Goal: Transaction & Acquisition: Purchase product/service

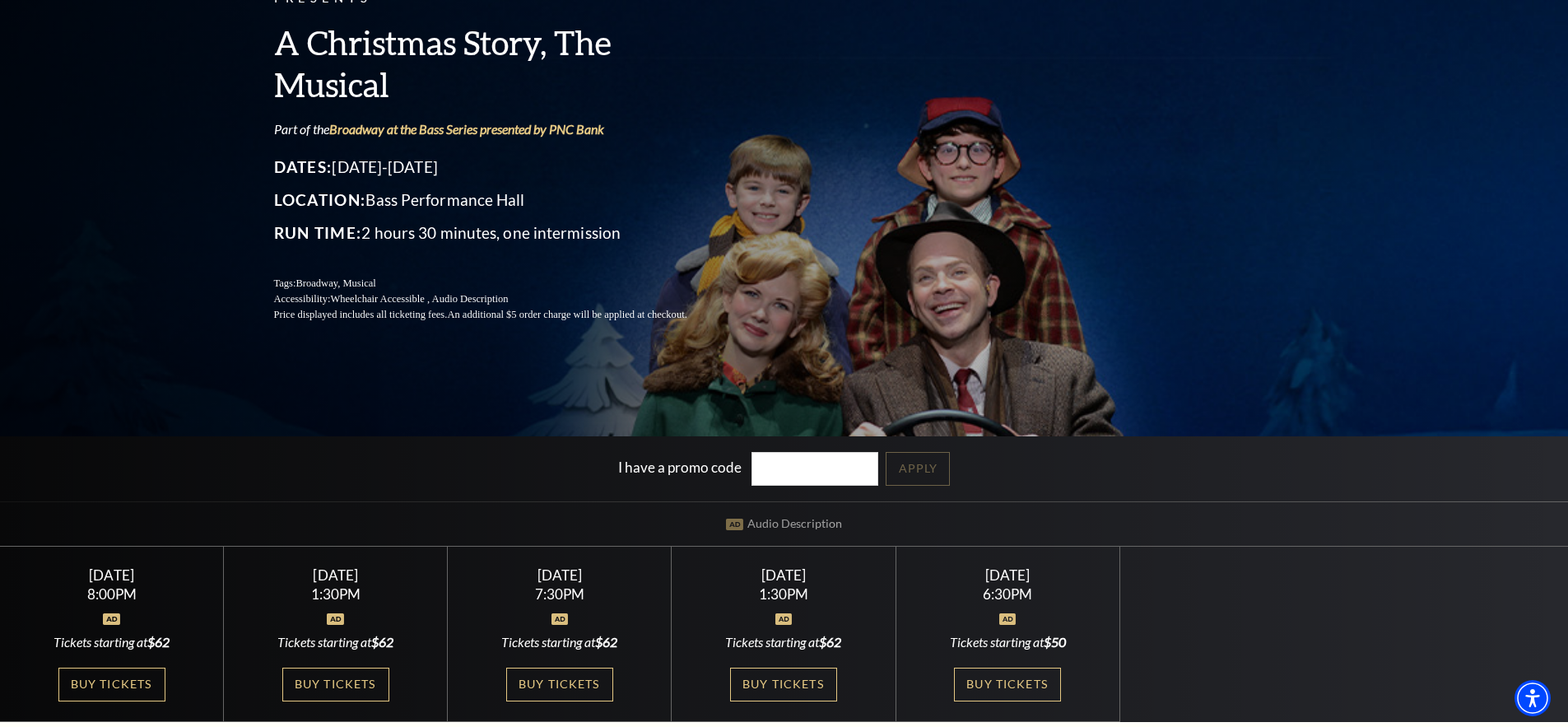
scroll to position [164, 0]
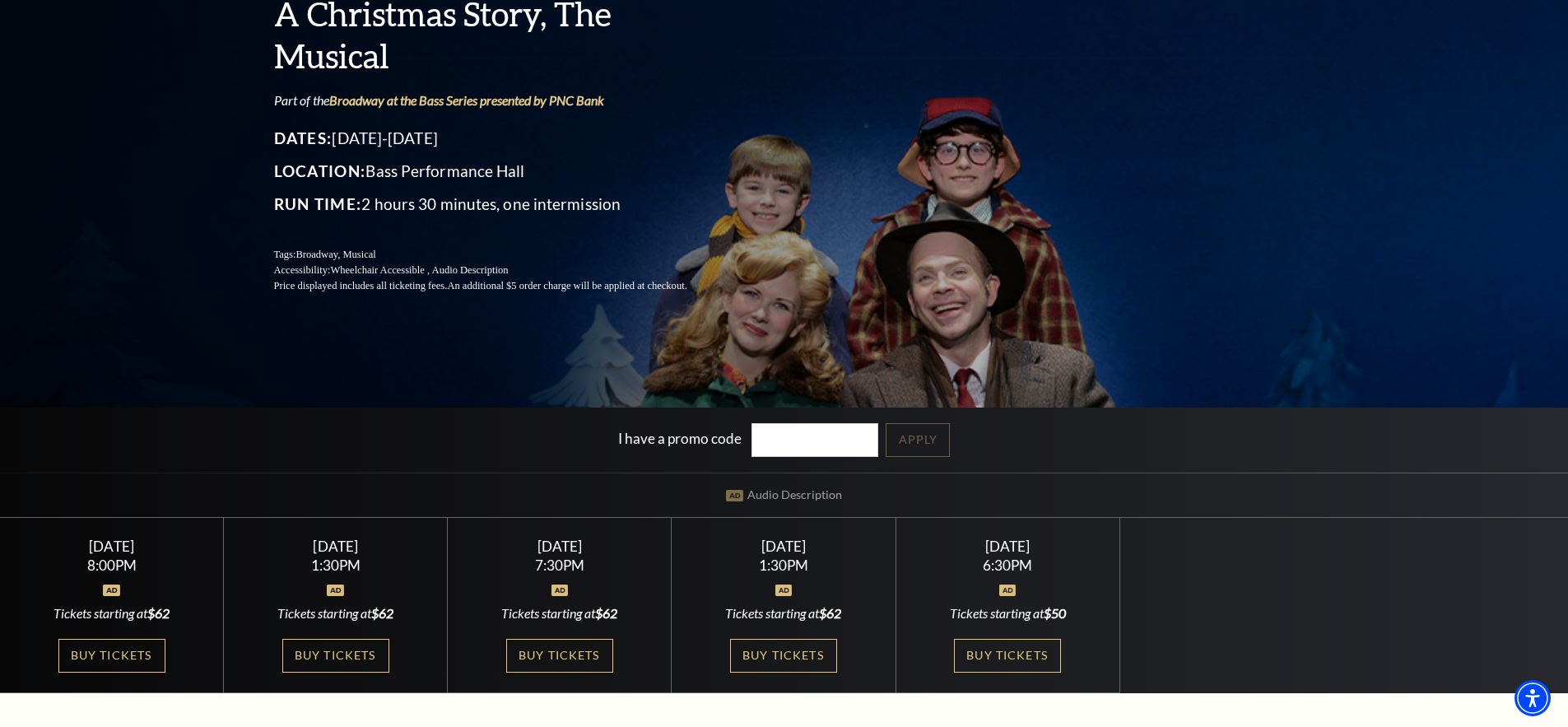
click at [107, 657] on link "Buy Tickets" at bounding box center [111, 656] width 107 height 34
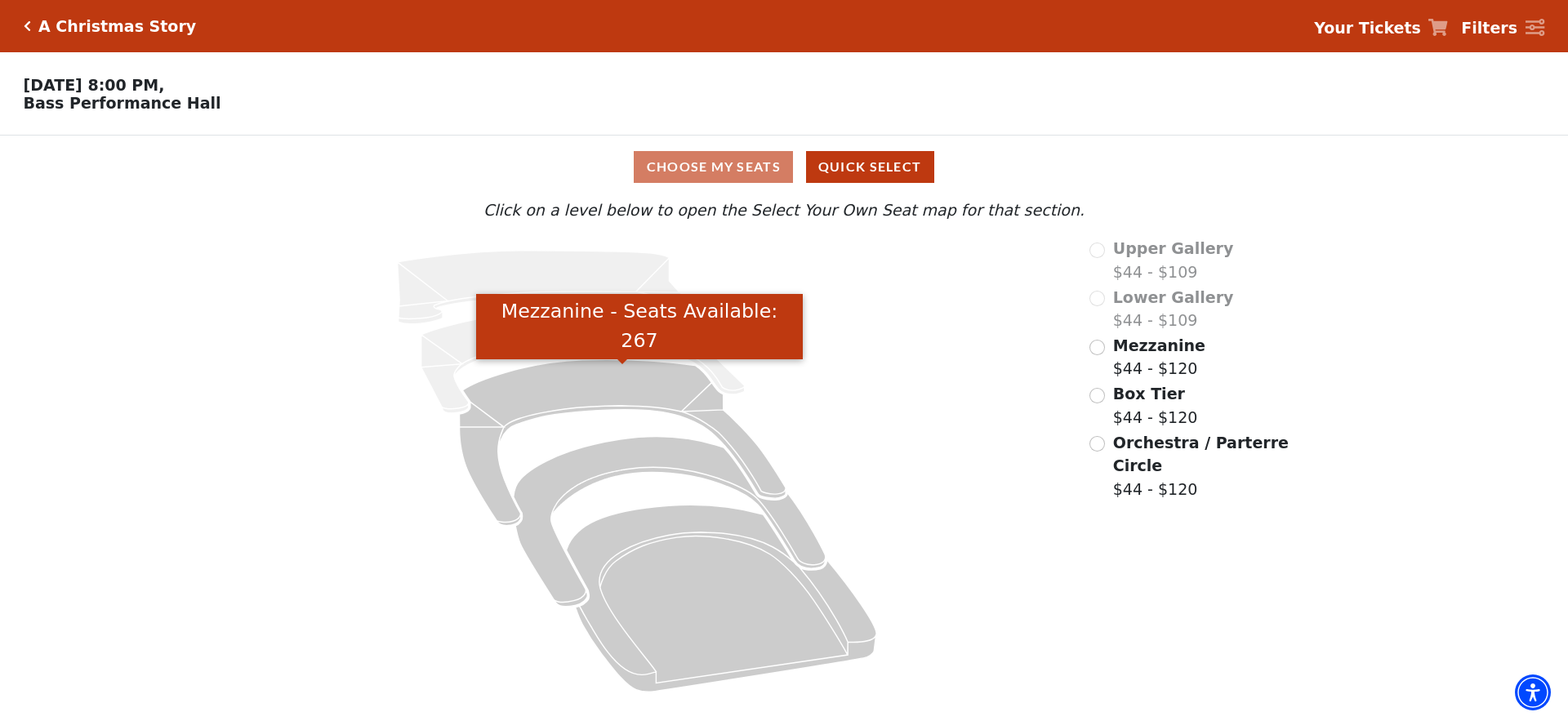
click at [659, 398] on icon "Mezzanine - Seats Available: 267" at bounding box center [623, 442] width 327 height 166
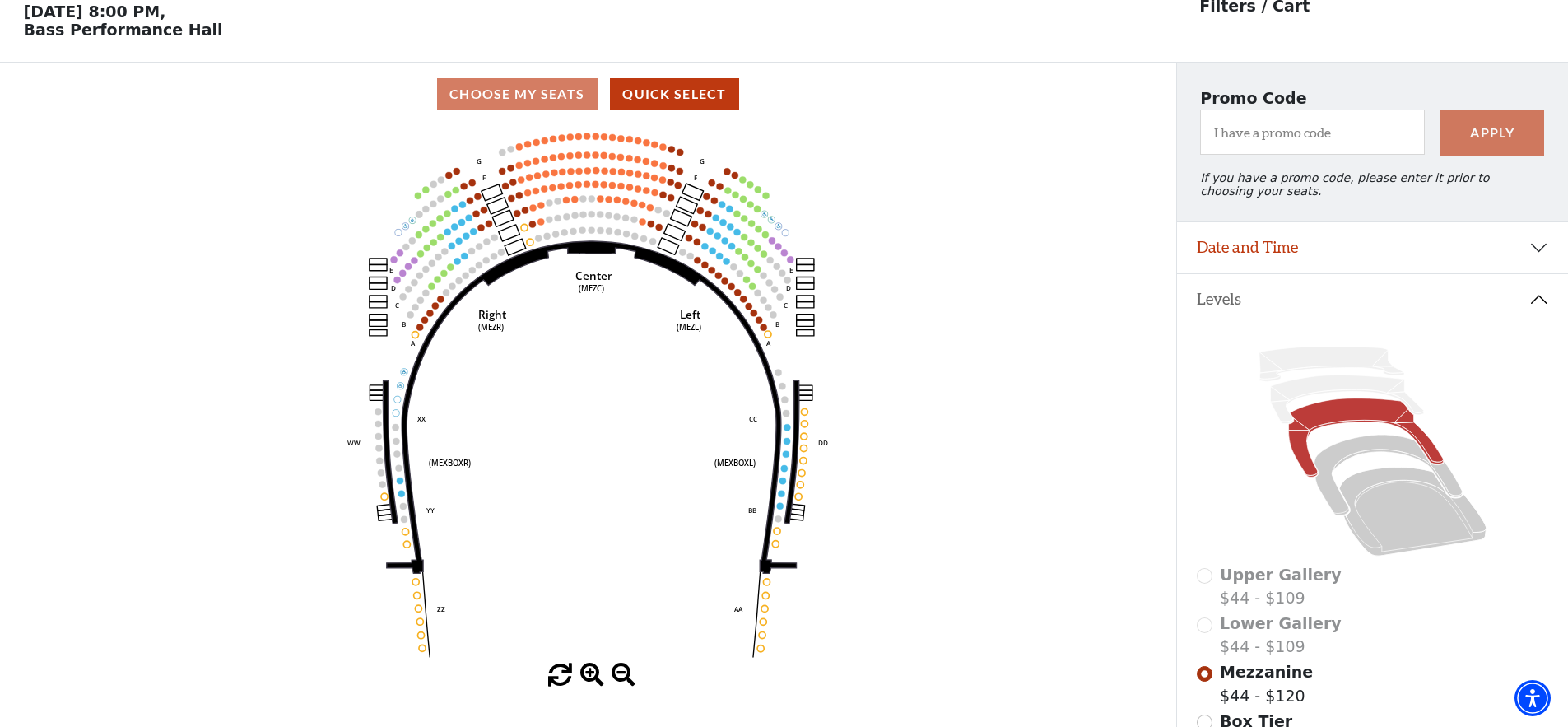
scroll to position [77, 0]
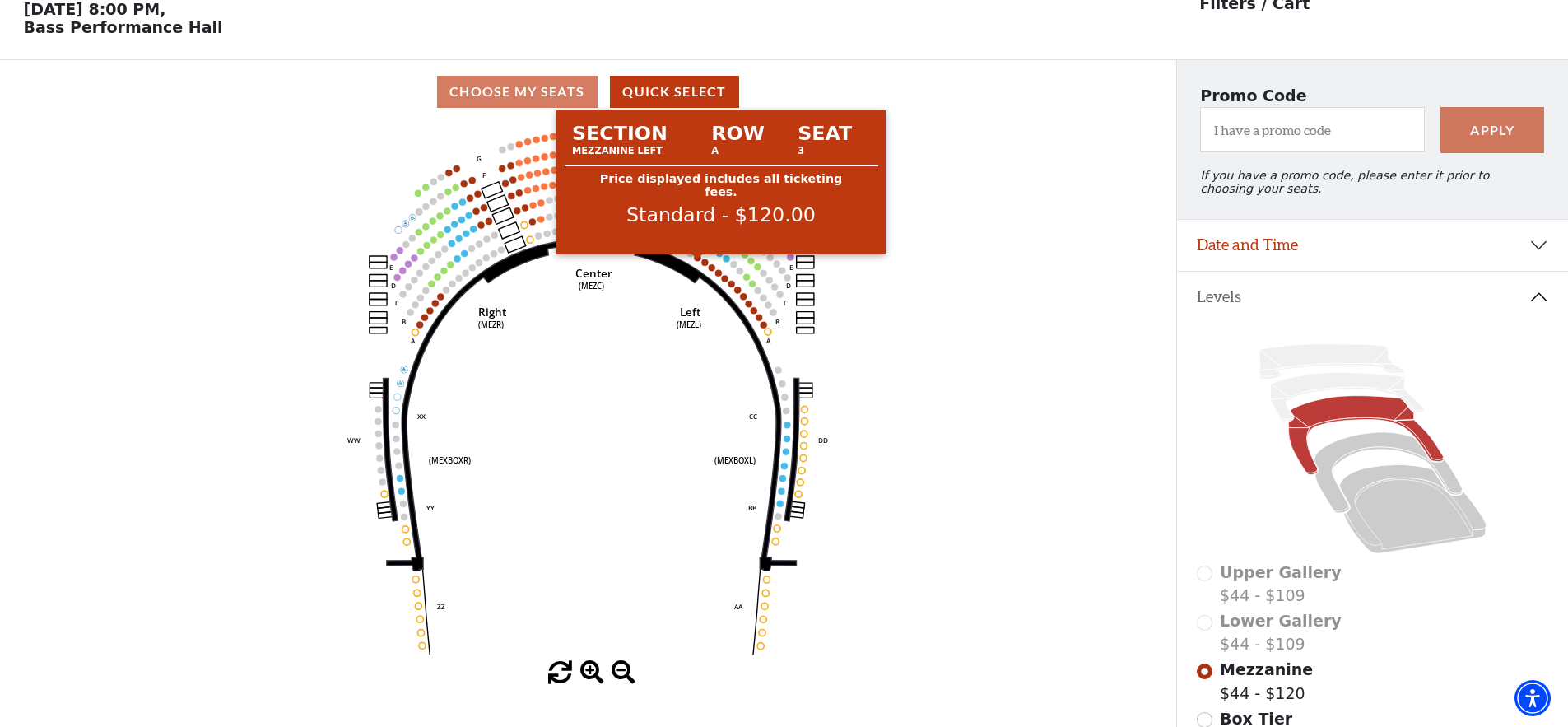
click at [697, 261] on circle at bounding box center [698, 258] width 7 height 7
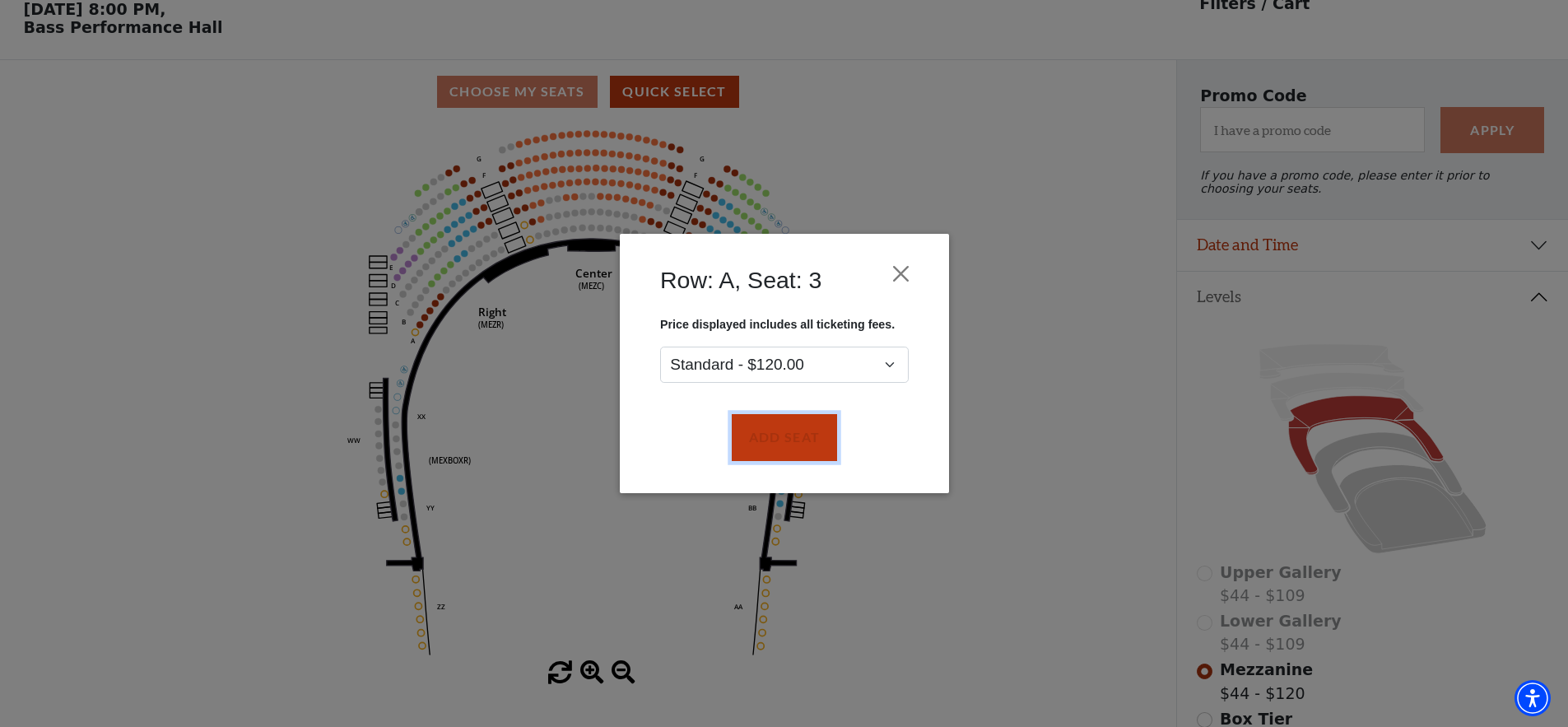
click at [776, 434] on button "Add Seat" at bounding box center [784, 437] width 105 height 46
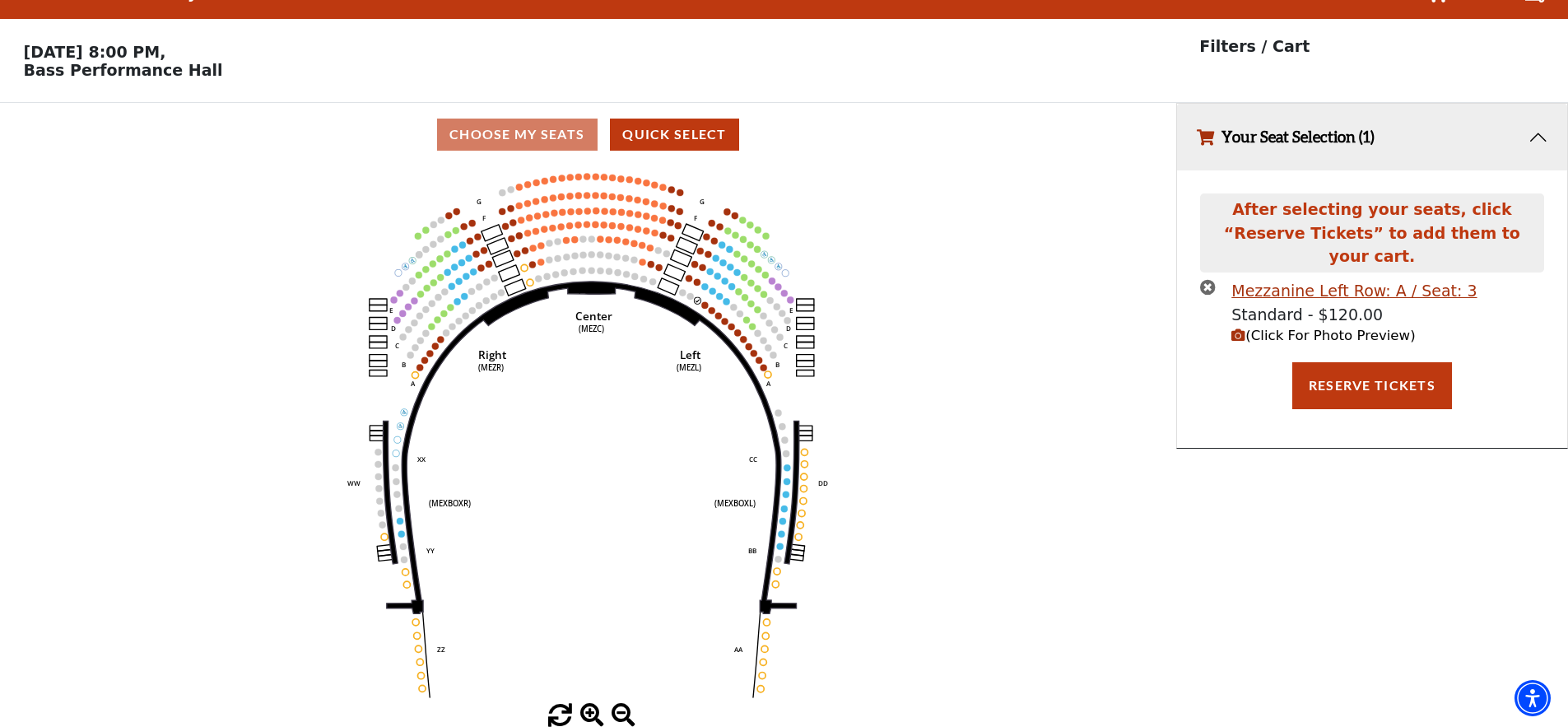
scroll to position [0, 0]
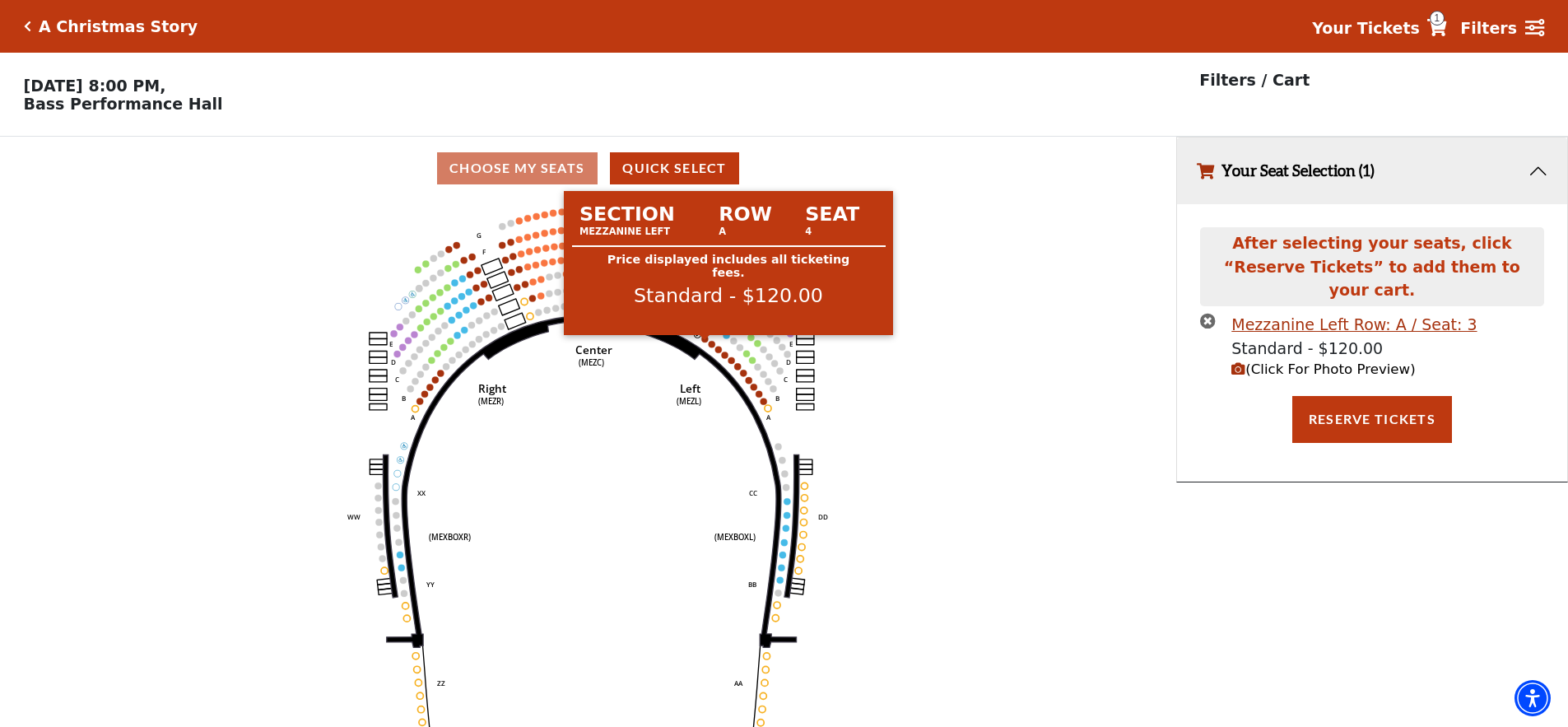
click at [703, 342] on circle at bounding box center [706, 338] width 7 height 7
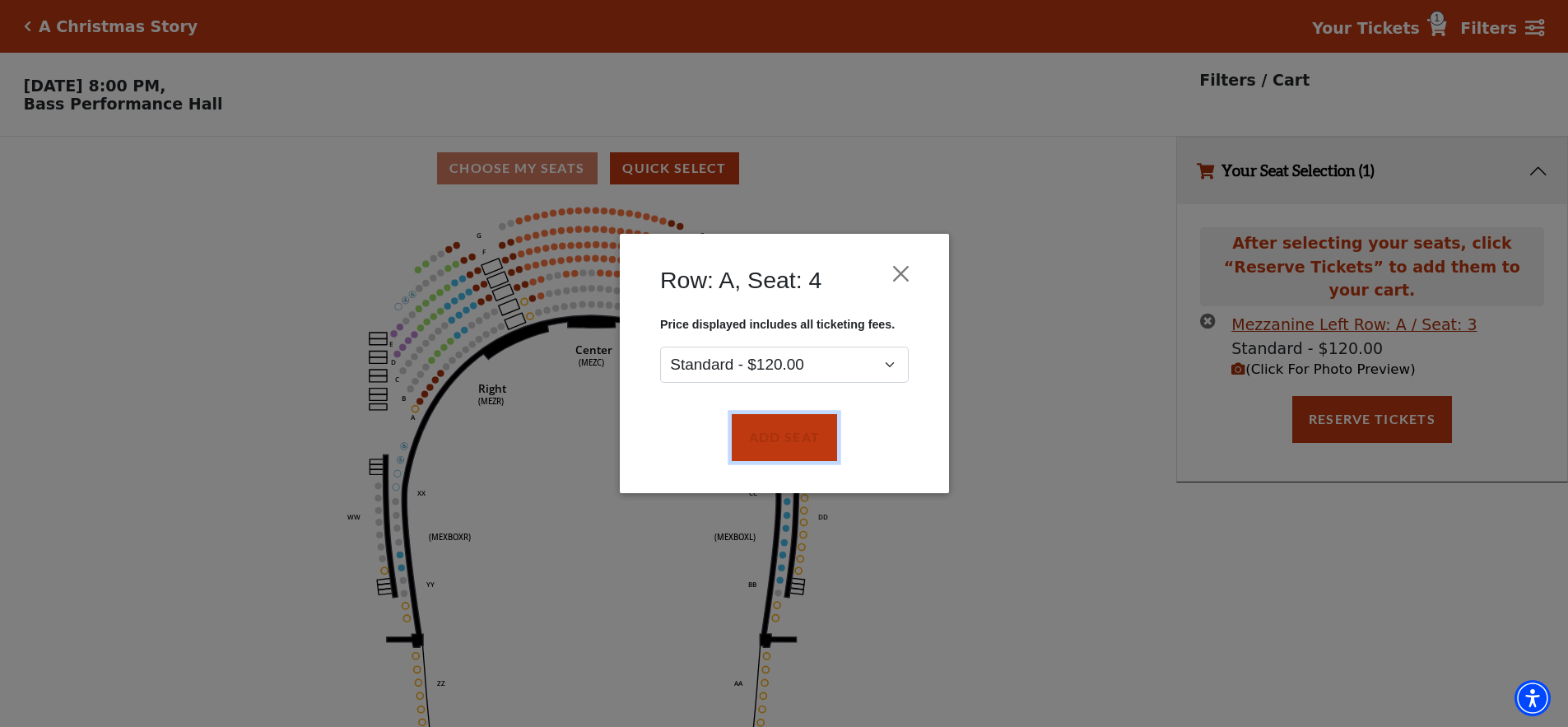
click at [745, 438] on button "Add Seat" at bounding box center [784, 437] width 105 height 46
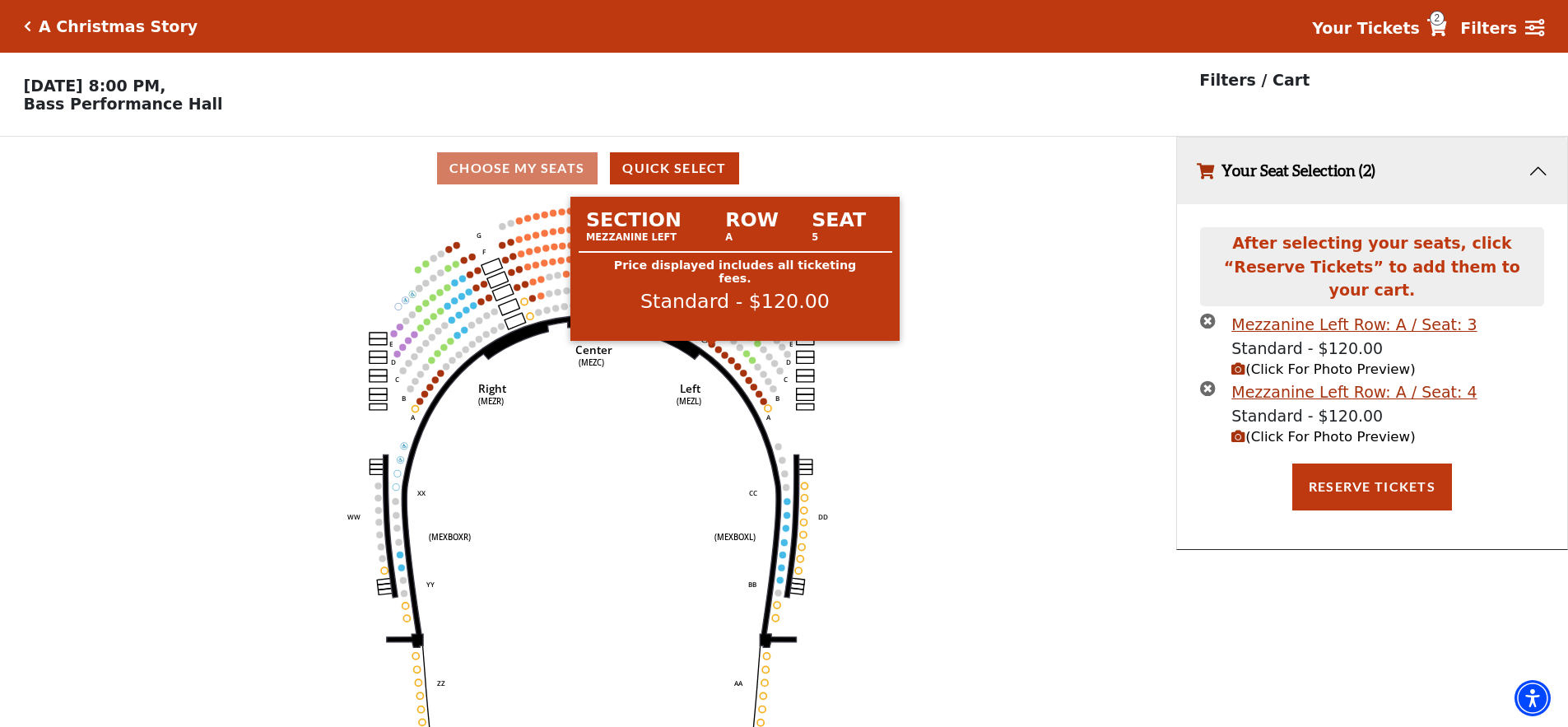
click at [708, 343] on use "Seat Selected" at bounding box center [705, 338] width 8 height 8
click at [712, 348] on circle at bounding box center [712, 344] width 7 height 7
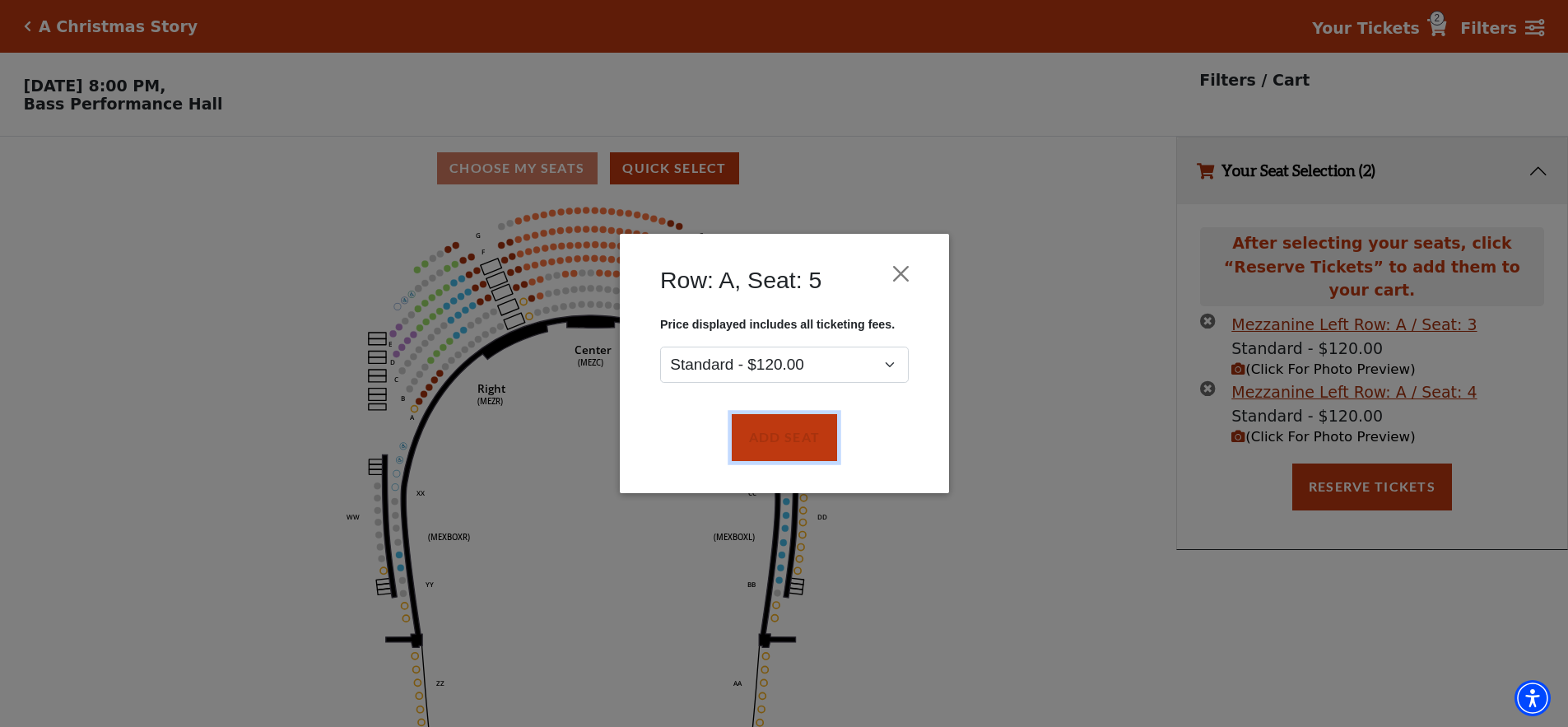
click at [764, 443] on button "Add Seat" at bounding box center [784, 437] width 105 height 46
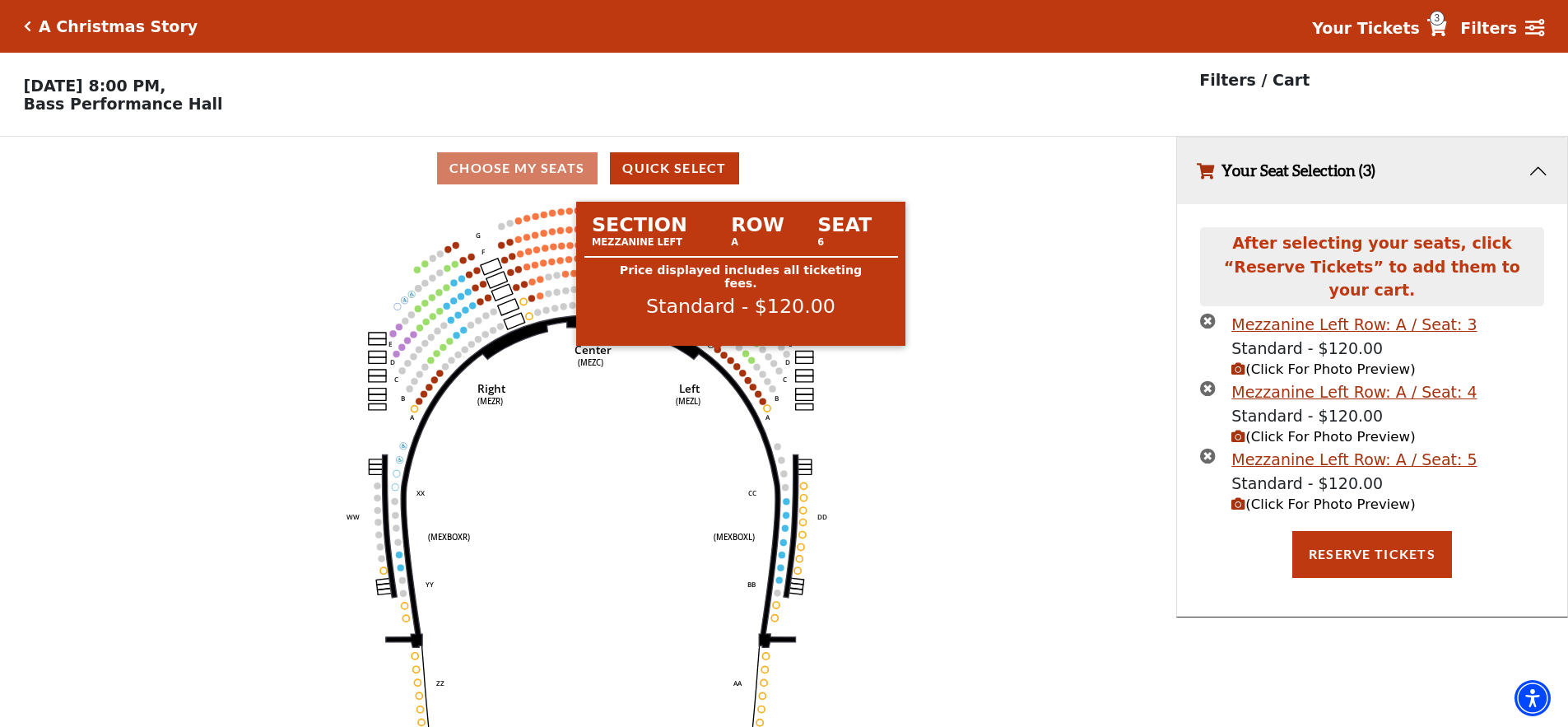
click at [719, 352] on circle at bounding box center [718, 350] width 7 height 7
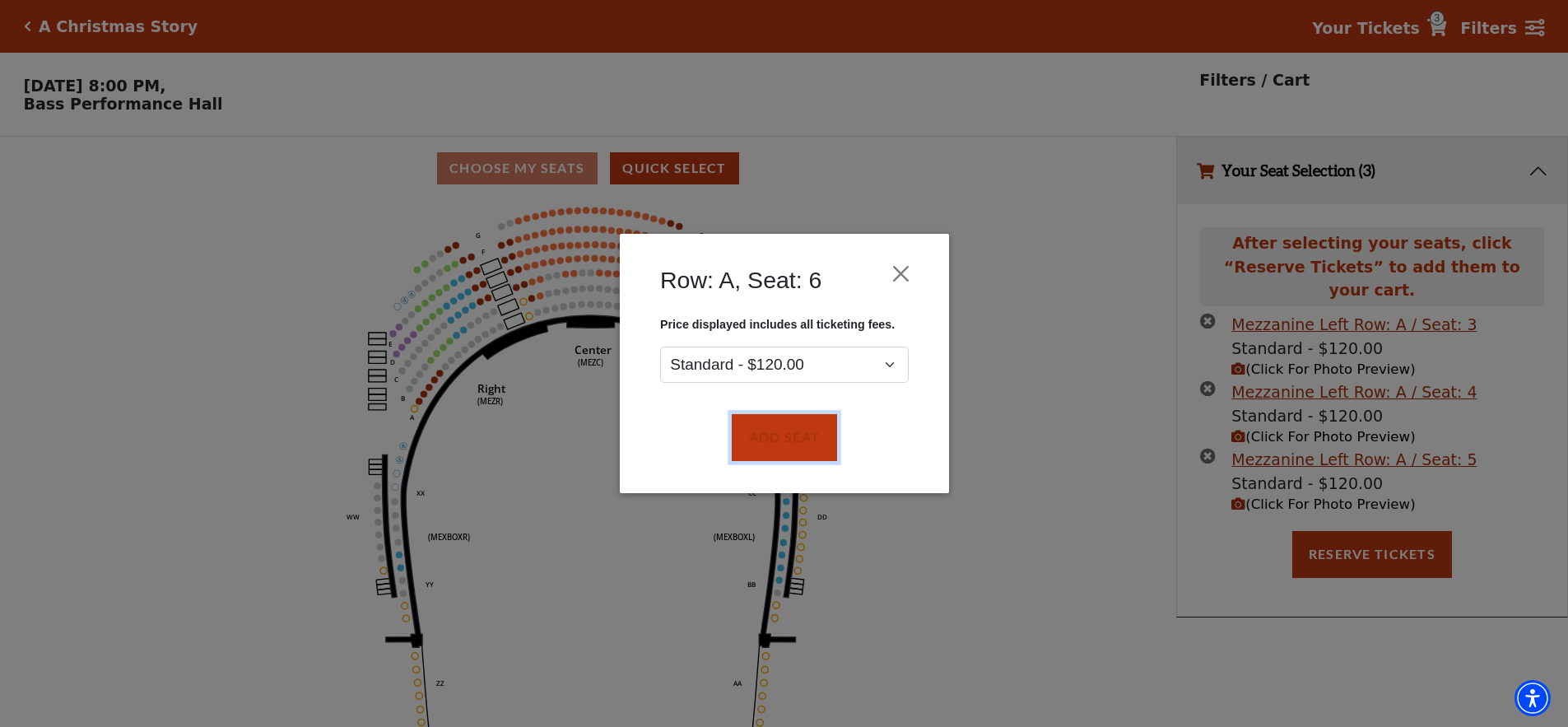
click at [781, 430] on button "Add Seat" at bounding box center [784, 437] width 105 height 46
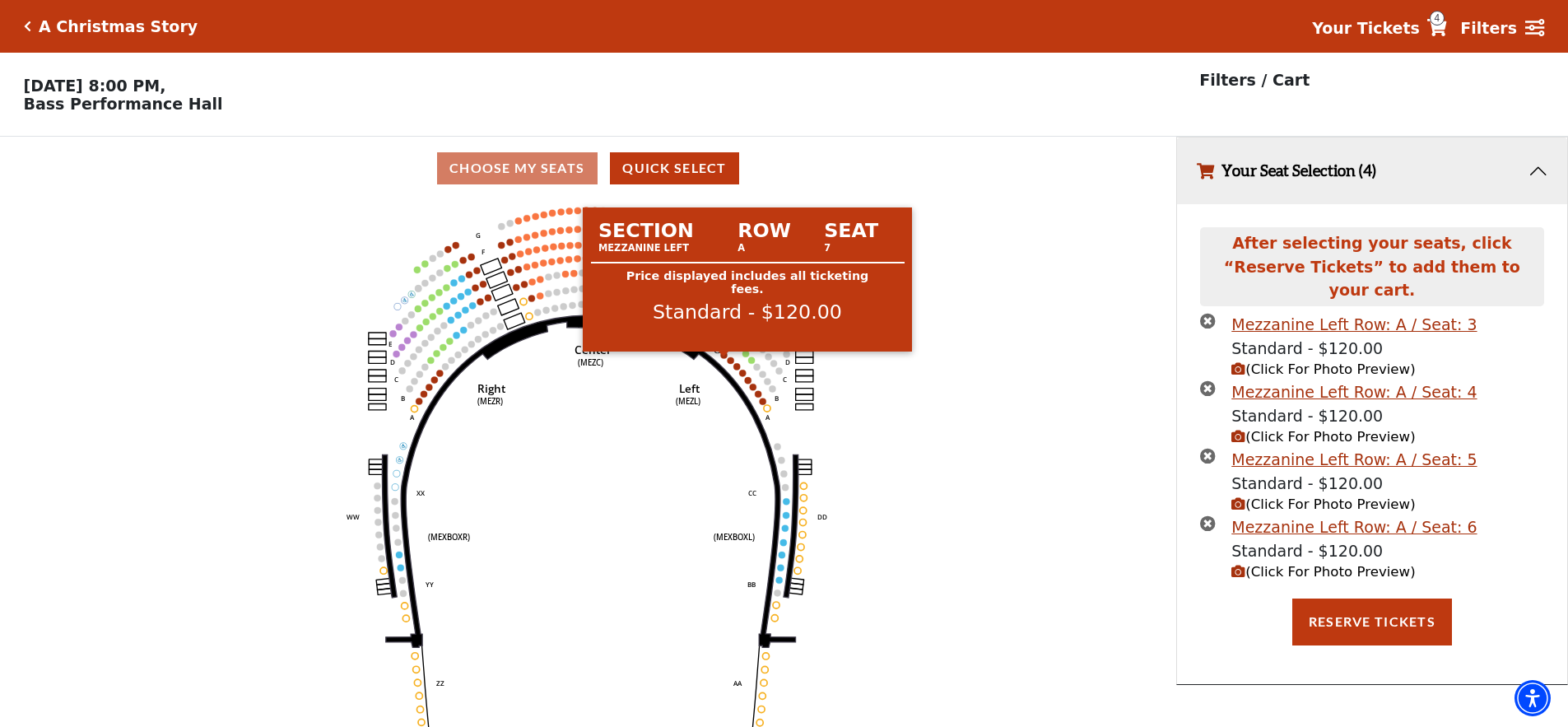
click at [723, 358] on circle at bounding box center [724, 355] width 7 height 7
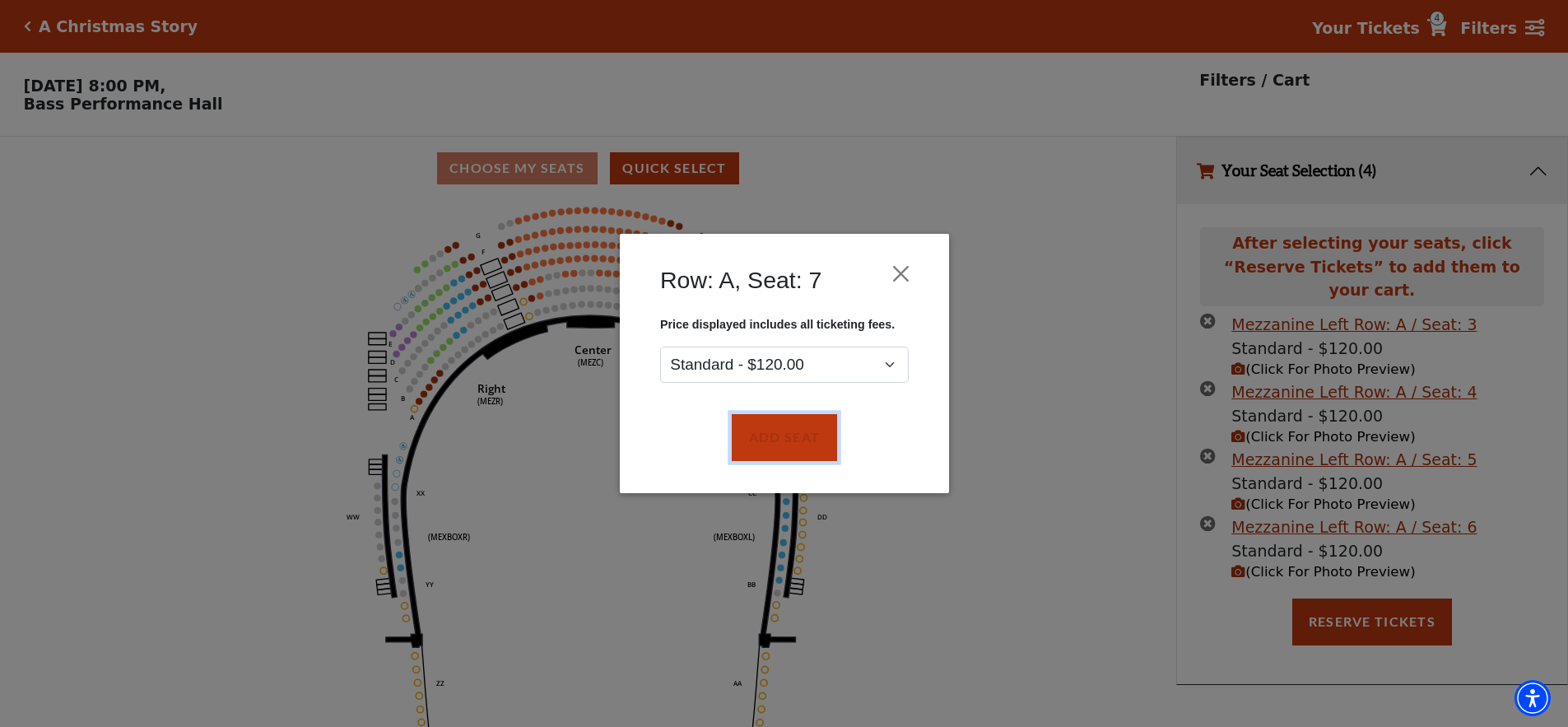
click at [798, 443] on button "Add Seat" at bounding box center [784, 437] width 105 height 46
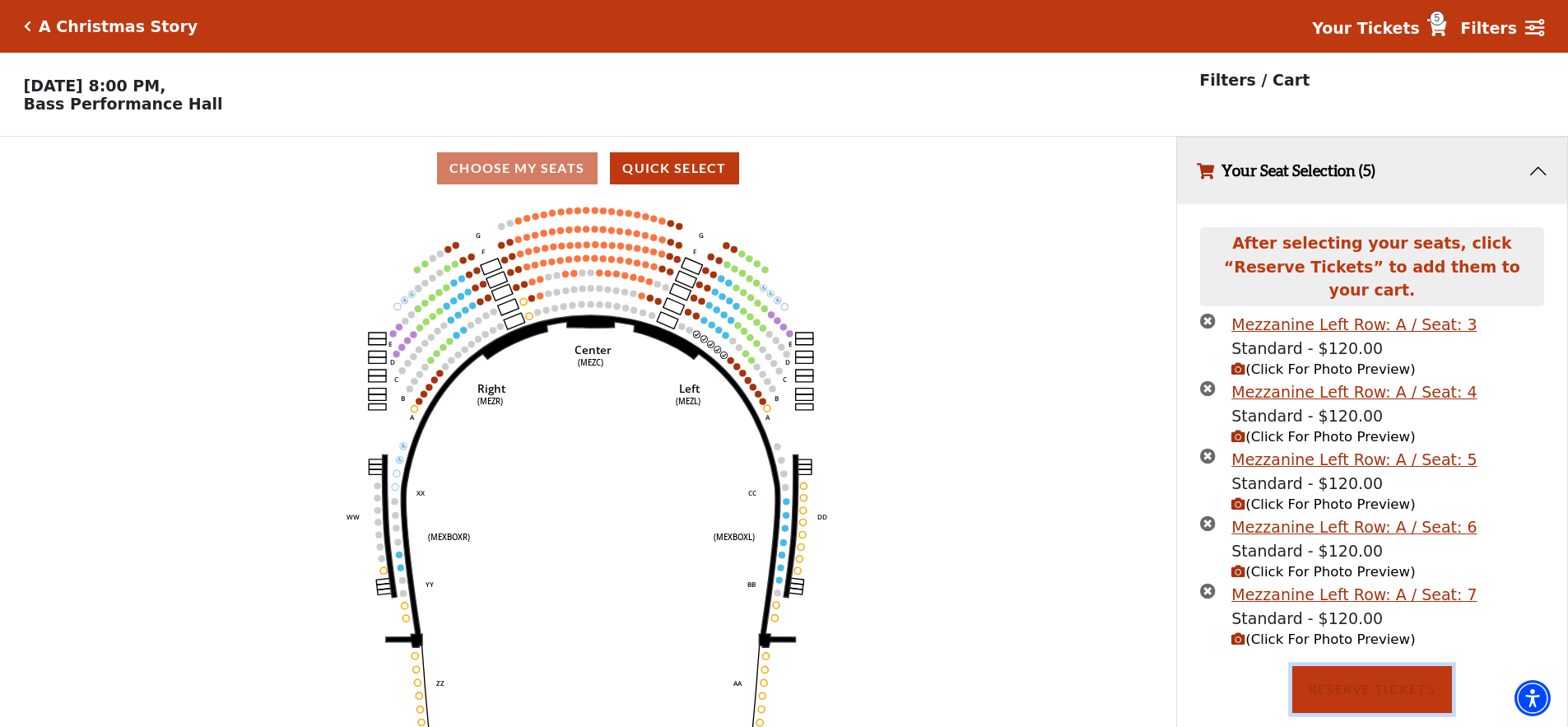
click at [1372, 671] on button "Reserve Tickets" at bounding box center [1372, 689] width 160 height 46
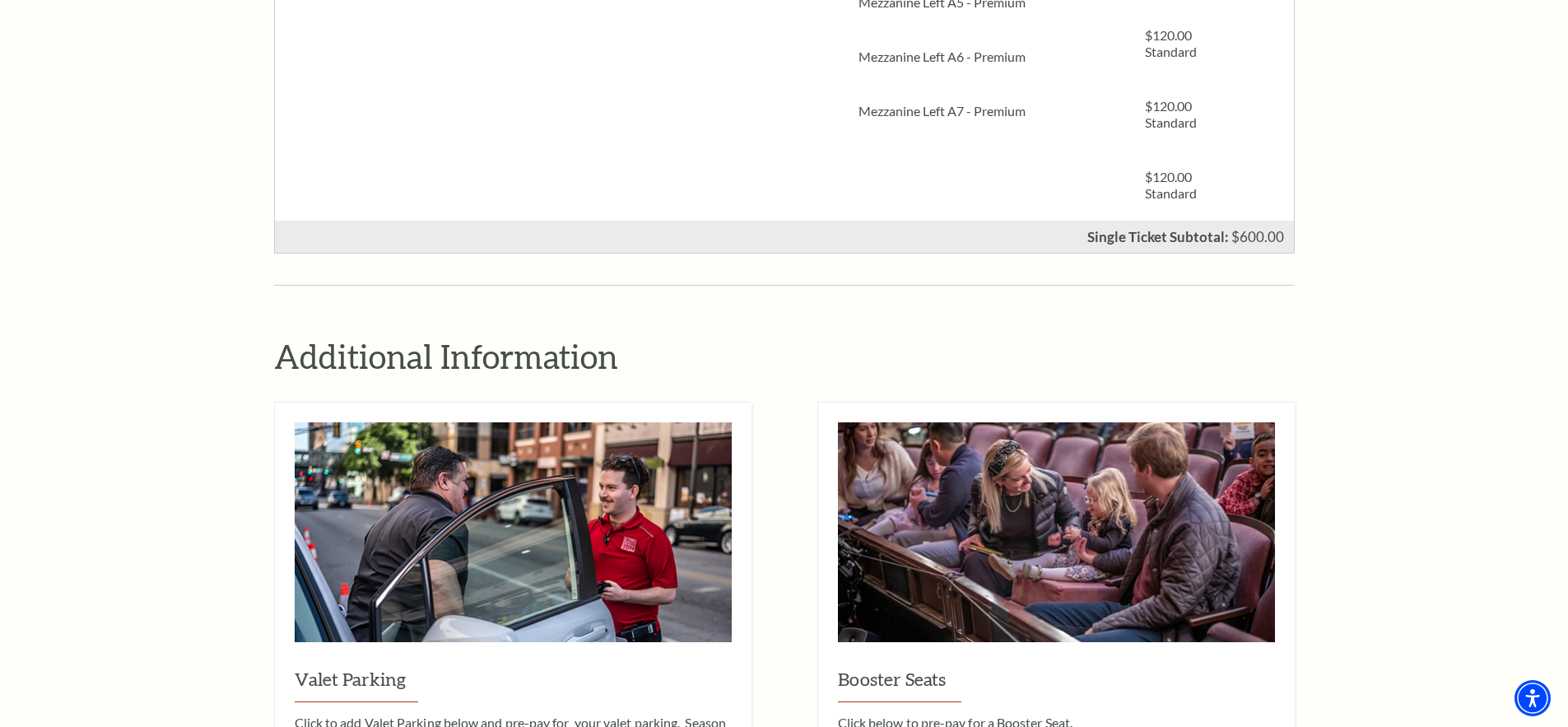
scroll to position [988, 0]
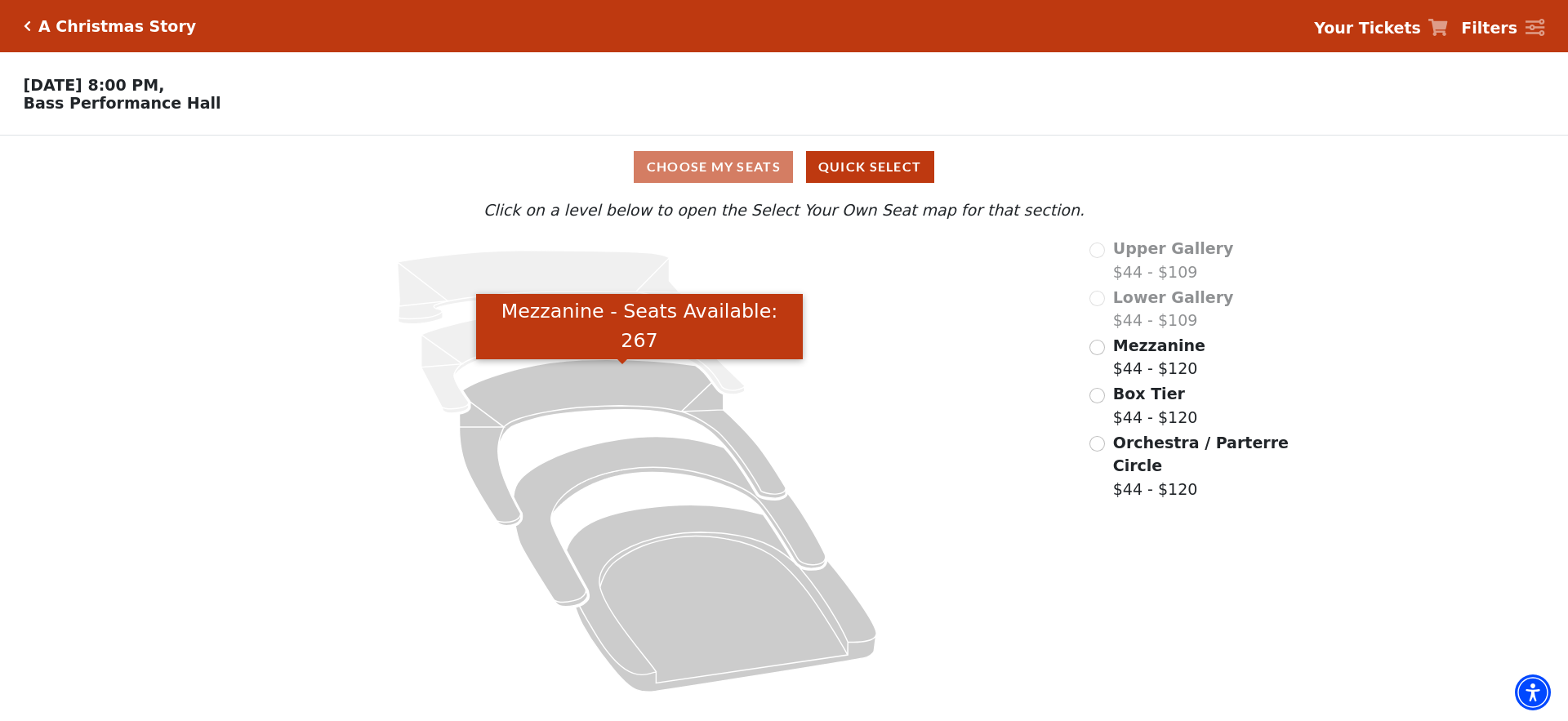
click at [648, 397] on icon "Mezzanine - Seats Available: 267" at bounding box center [623, 442] width 327 height 166
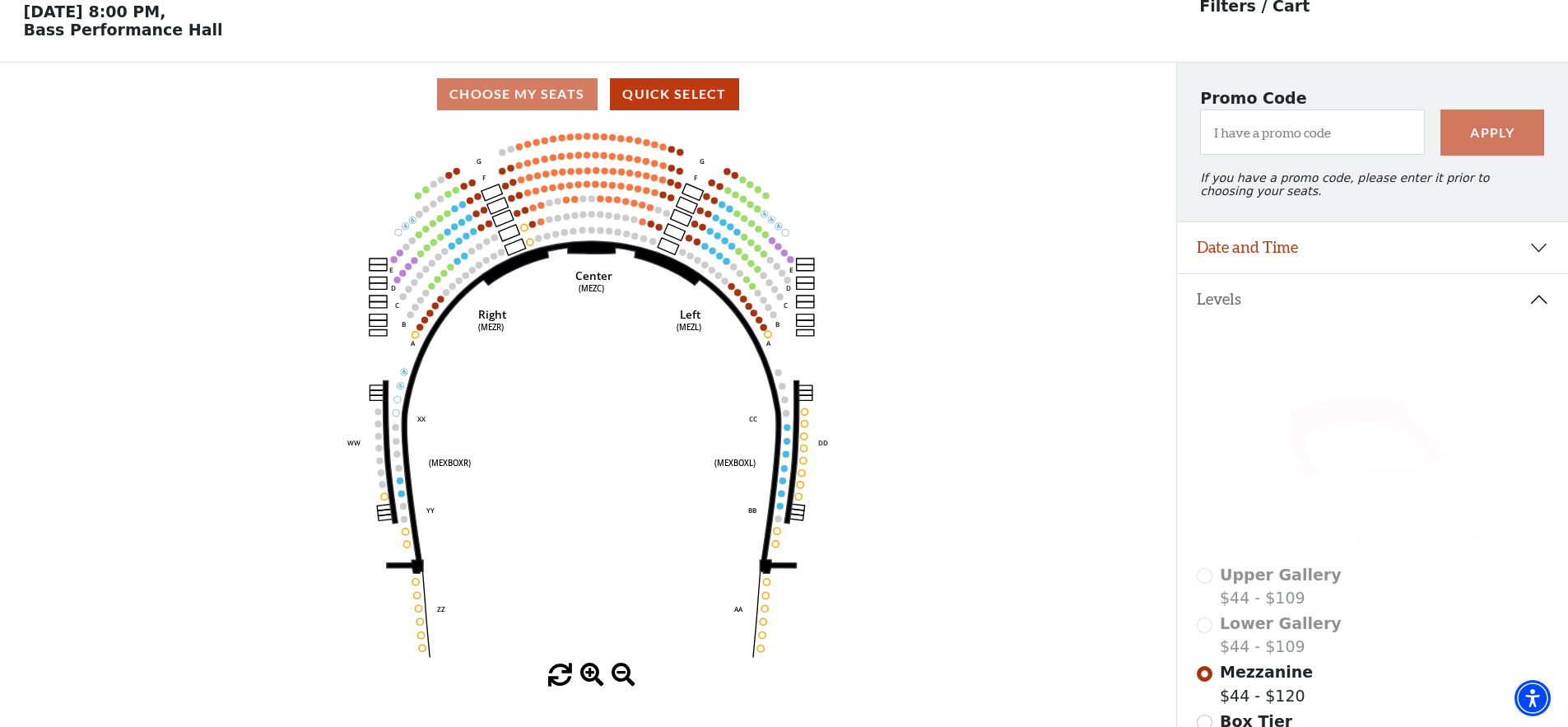
scroll to position [77, 0]
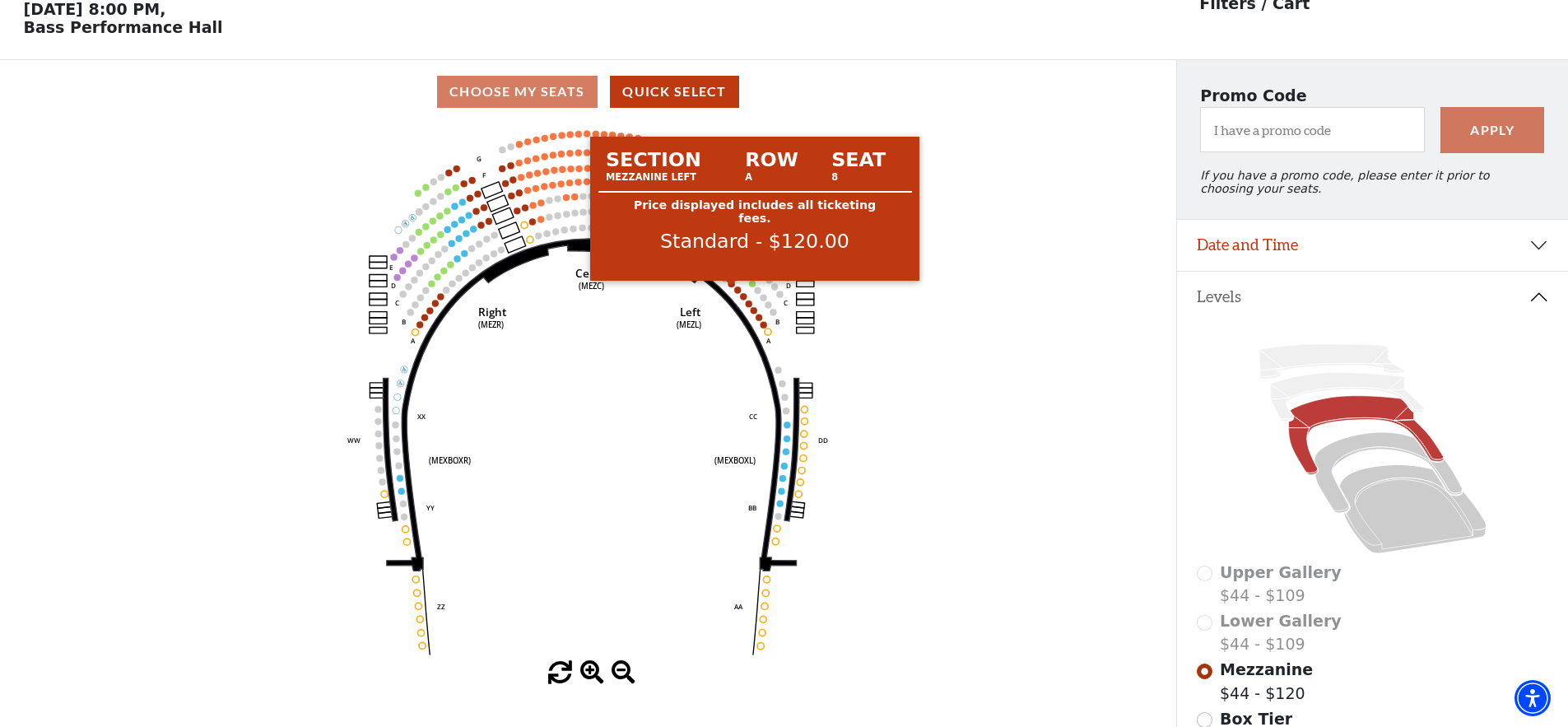
click at [731, 287] on circle at bounding box center [732, 284] width 7 height 7
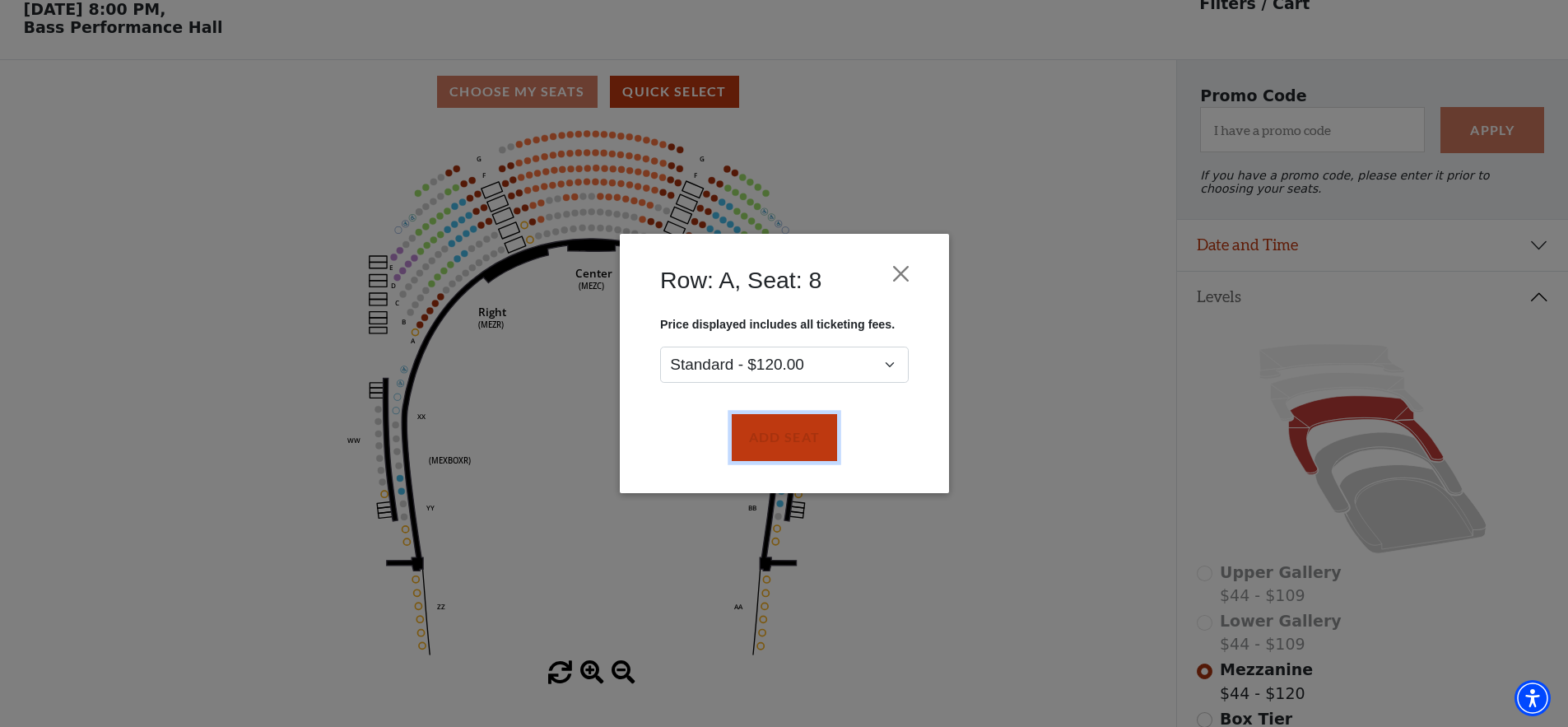
click at [782, 435] on button "Add Seat" at bounding box center [784, 437] width 105 height 46
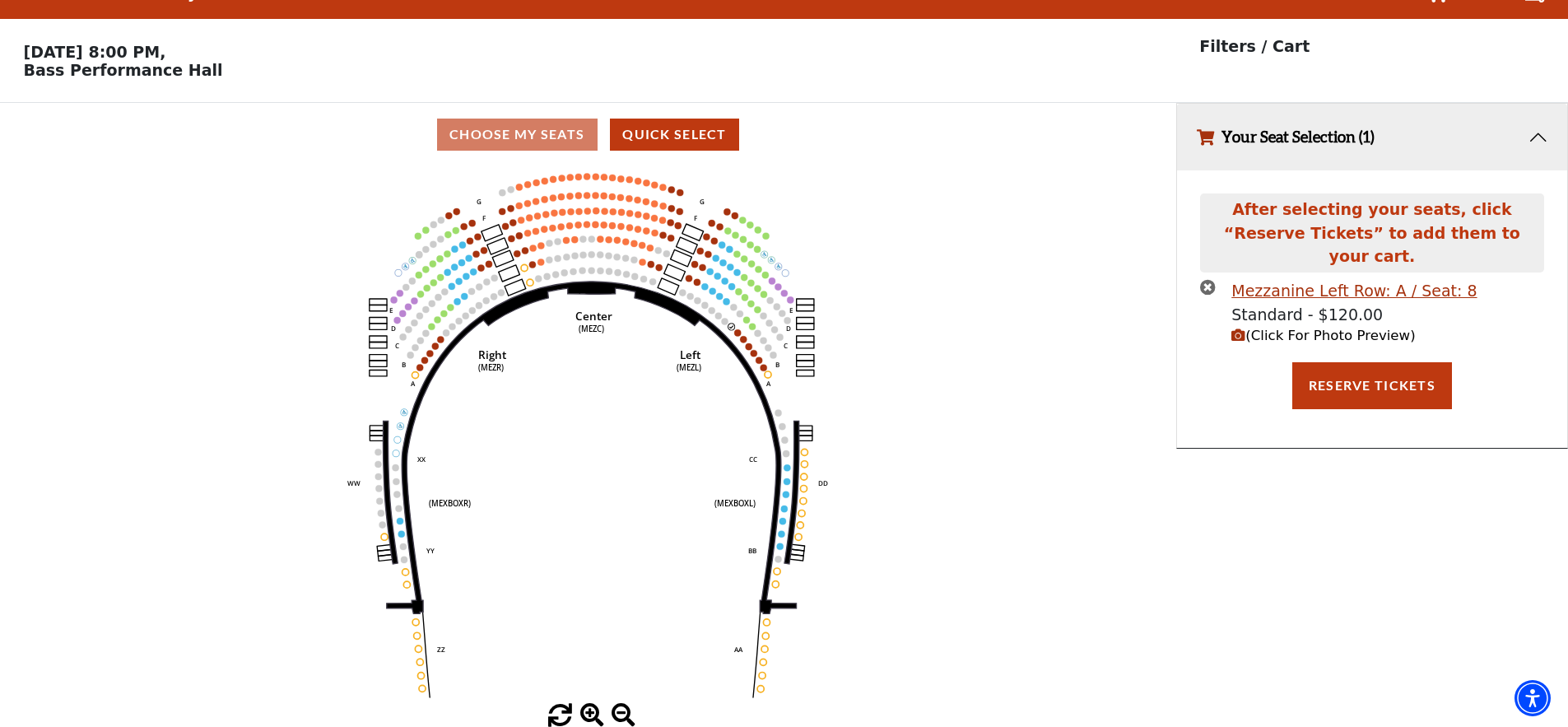
scroll to position [0, 0]
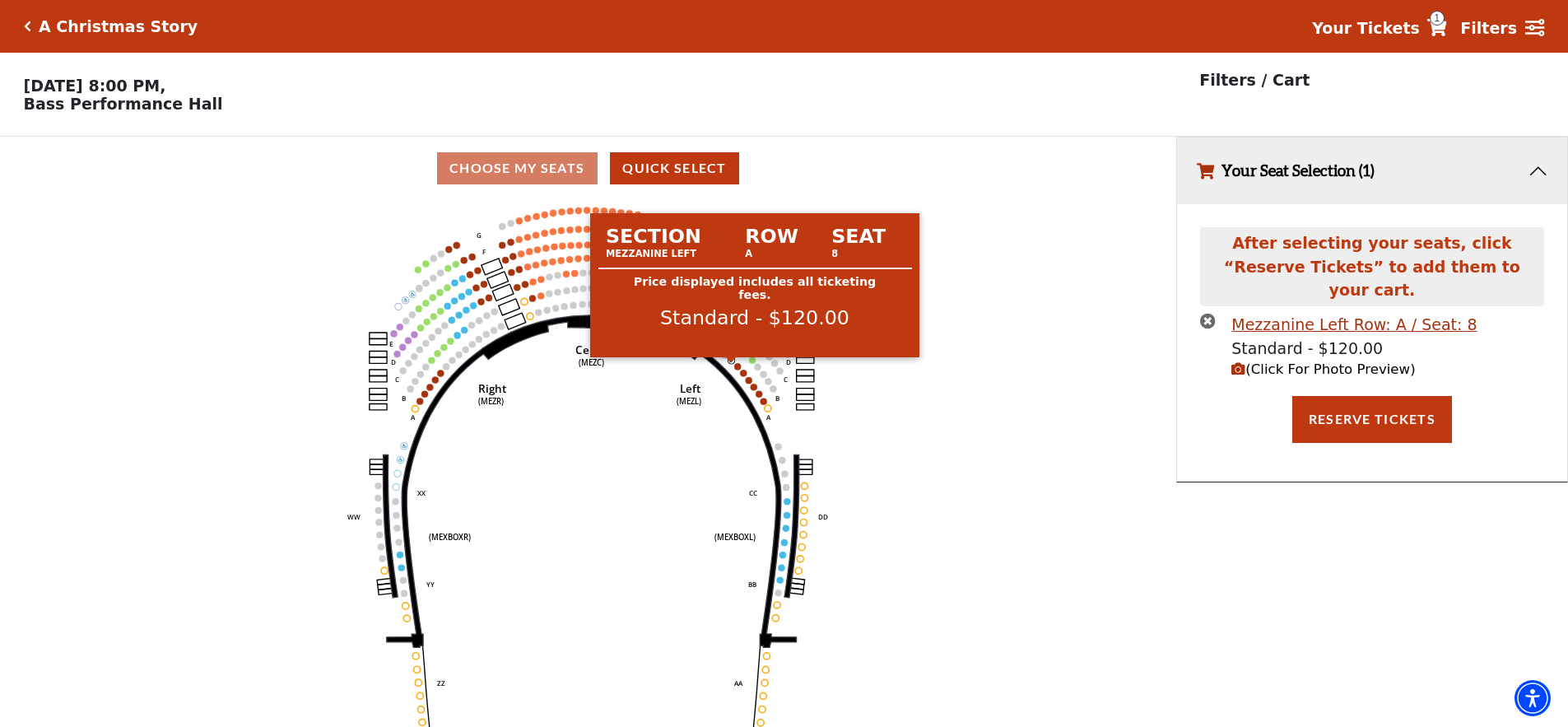
click at [731, 364] on circle at bounding box center [732, 361] width 7 height 7
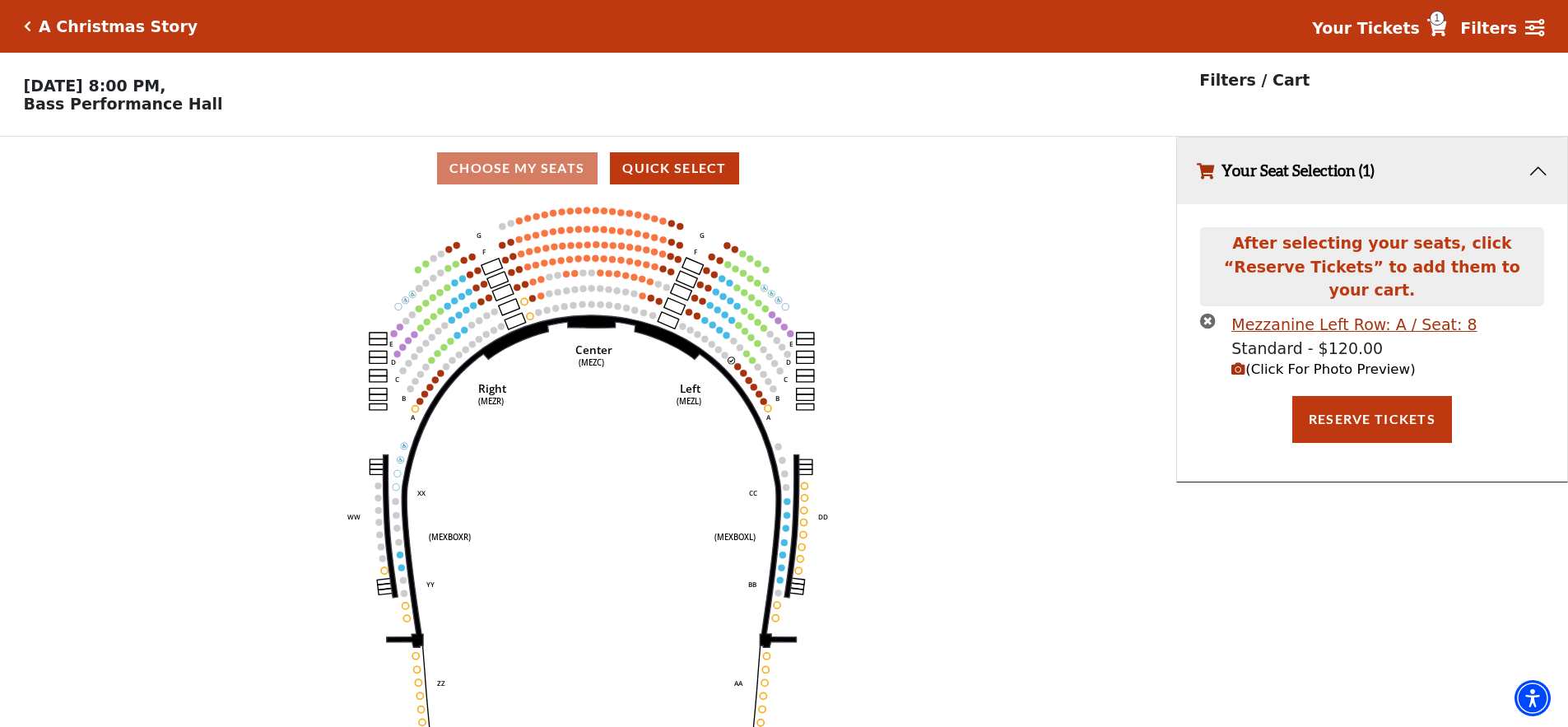
click at [1209, 313] on icon "times-circle" at bounding box center [1208, 321] width 16 height 16
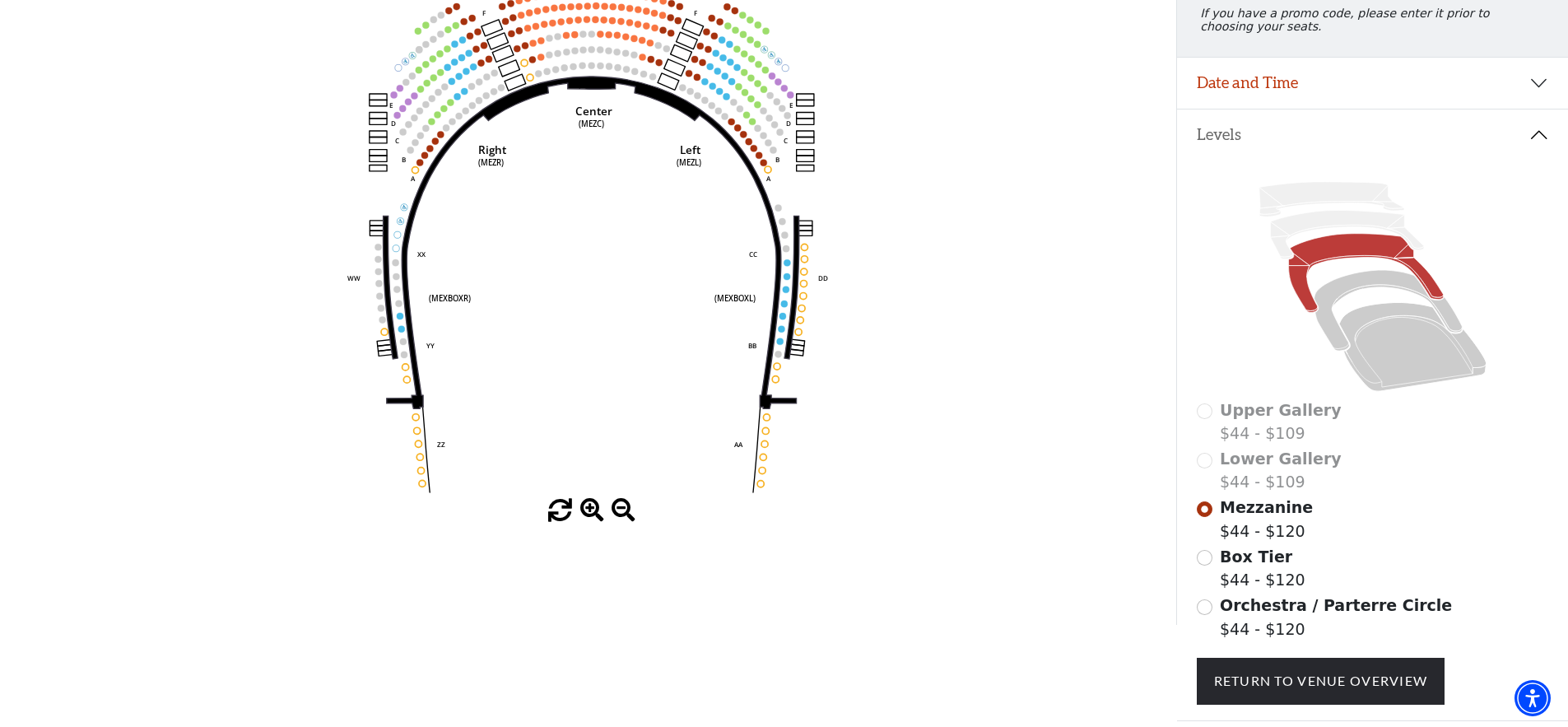
scroll to position [307, 0]
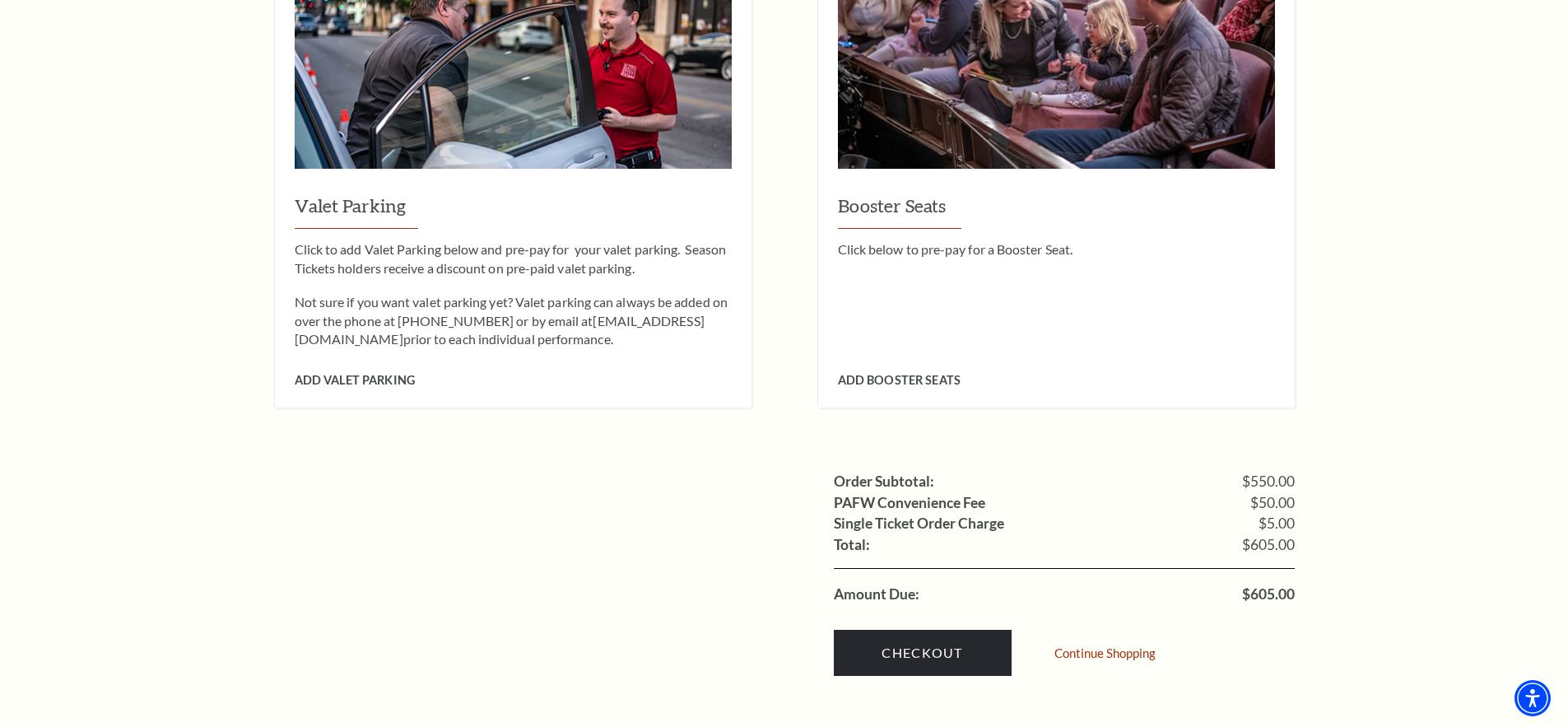
scroll to position [1482, 0]
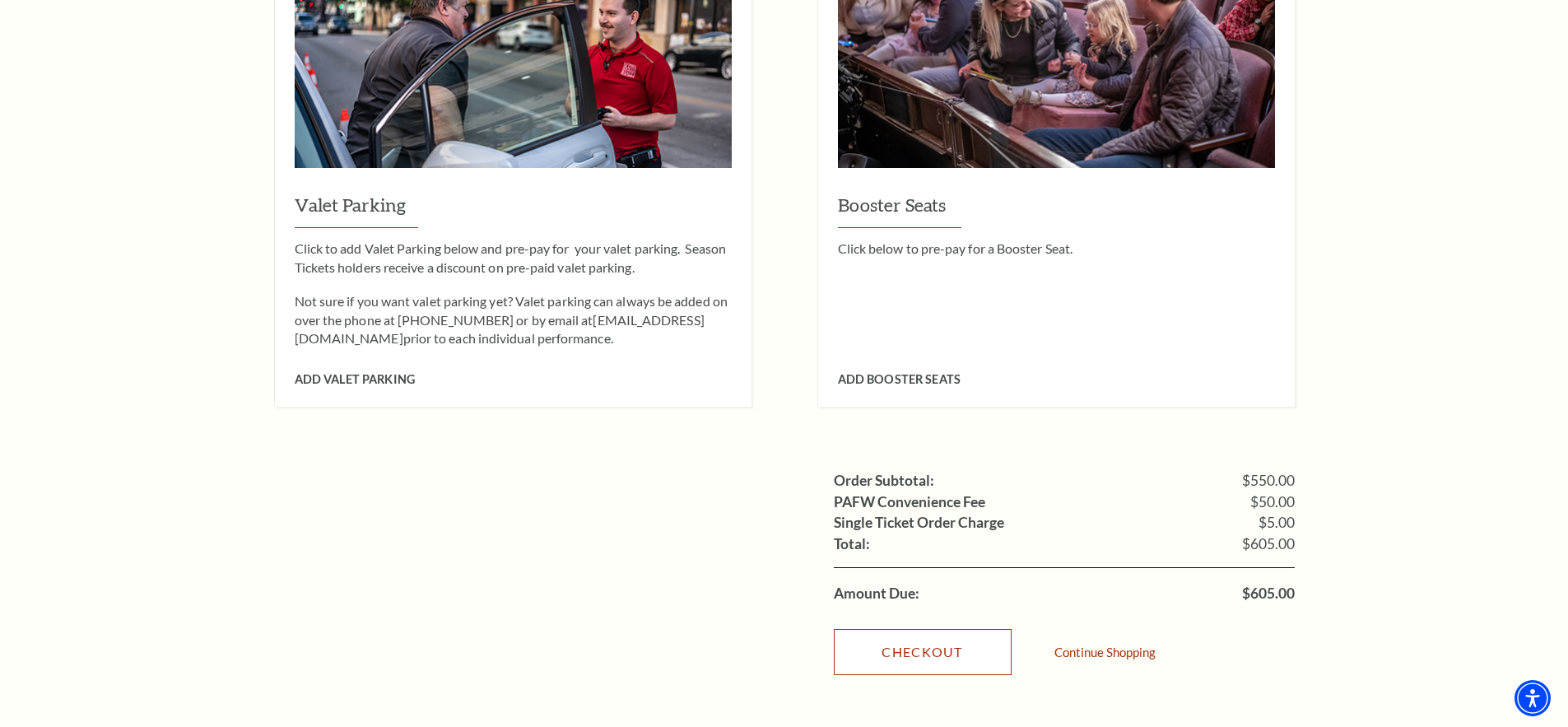
click at [882, 629] on link "Checkout" at bounding box center [923, 651] width 177 height 46
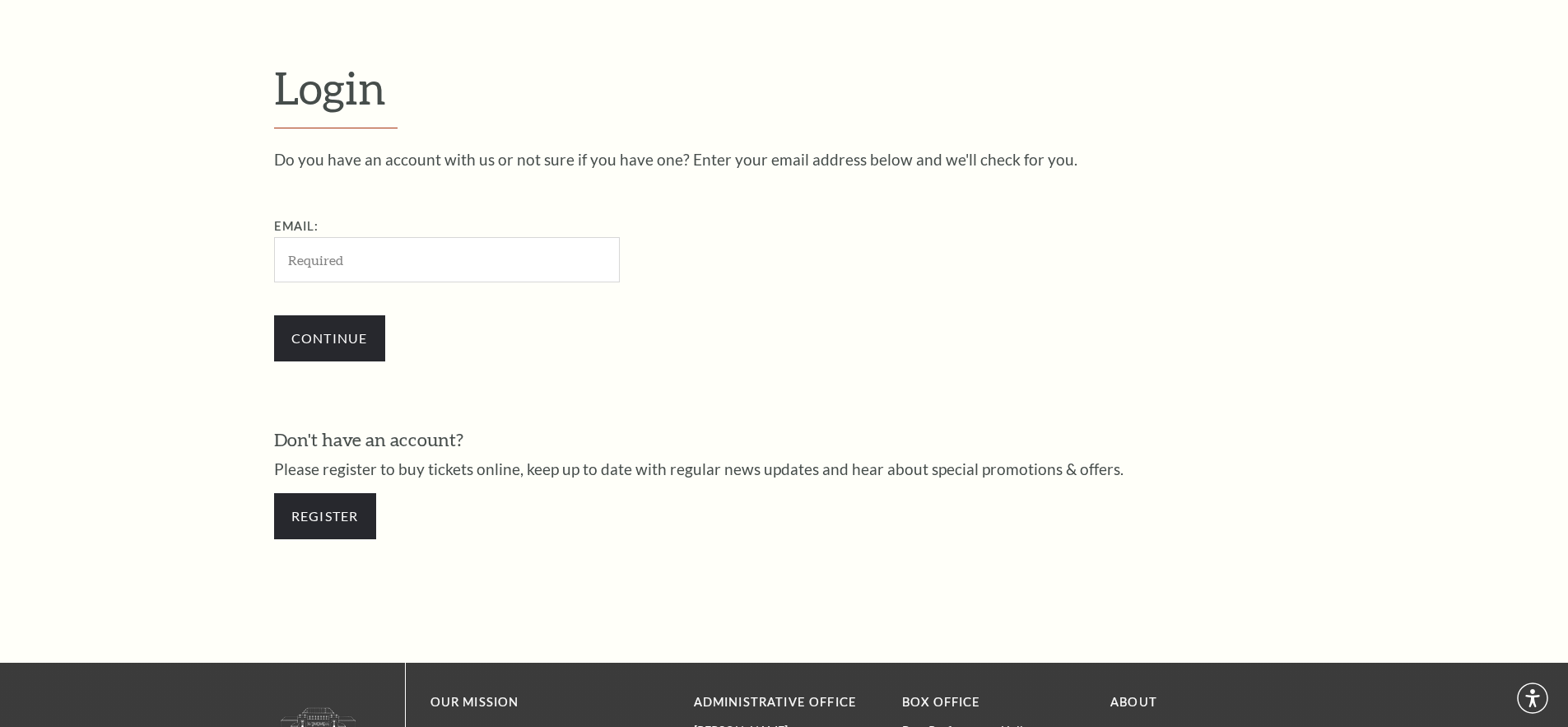
scroll to position [550, 0]
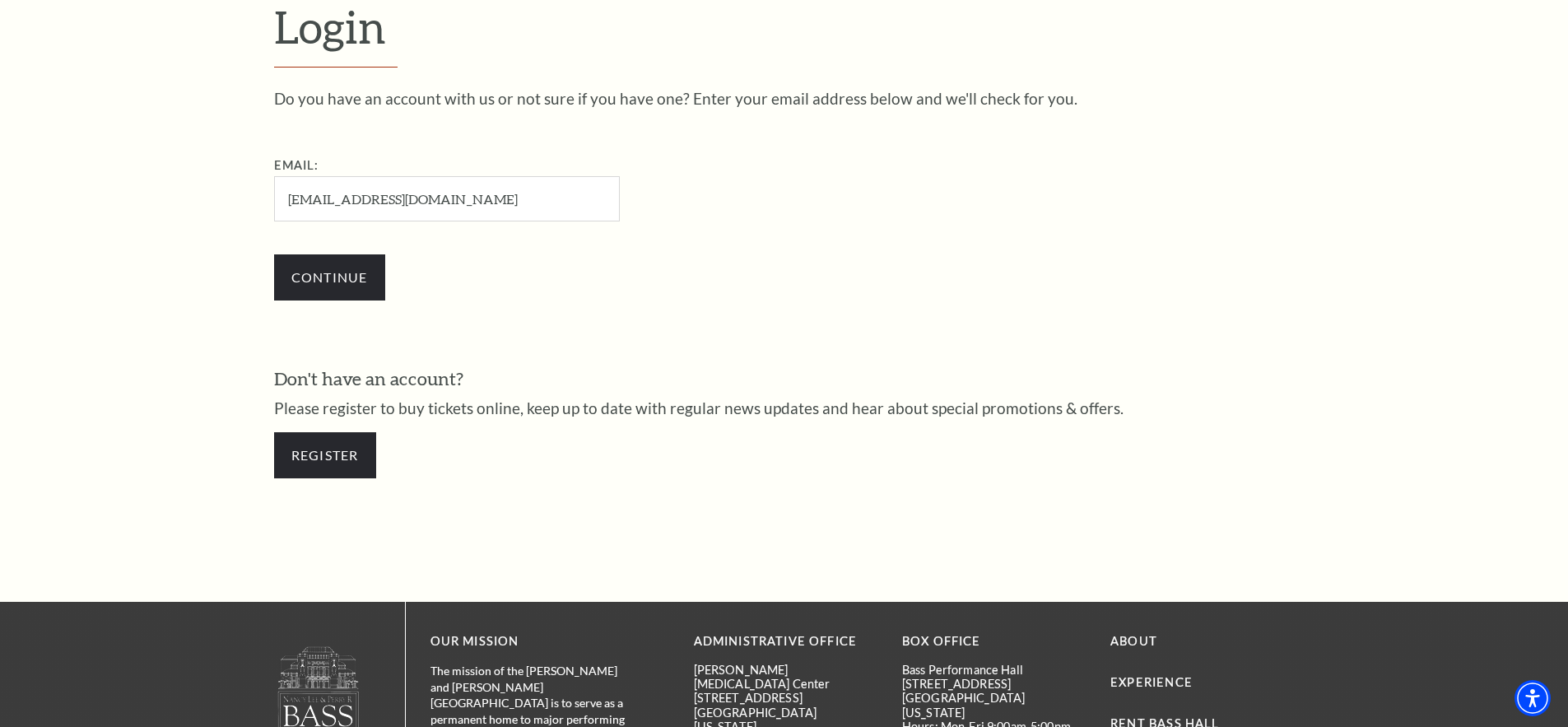
type input "DLW7389@GMAIL.COM"
click at [324, 283] on input "Continue" at bounding box center [330, 277] width 111 height 46
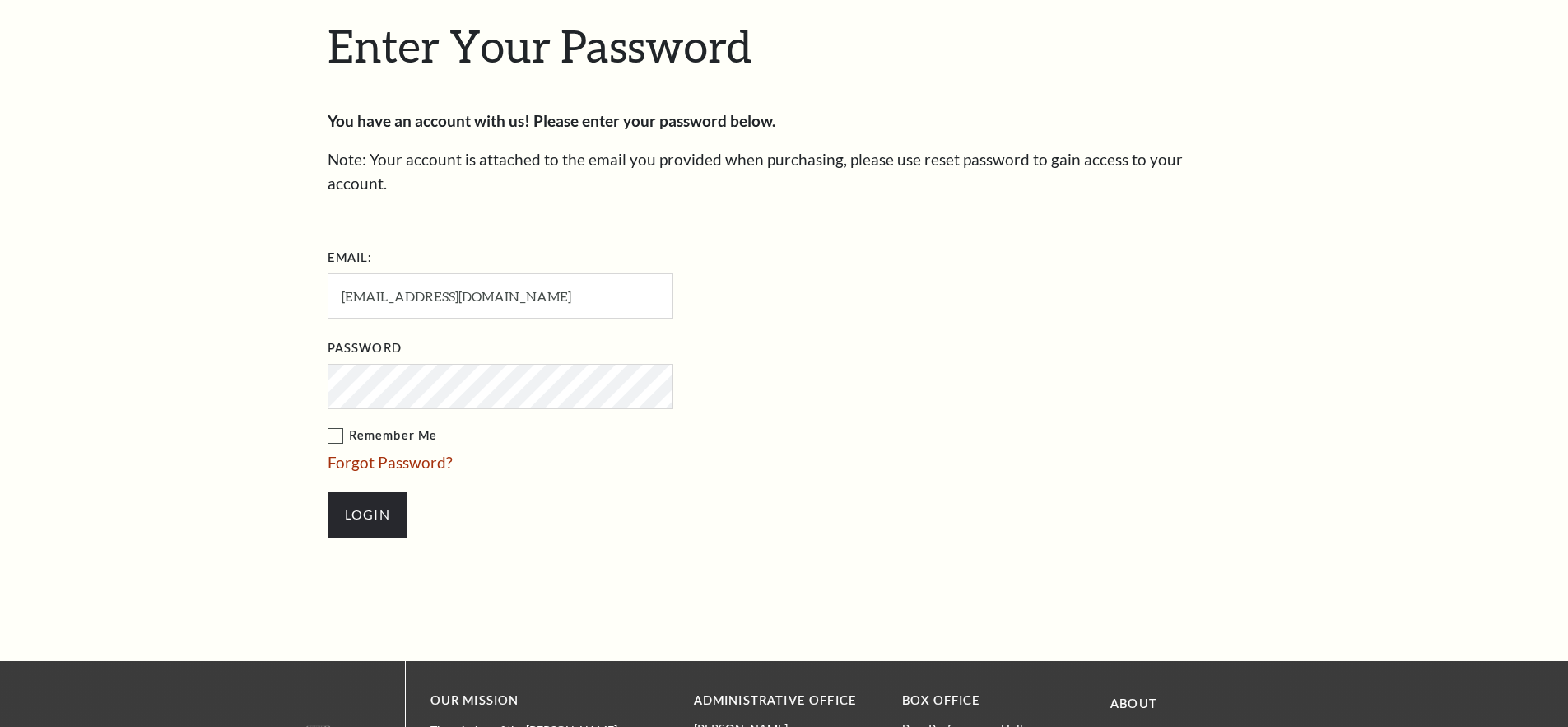
scroll to position [566, 0]
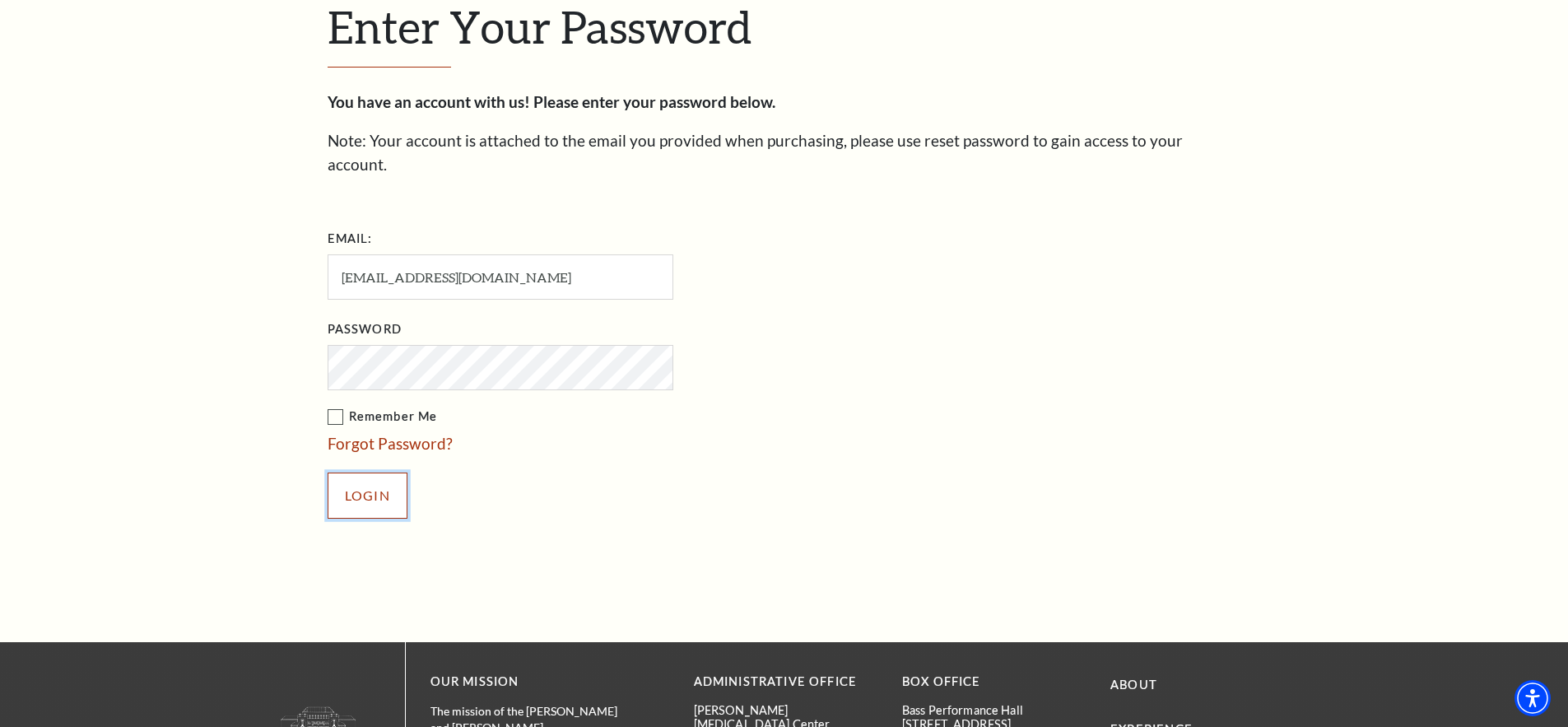
click at [371, 473] on input "Login" at bounding box center [368, 495] width 80 height 46
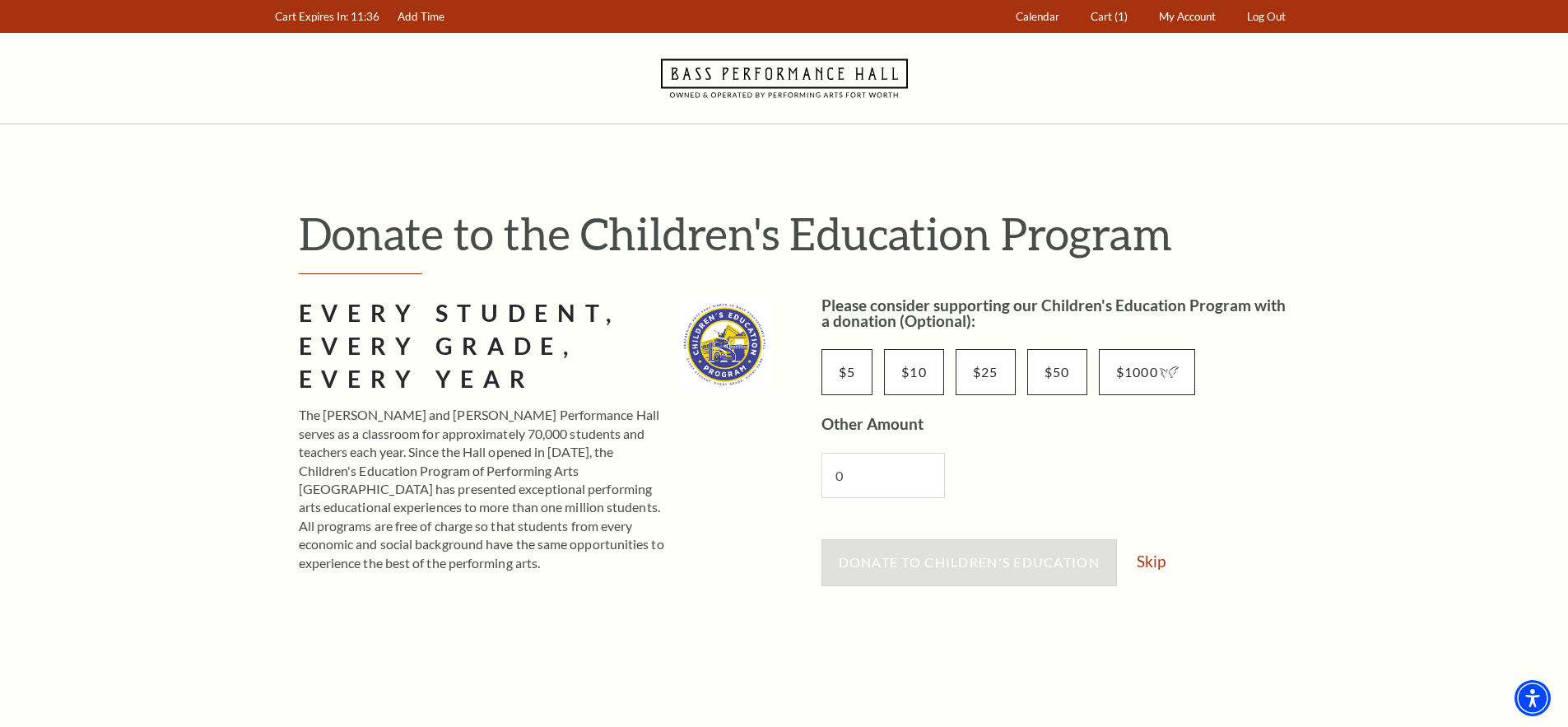
click at [1150, 560] on link "Skip" at bounding box center [1151, 561] width 29 height 16
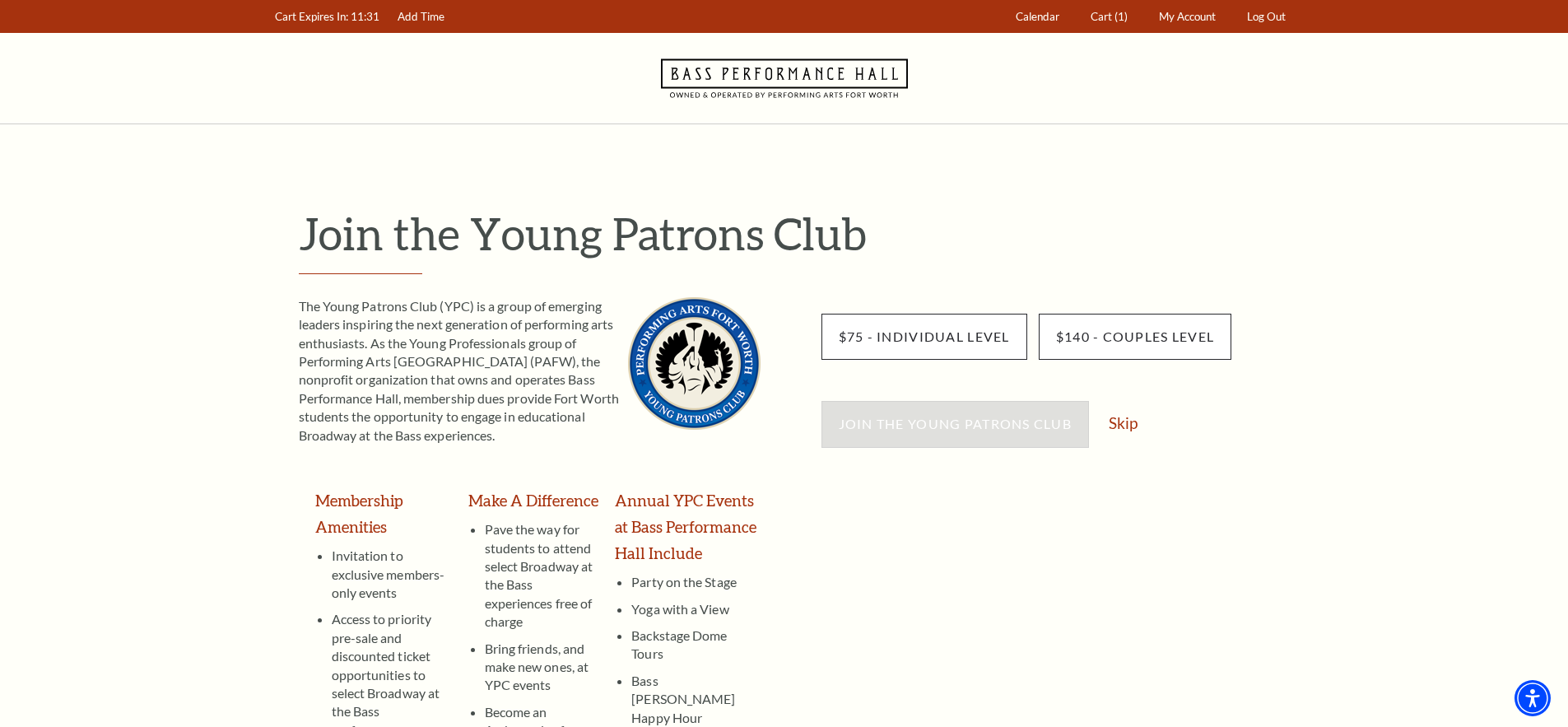
click at [1124, 424] on link "Skip" at bounding box center [1123, 423] width 29 height 16
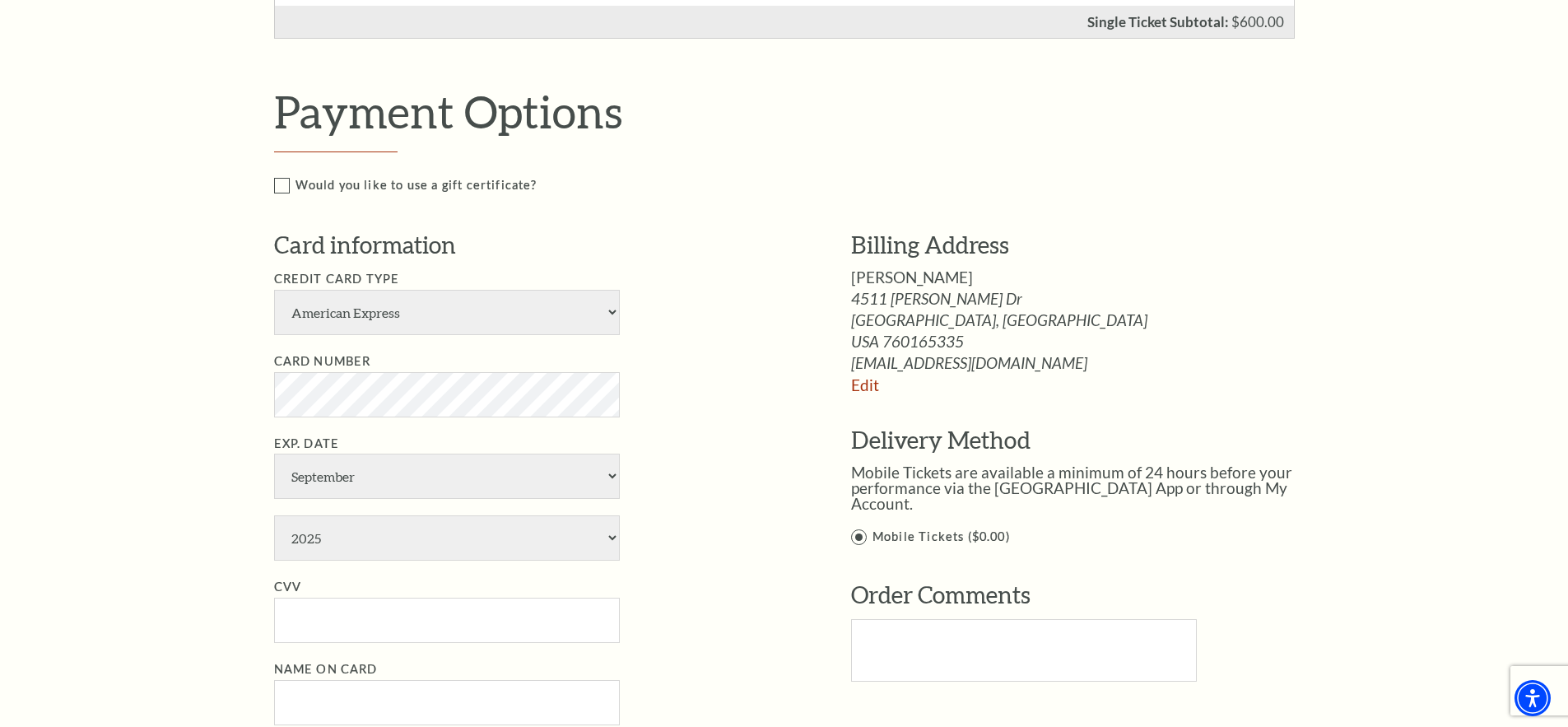
scroll to position [905, 0]
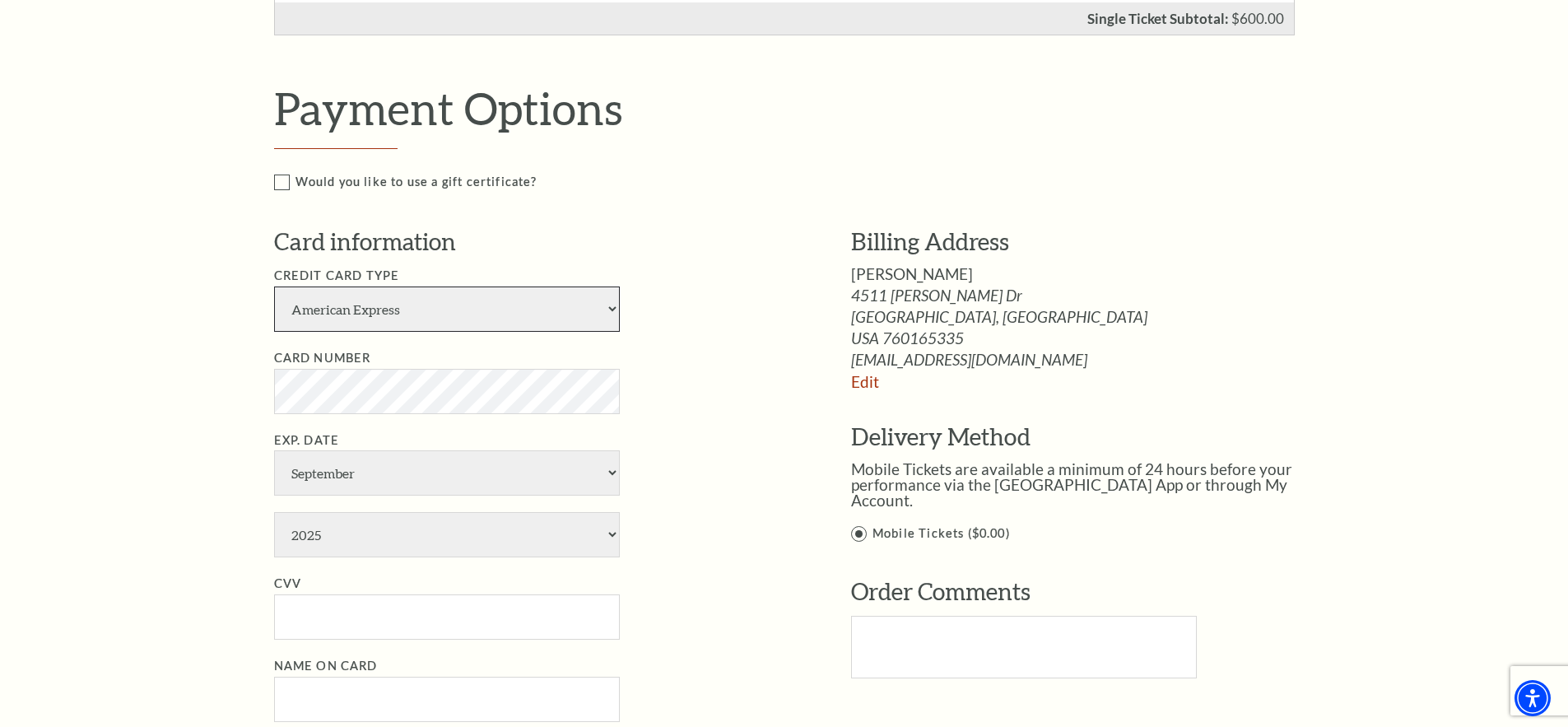
click at [609, 309] on select "American Express Visa Master Card Discover" at bounding box center [447, 309] width 346 height 45
select select "25"
click at [274, 286] on select "American Express Visa Master Card Discover" at bounding box center [447, 309] width 346 height 45
click at [611, 471] on select "January February March April May June July August September October November De…" at bounding box center [447, 473] width 346 height 45
select select "5"
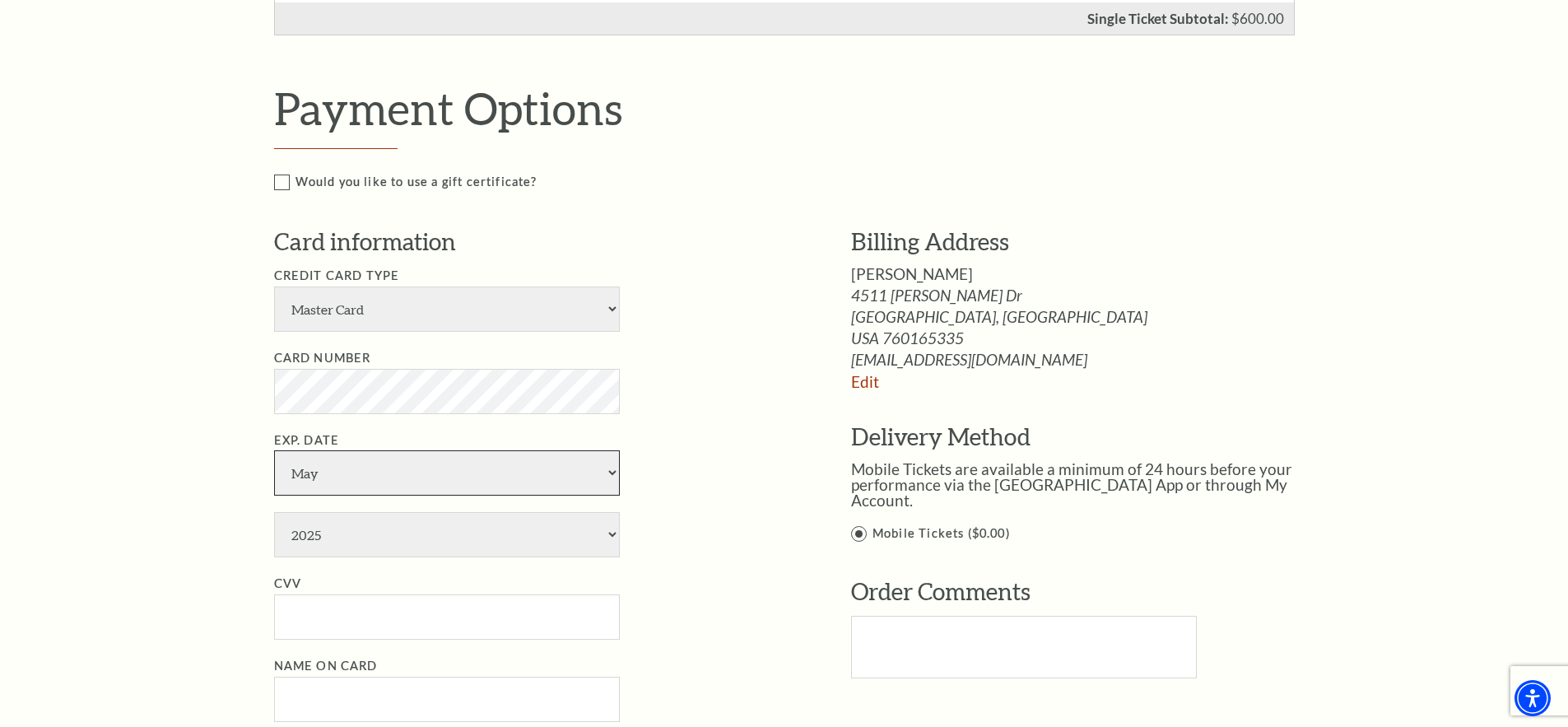
click at [274, 450] on select "January February March April May June July August September October November De…" at bounding box center [447, 473] width 346 height 45
click at [612, 533] on select "2025 2026 2027 2028 2029 2030 2031 2032 2033 2034" at bounding box center [447, 535] width 346 height 45
select select "2028"
click at [274, 512] on select "2025 2026 2027 2028 2029 2030 2031 2032 2033 2034" at bounding box center [447, 535] width 346 height 45
click at [323, 609] on input "CVV" at bounding box center [447, 617] width 346 height 45
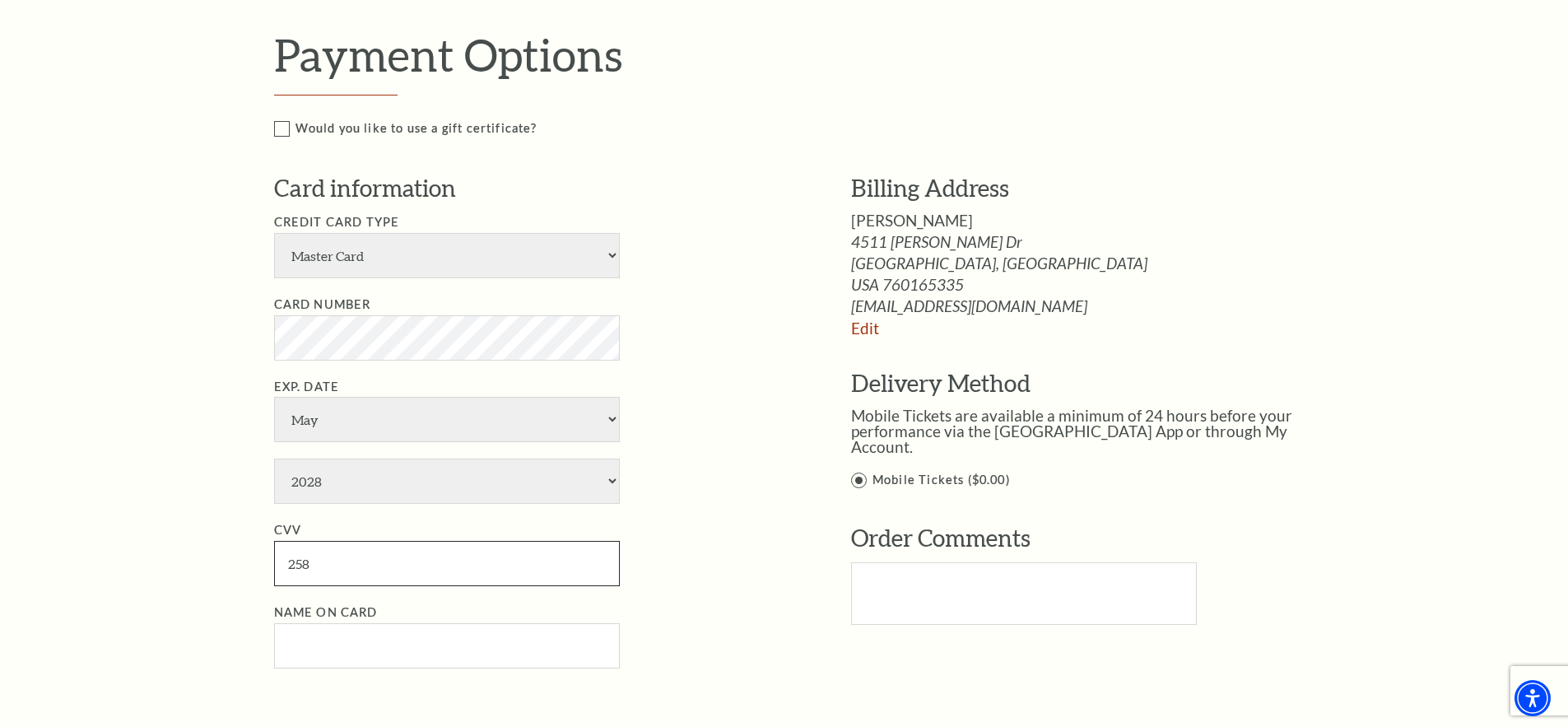
scroll to position [988, 0]
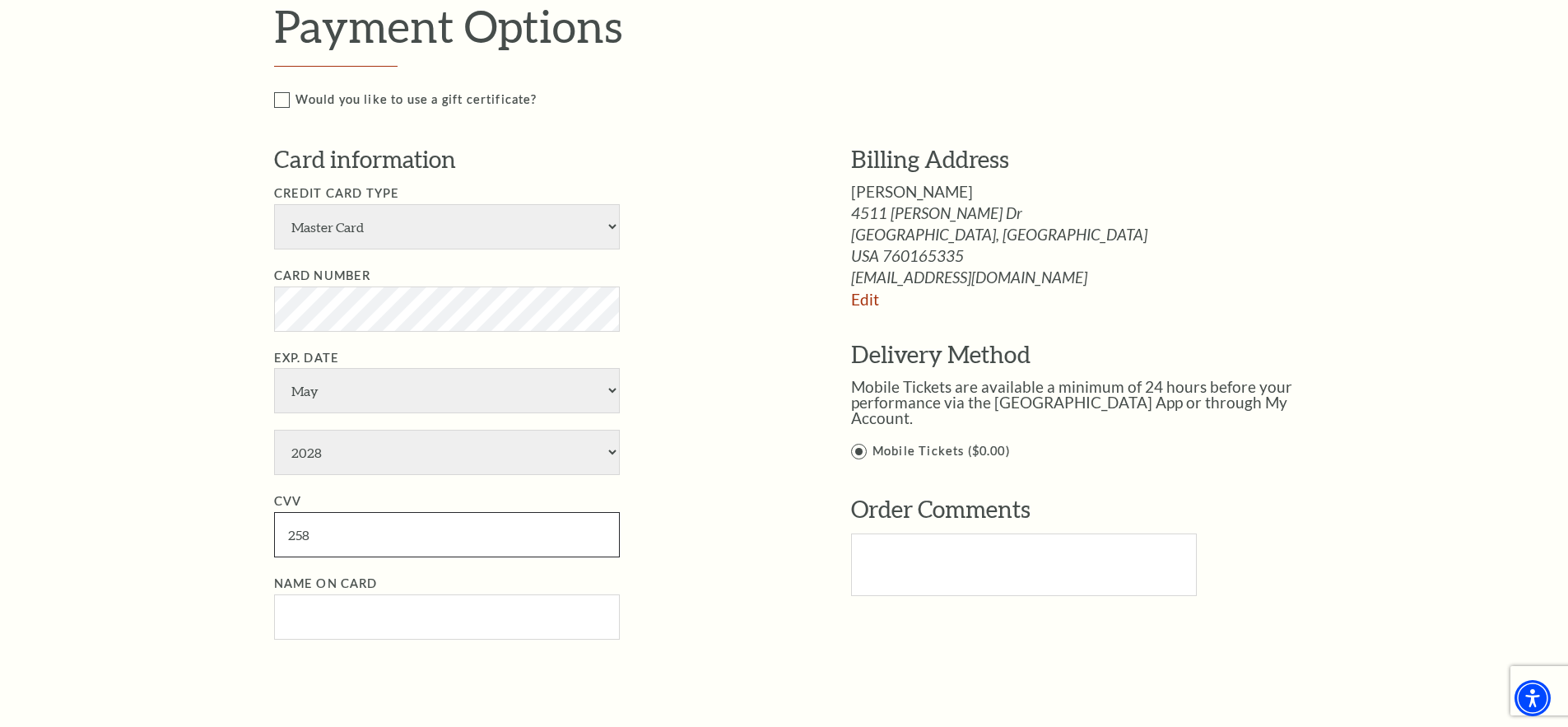
type input "258"
click at [299, 615] on input "Name on Card" at bounding box center [447, 617] width 346 height 45
drag, startPoint x: 386, startPoint y: 620, endPoint x: 350, endPoint y: 617, distance: 36.1
click at [350, 617] on input "[PERSON_NAME]" at bounding box center [447, 617] width 346 height 45
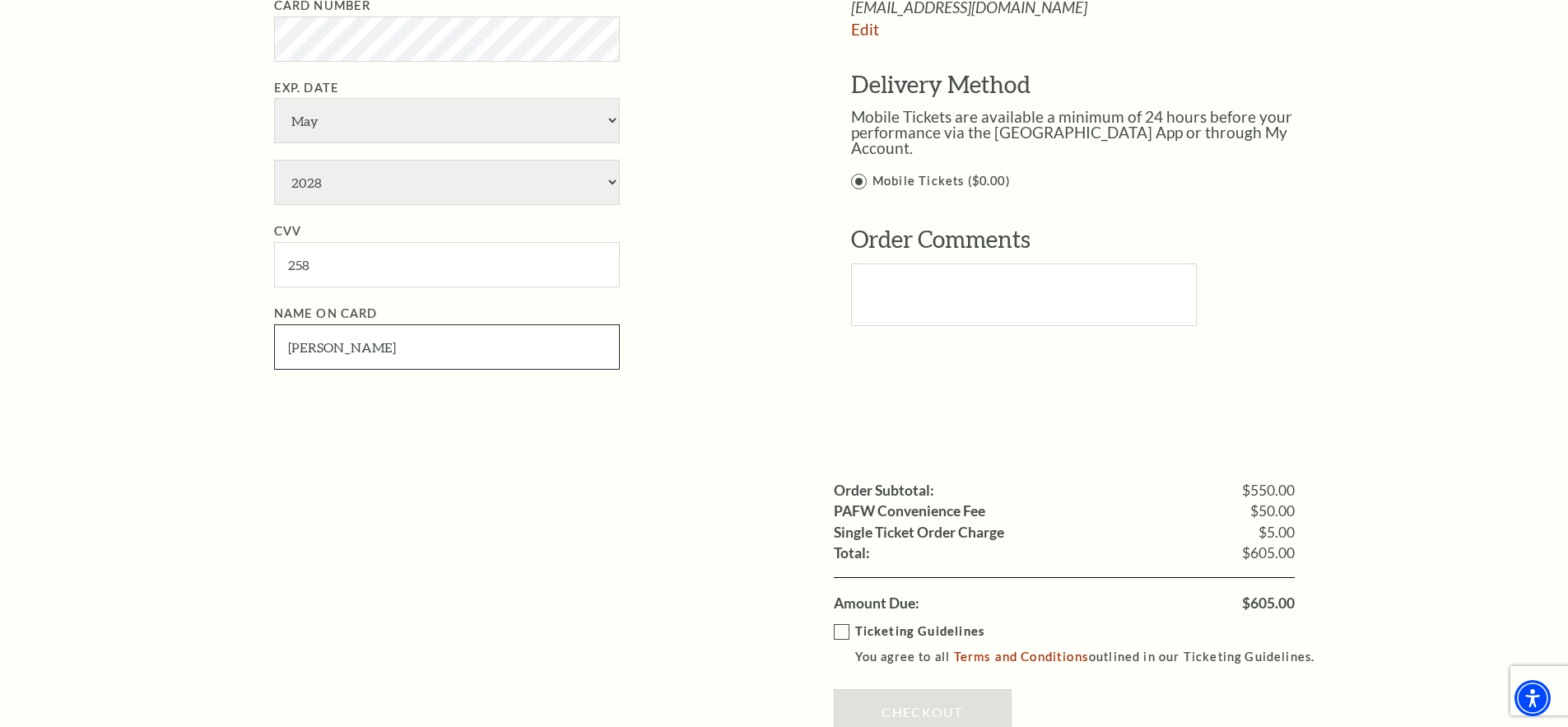
scroll to position [1317, 0]
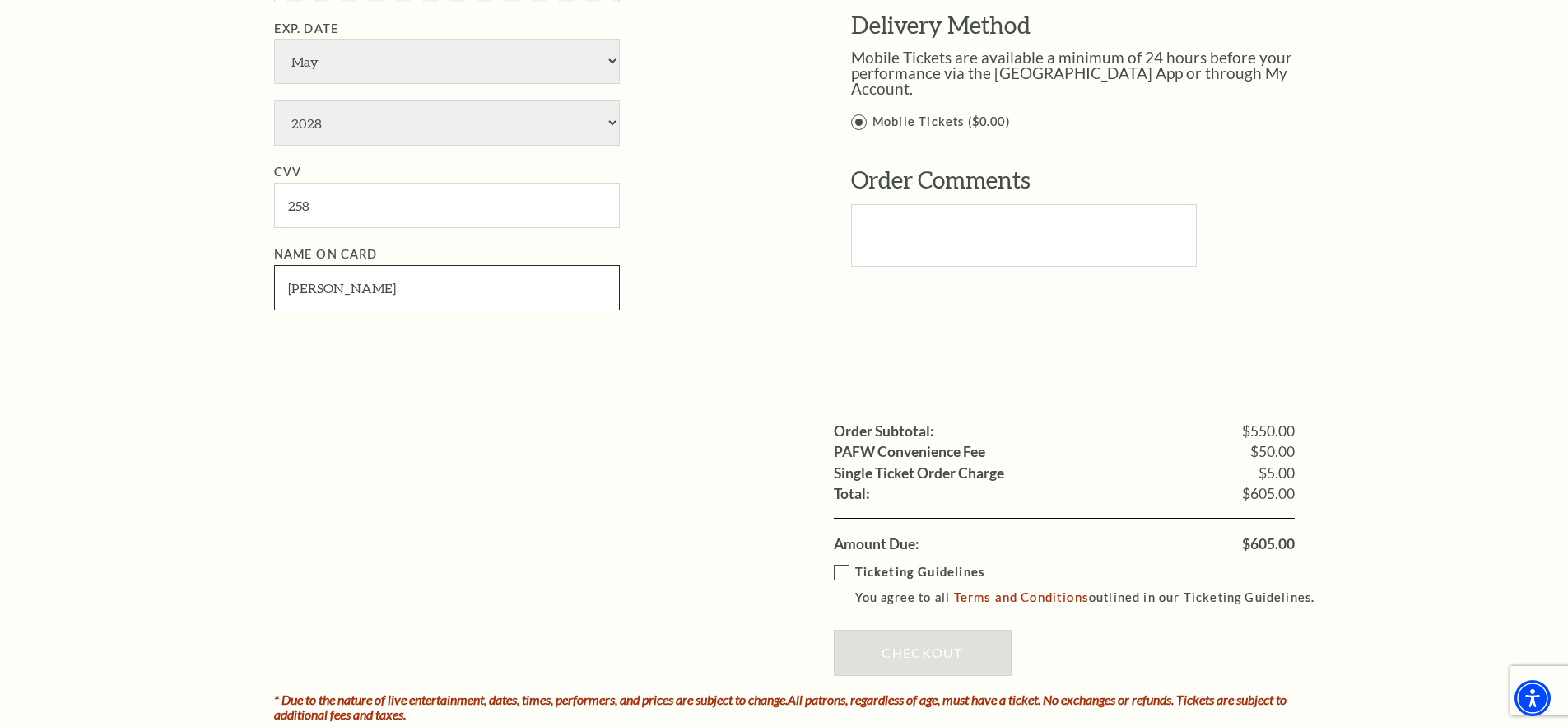
type input "[PERSON_NAME]"
click at [844, 576] on label "Ticketing Guidelines You agree to all Terms and Conditions outlined in our Tick…" at bounding box center [1082, 585] width 497 height 45
click at [0, 0] on input "Ticketing Guidelines You agree to all Terms and Conditions outlined in our Tick…" at bounding box center [0, 0] width 0 height 0
click at [907, 647] on link "Checkout" at bounding box center [923, 652] width 177 height 46
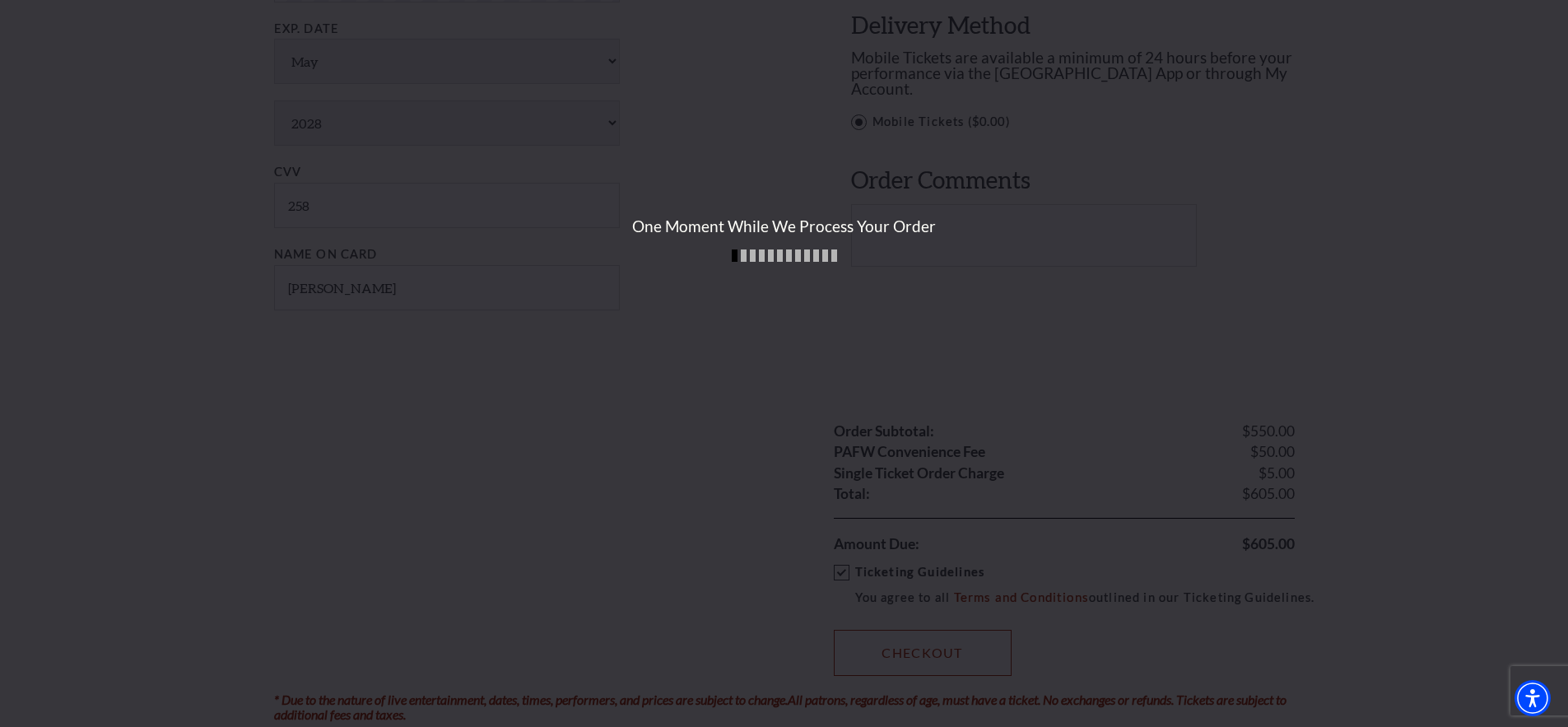
scroll to position [1312, 0]
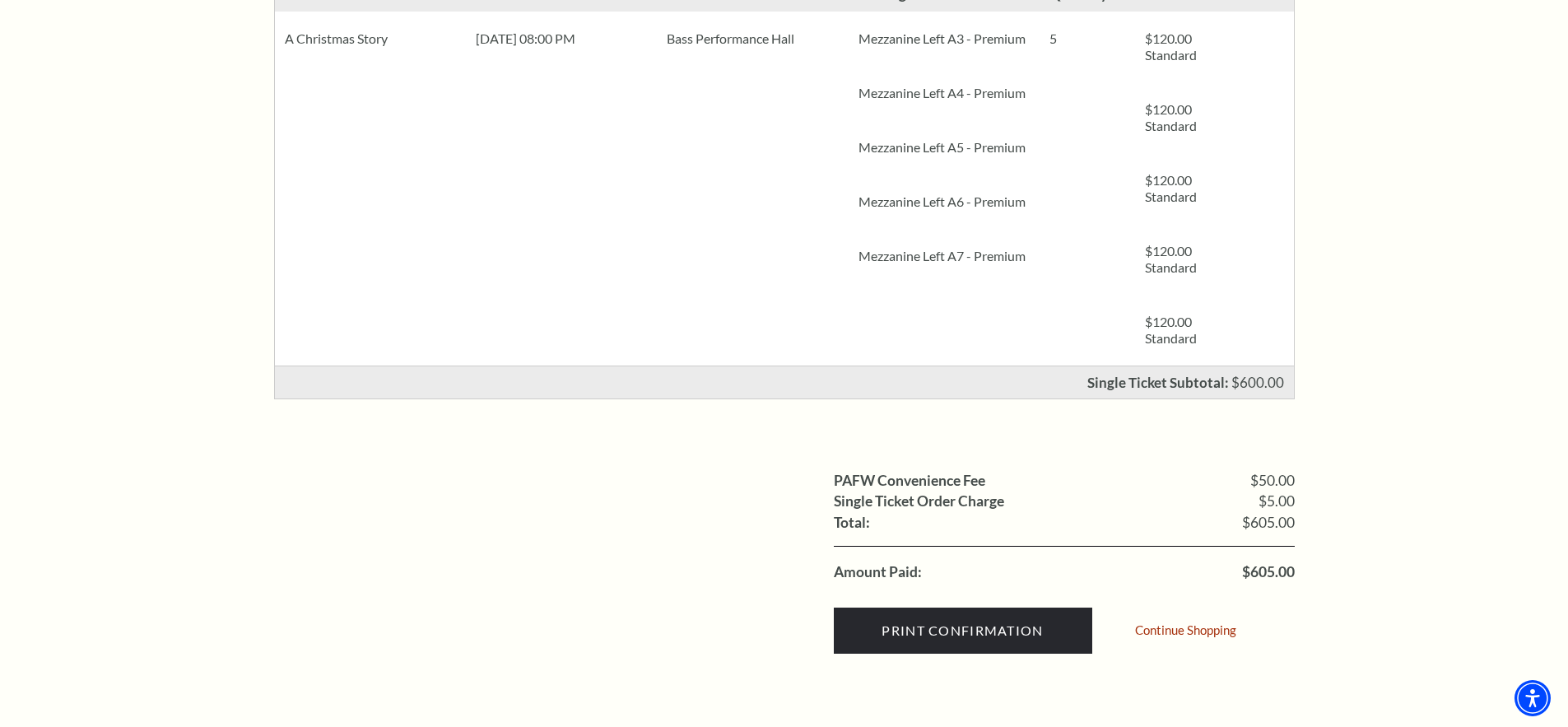
scroll to position [494, 0]
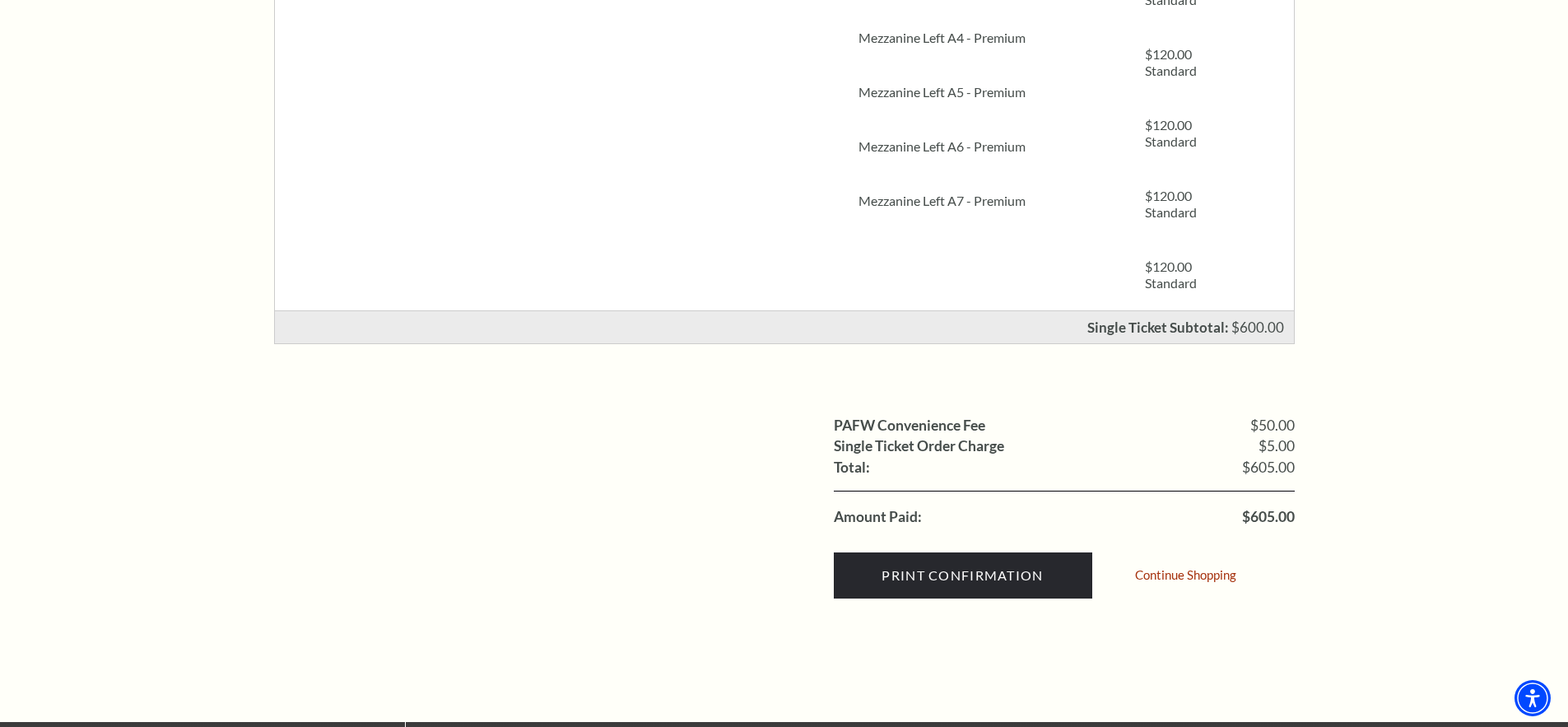
click at [1169, 577] on link "Continue Shopping" at bounding box center [1185, 575] width 101 height 12
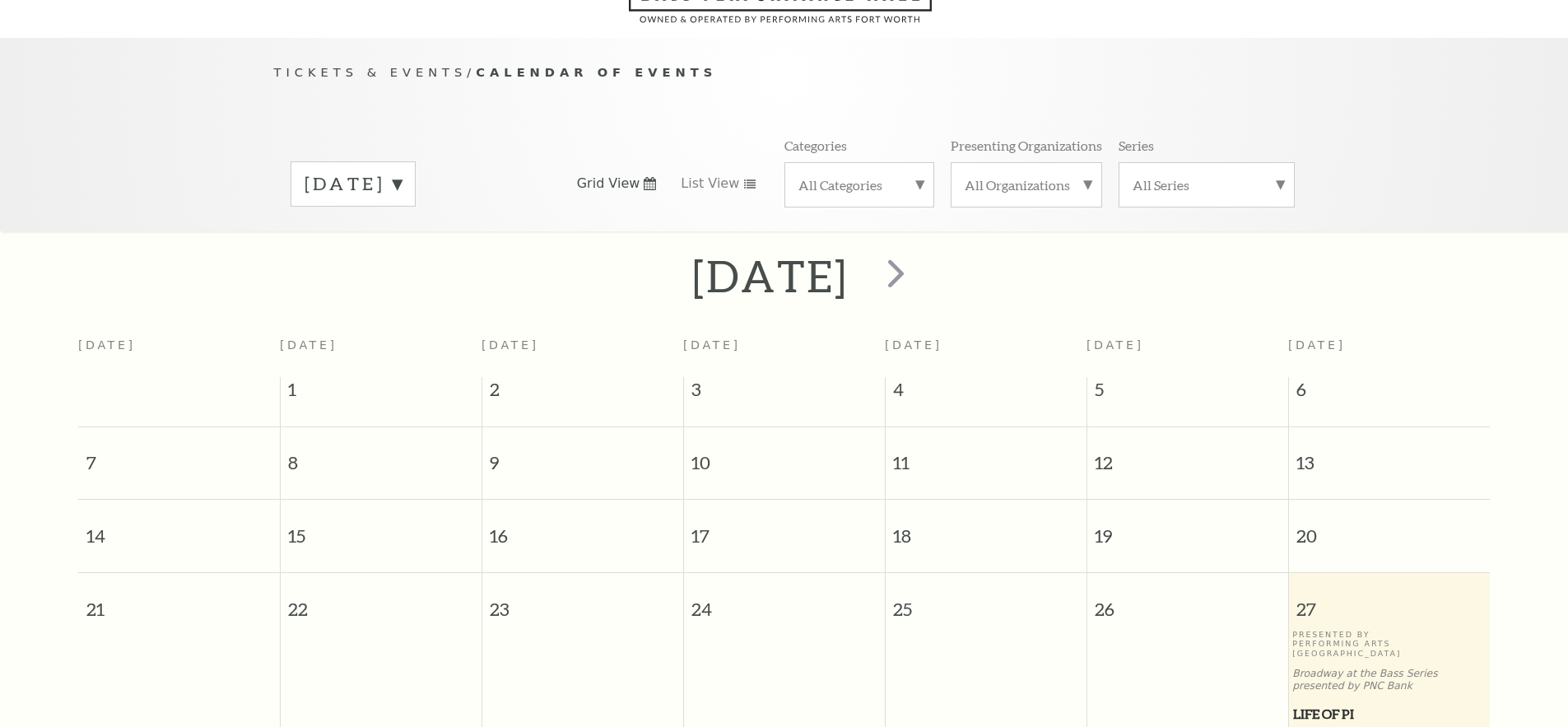
scroll to position [146, 0]
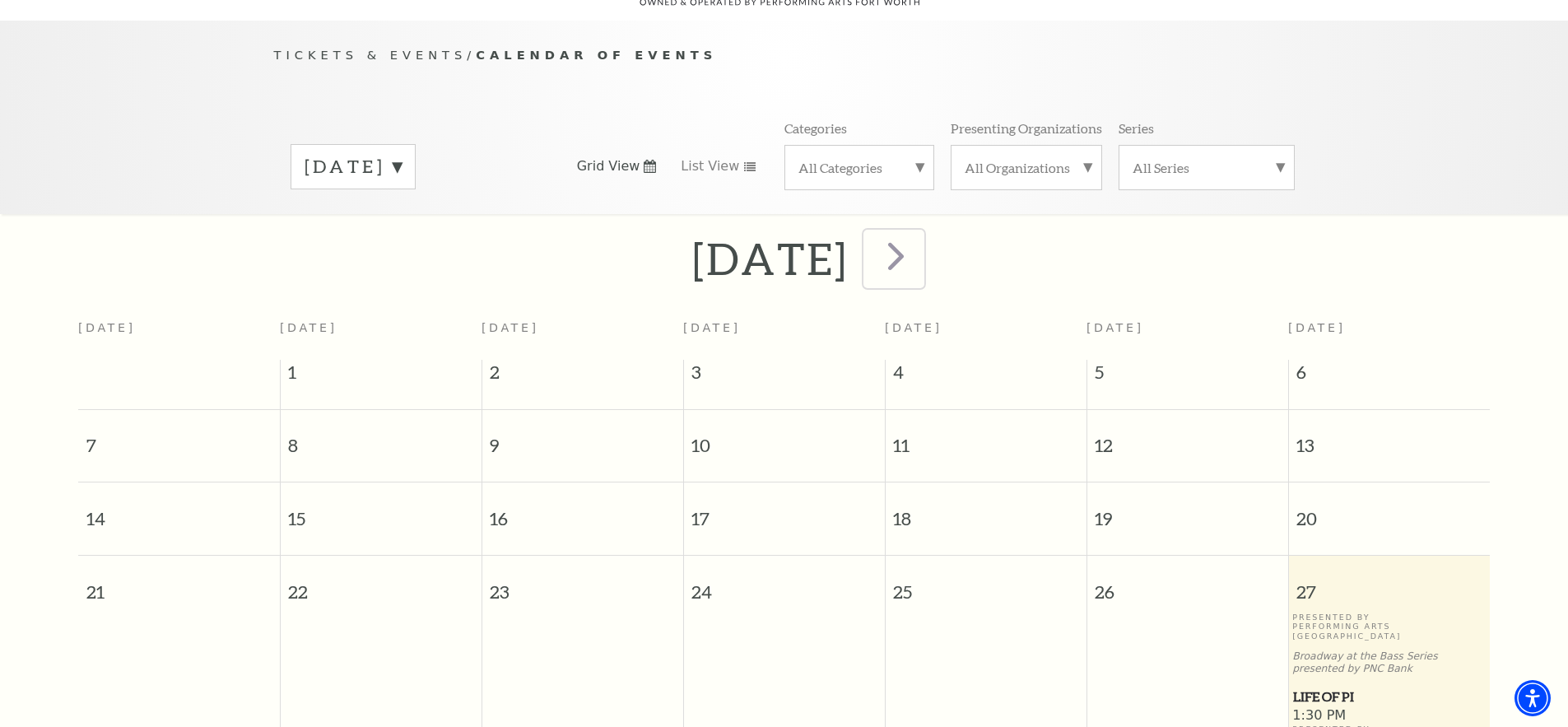
click at [919, 239] on span "next" at bounding box center [896, 256] width 47 height 47
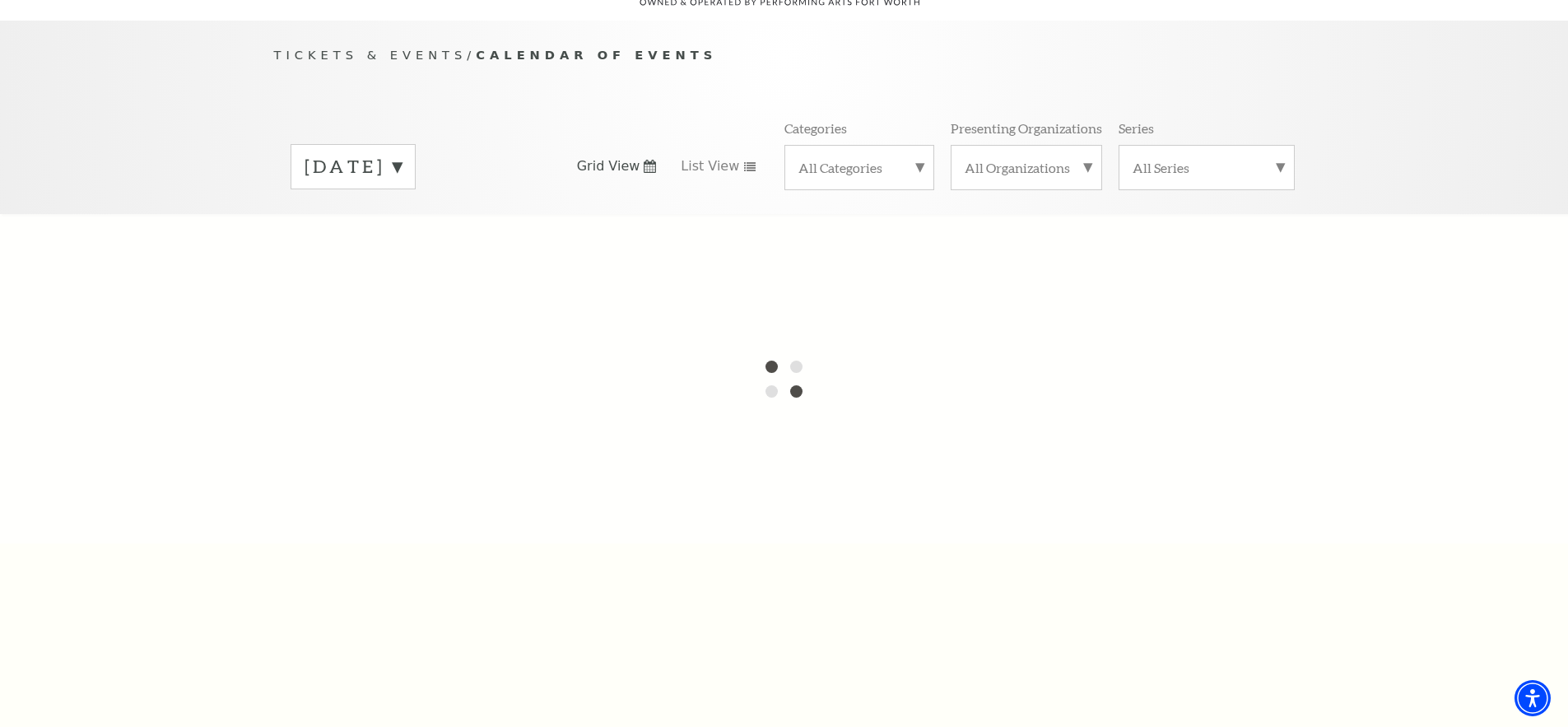
click at [988, 239] on div at bounding box center [784, 378] width 1568 height 330
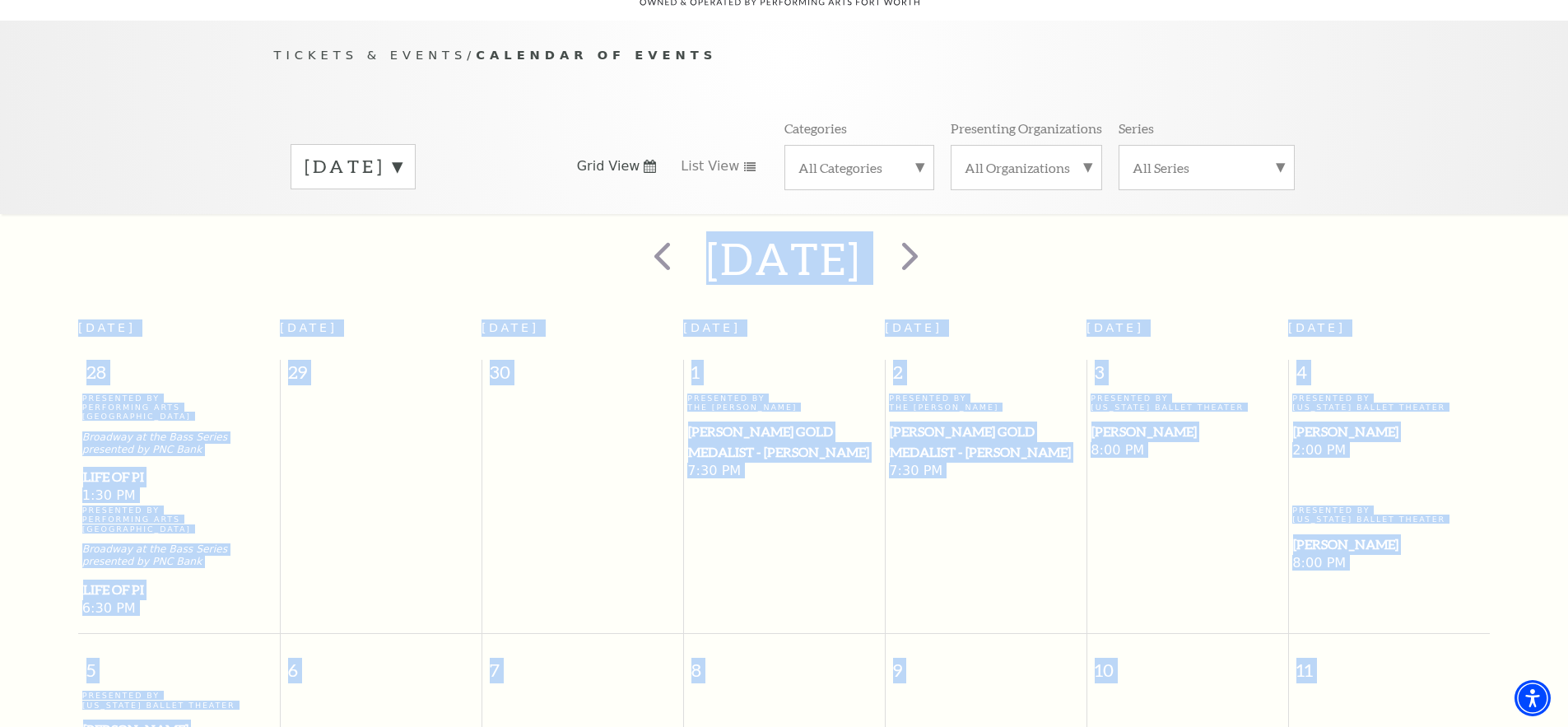
click at [402, 154] on label "[DATE]" at bounding box center [353, 166] width 97 height 25
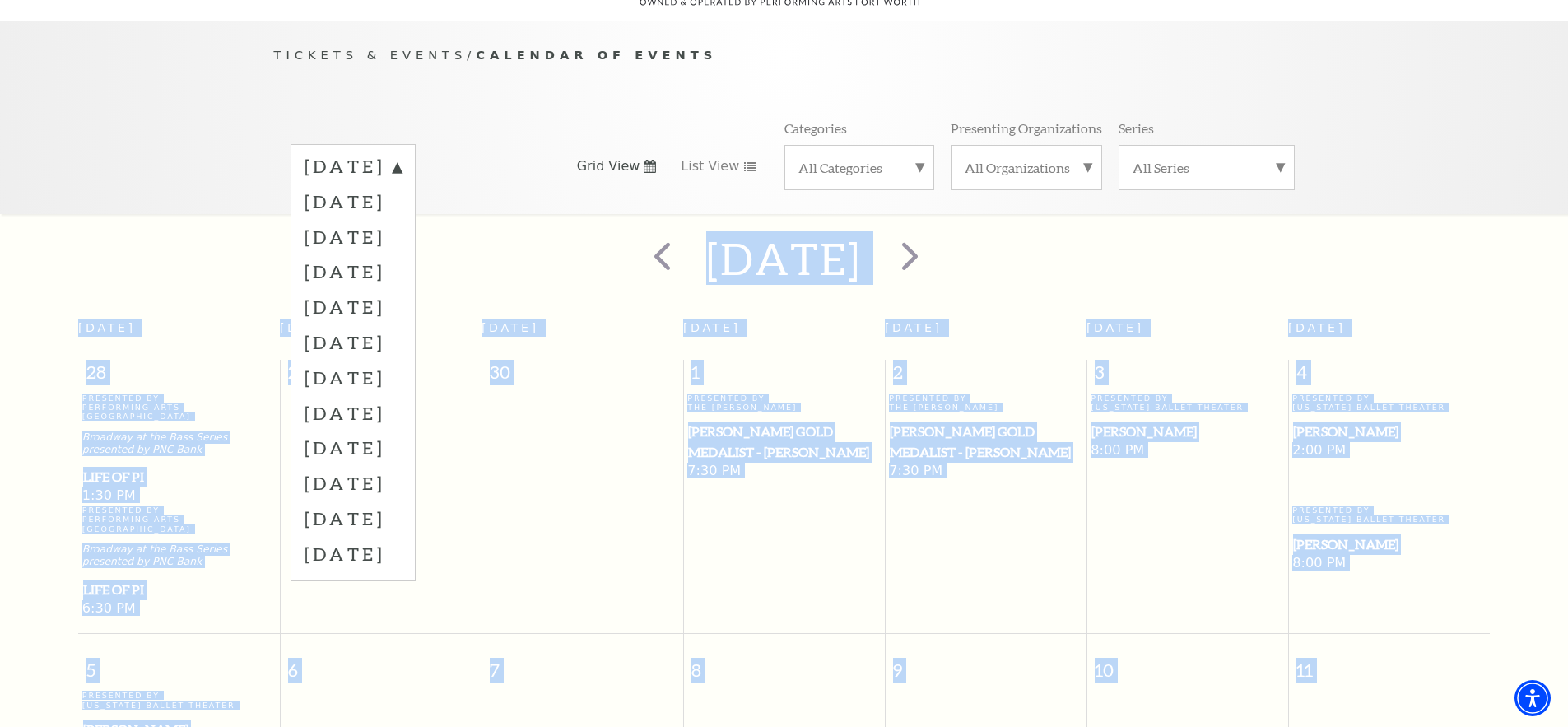
click at [377, 254] on label "[DATE]" at bounding box center [353, 271] width 97 height 36
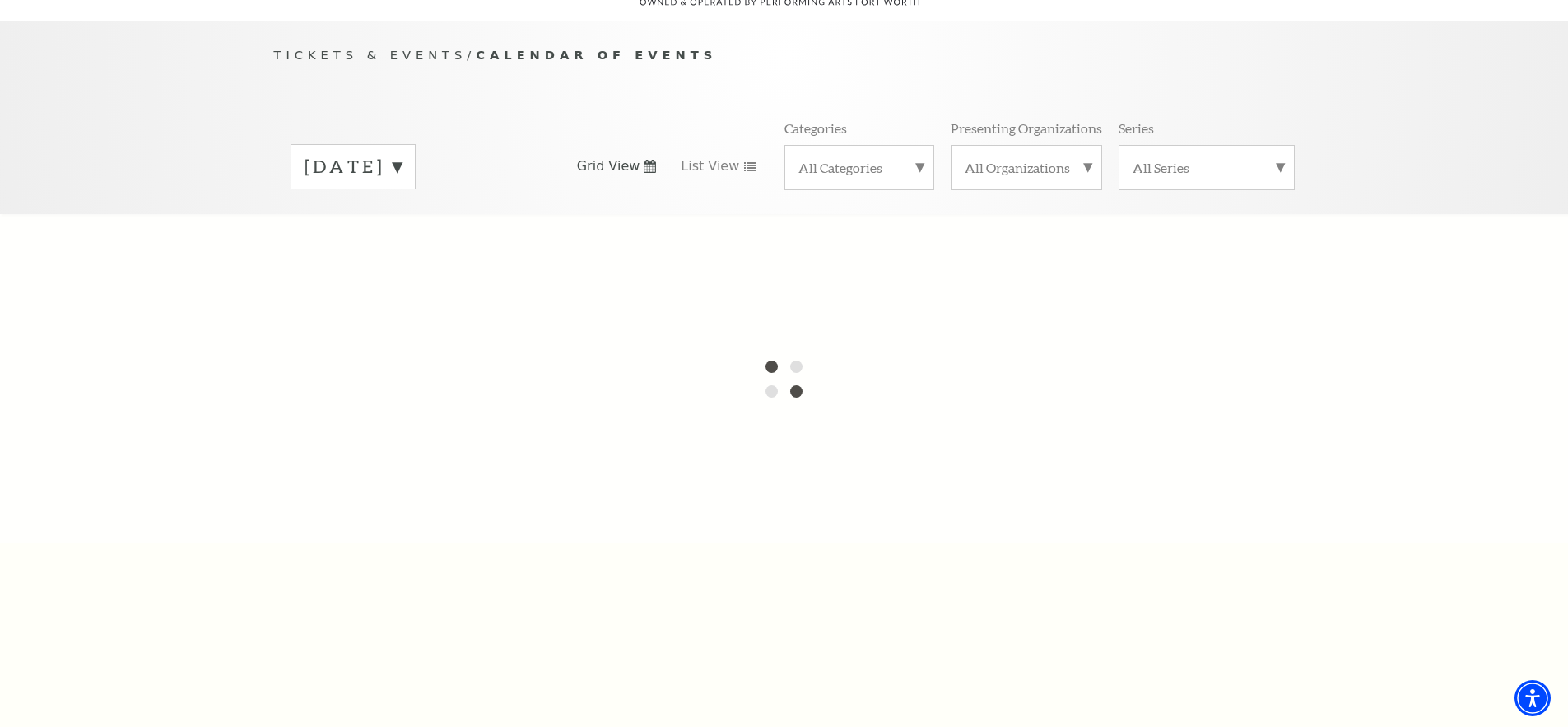
click at [402, 154] on label "[DATE]" at bounding box center [353, 166] width 97 height 25
click at [388, 255] on div at bounding box center [784, 378] width 1568 height 330
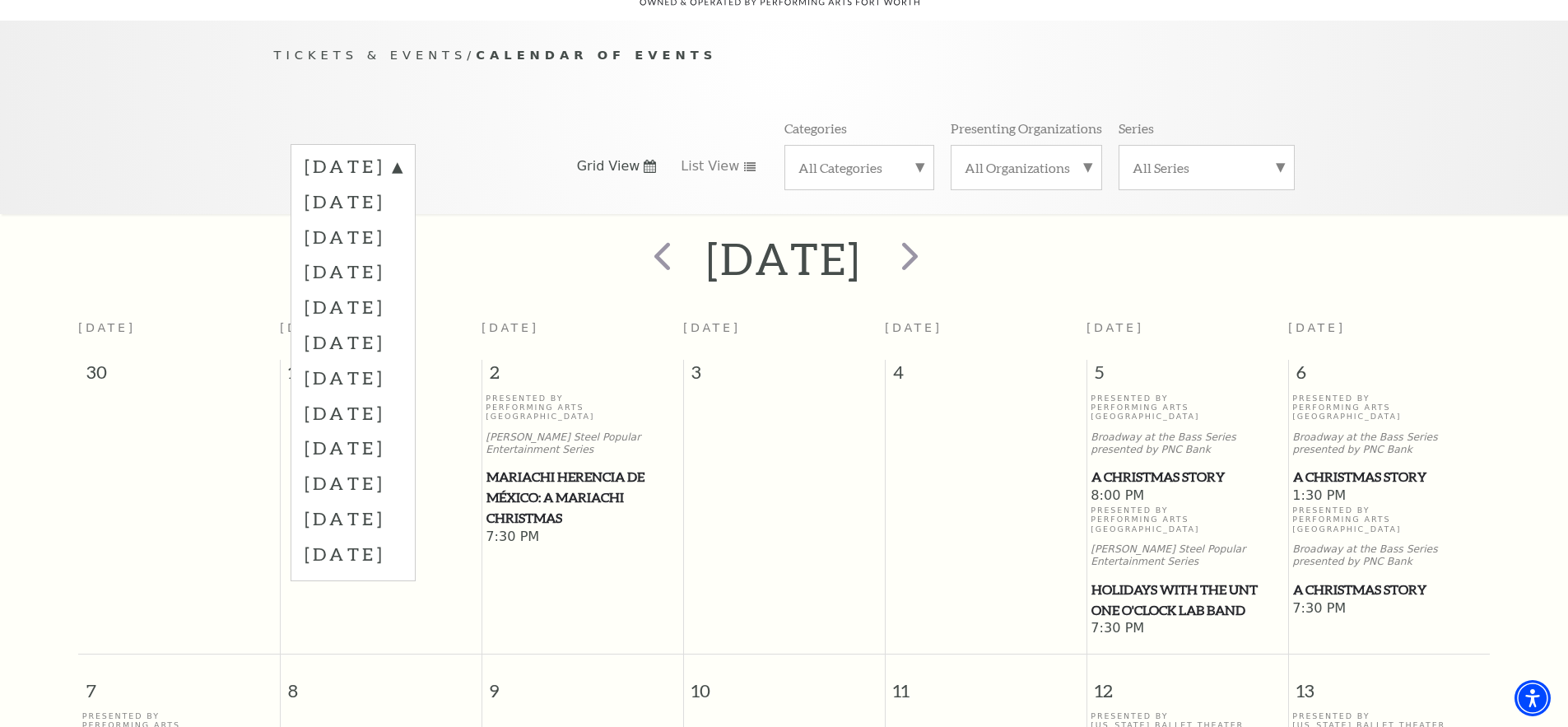
click at [1160, 467] on span "A Christmas Story" at bounding box center [1187, 477] width 192 height 21
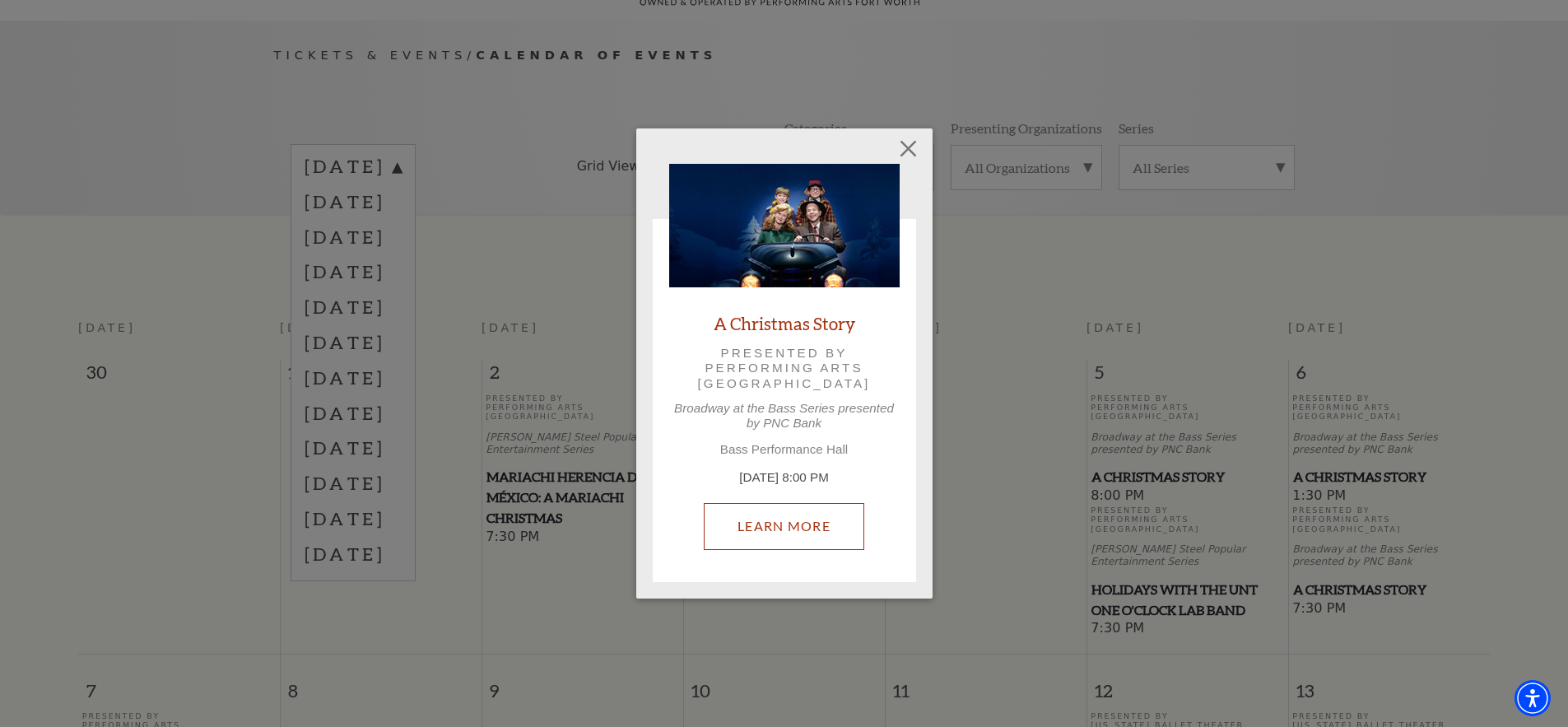
click at [780, 521] on link "Learn More" at bounding box center [784, 525] width 161 height 46
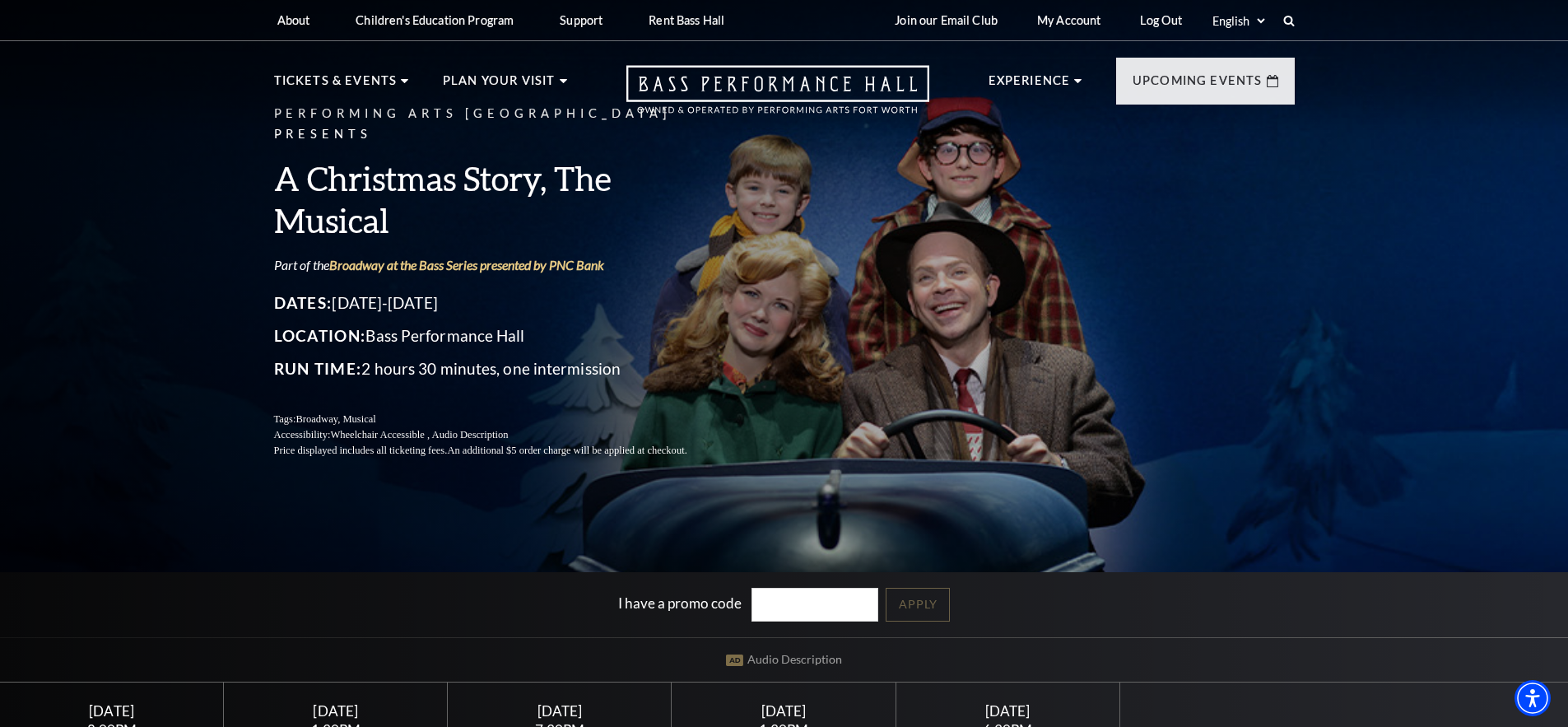
scroll to position [83, 0]
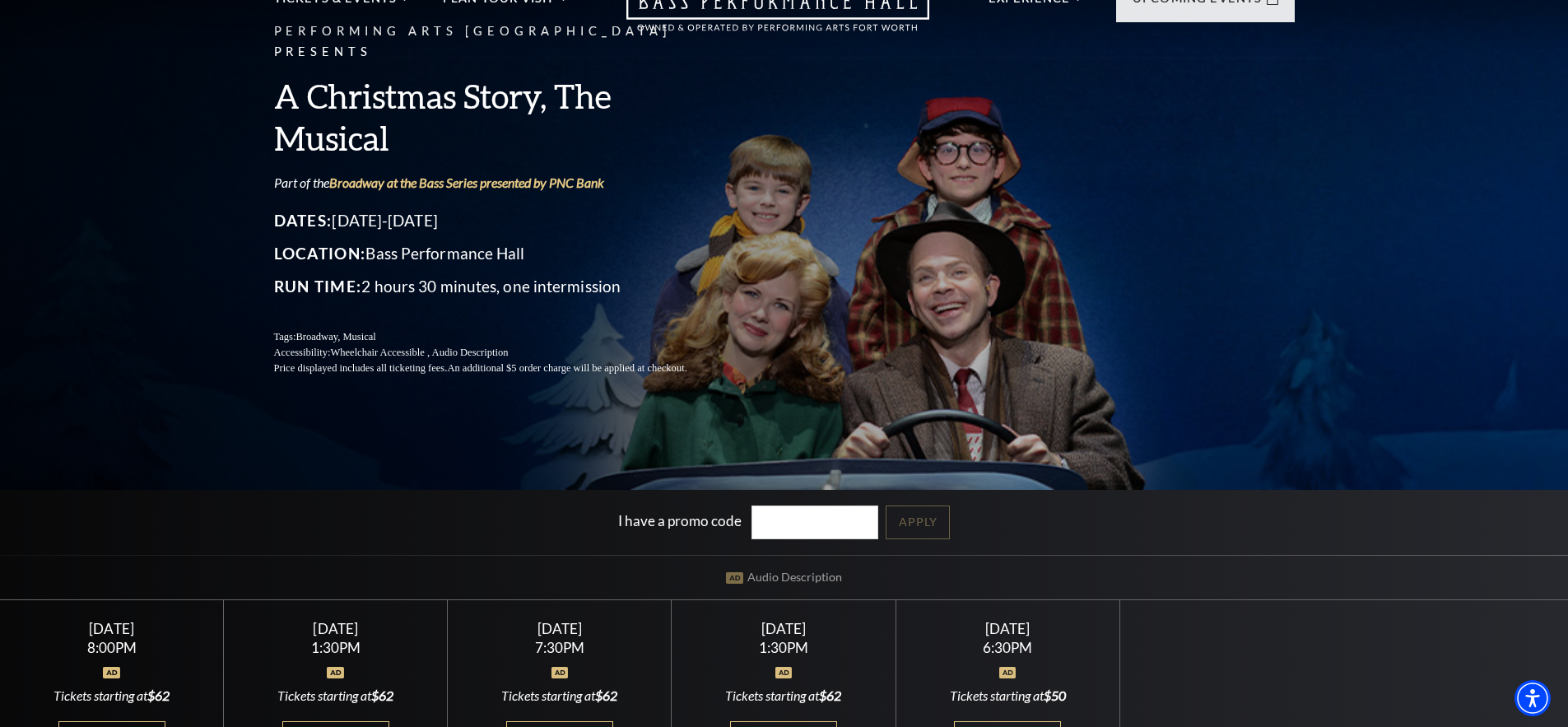
click at [108, 651] on div "8:00PM" at bounding box center [112, 648] width 184 height 14
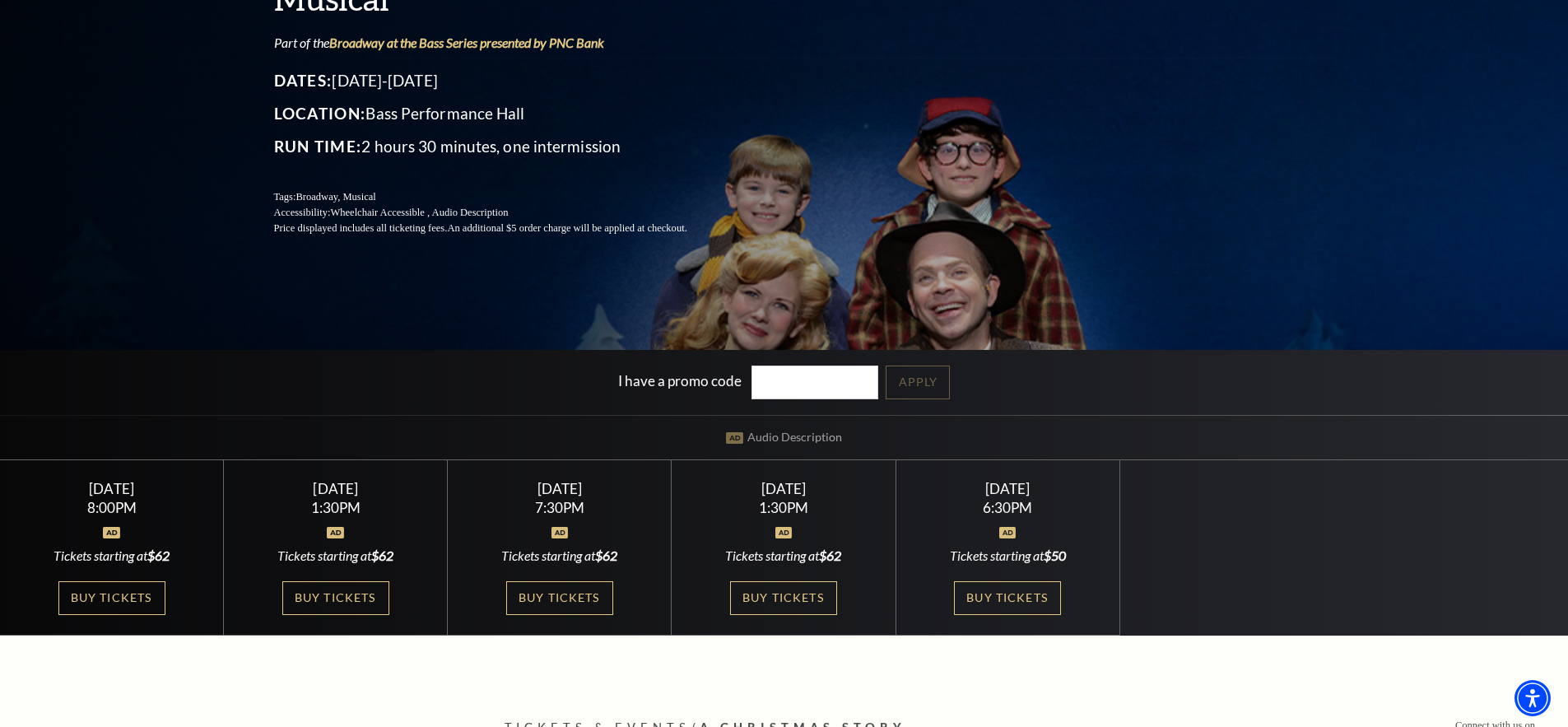
scroll to position [247, 0]
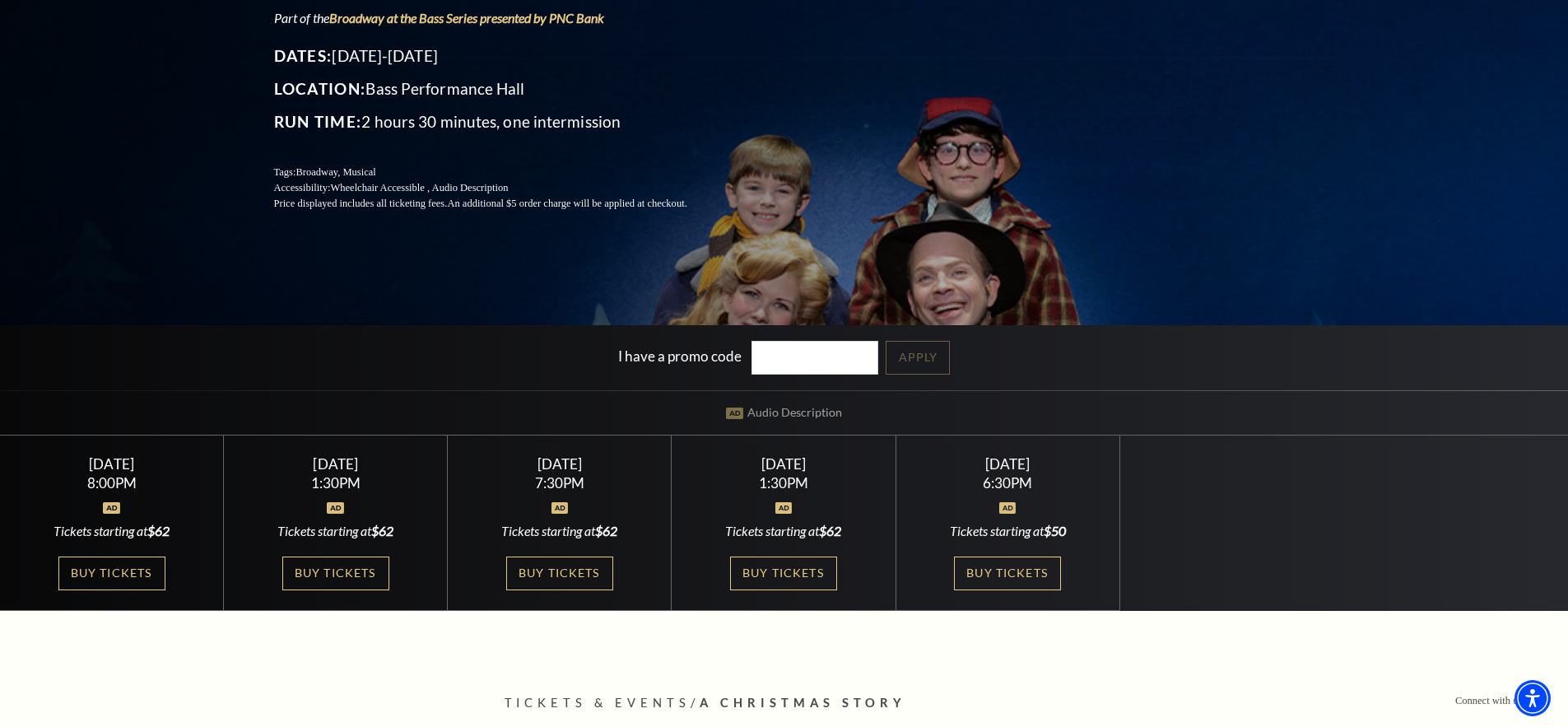
click at [111, 575] on link "Buy Tickets" at bounding box center [111, 573] width 107 height 34
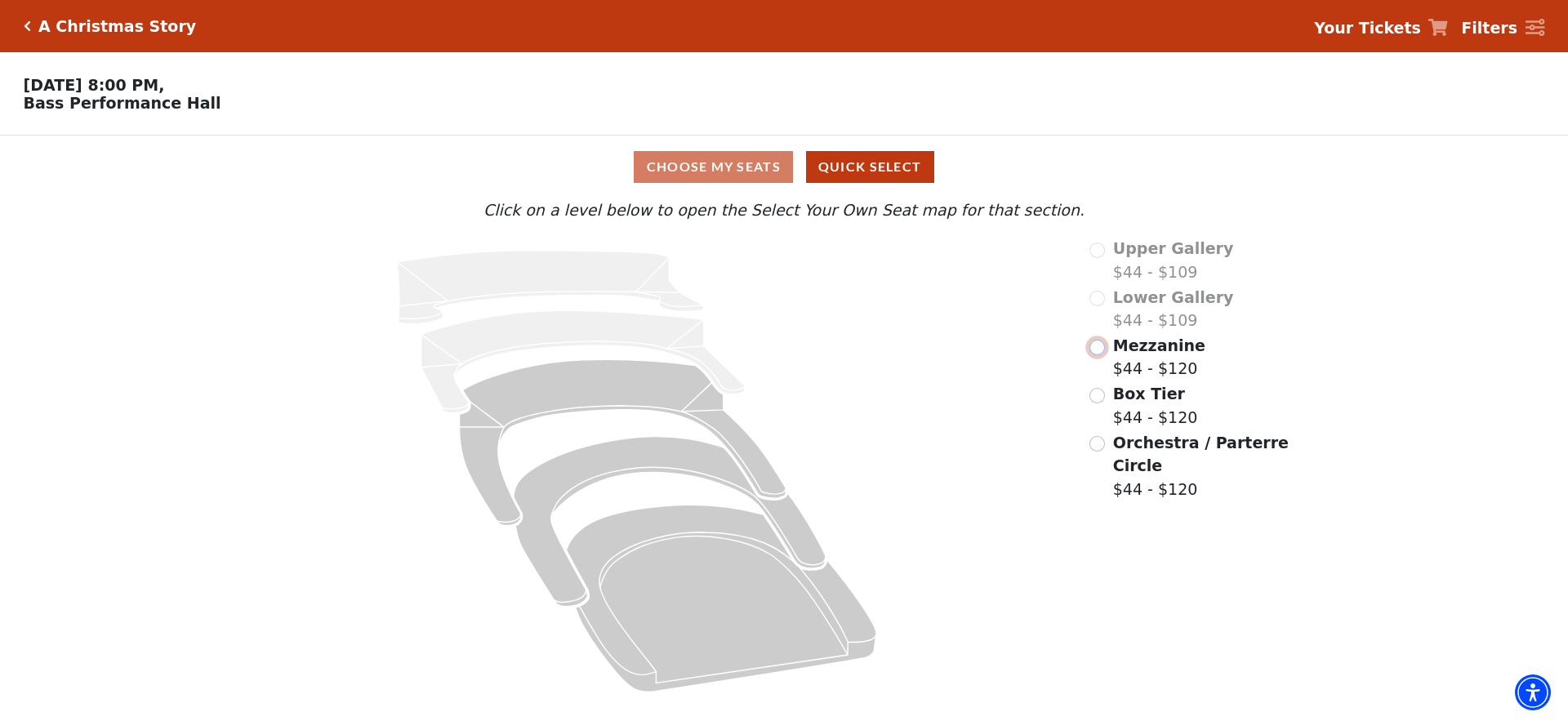
click at [1094, 352] on input "Mezzanine$44 - $120\a" at bounding box center [1097, 348] width 16 height 16
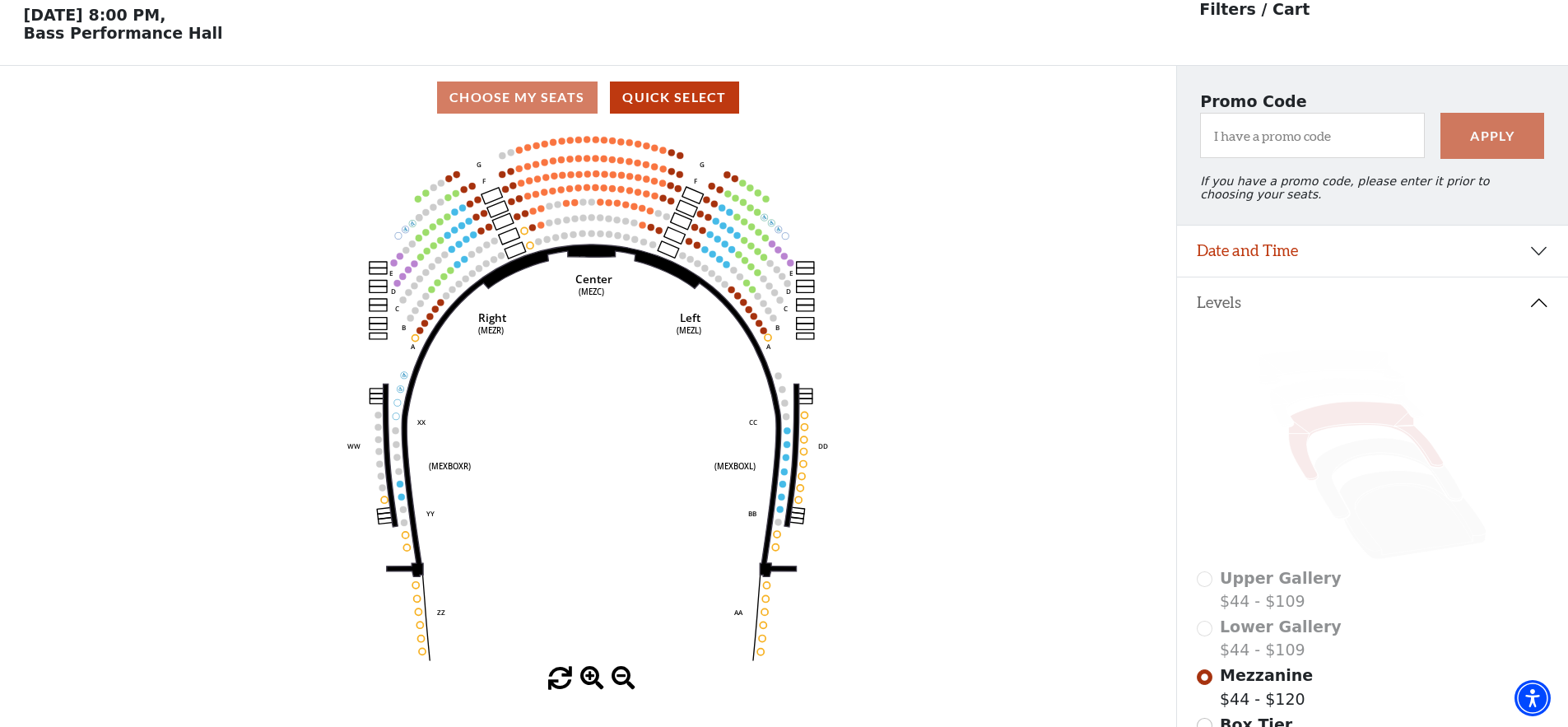
scroll to position [77, 0]
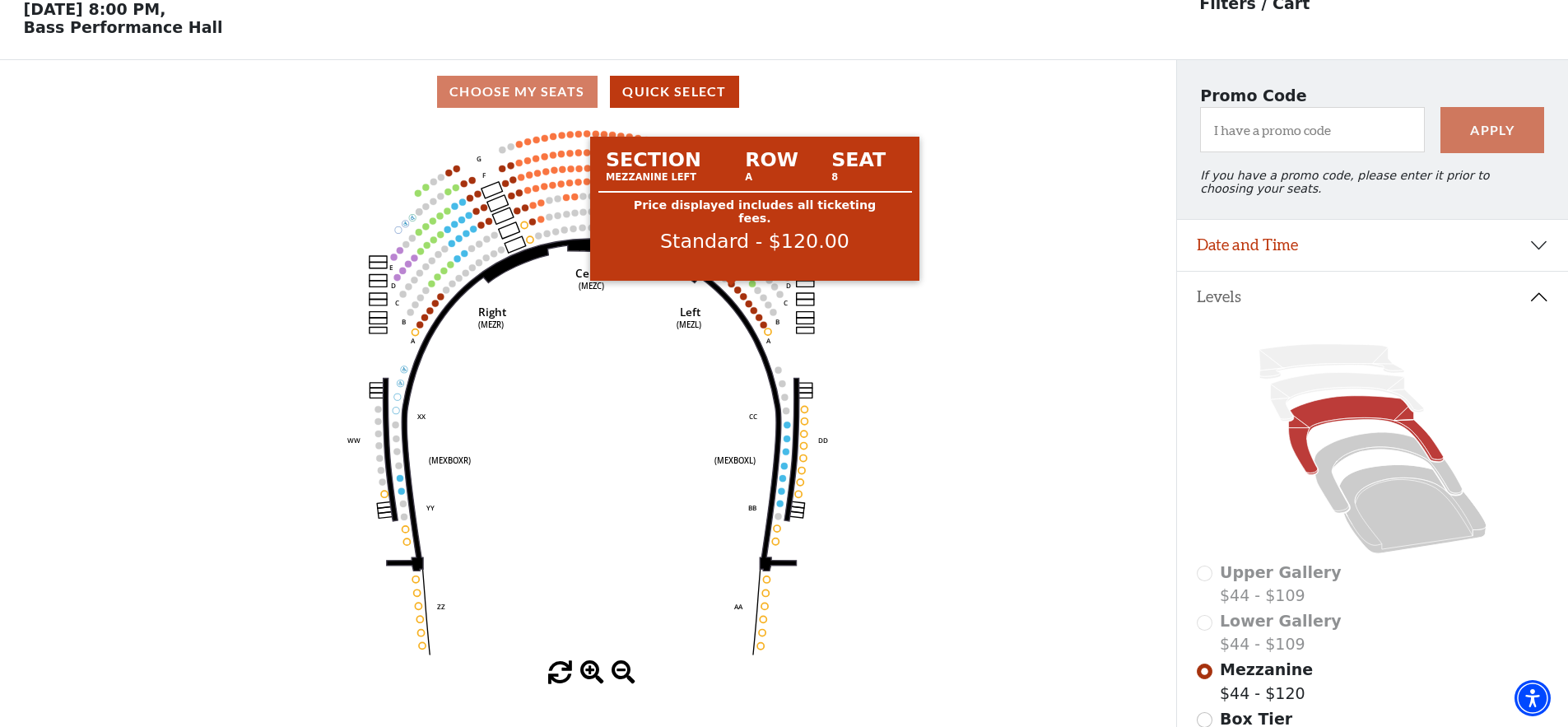
click at [731, 287] on circle at bounding box center [732, 284] width 7 height 7
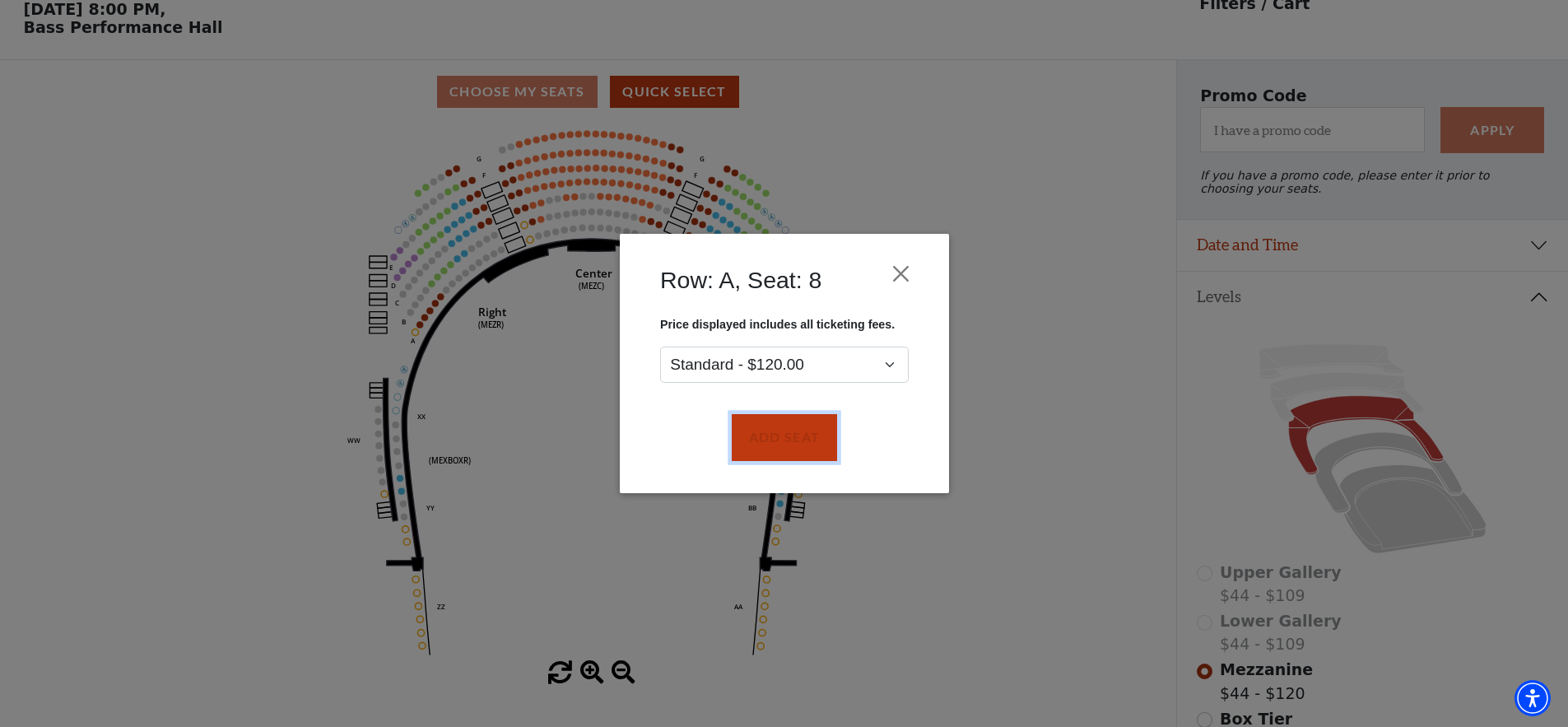
click at [790, 433] on button "Add Seat" at bounding box center [784, 437] width 105 height 46
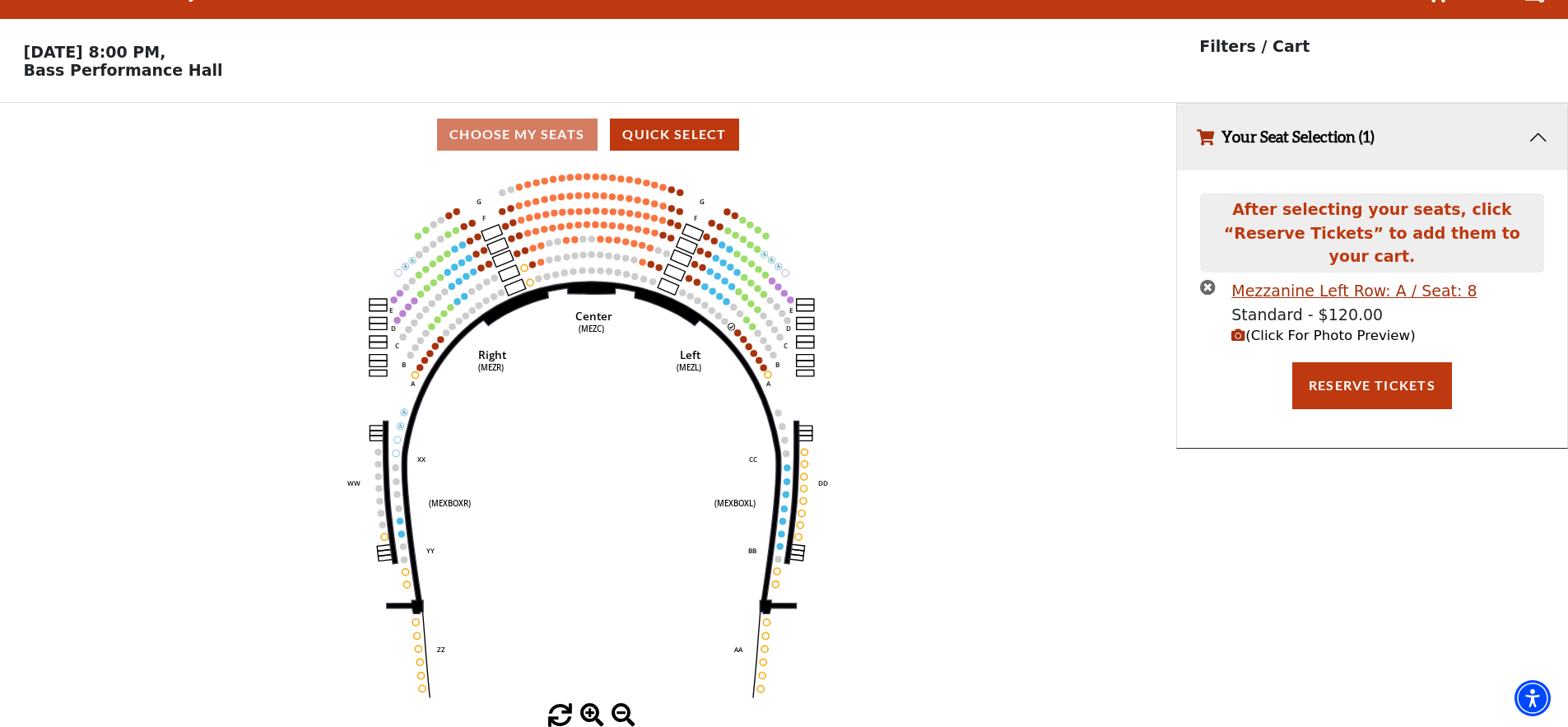
scroll to position [0, 0]
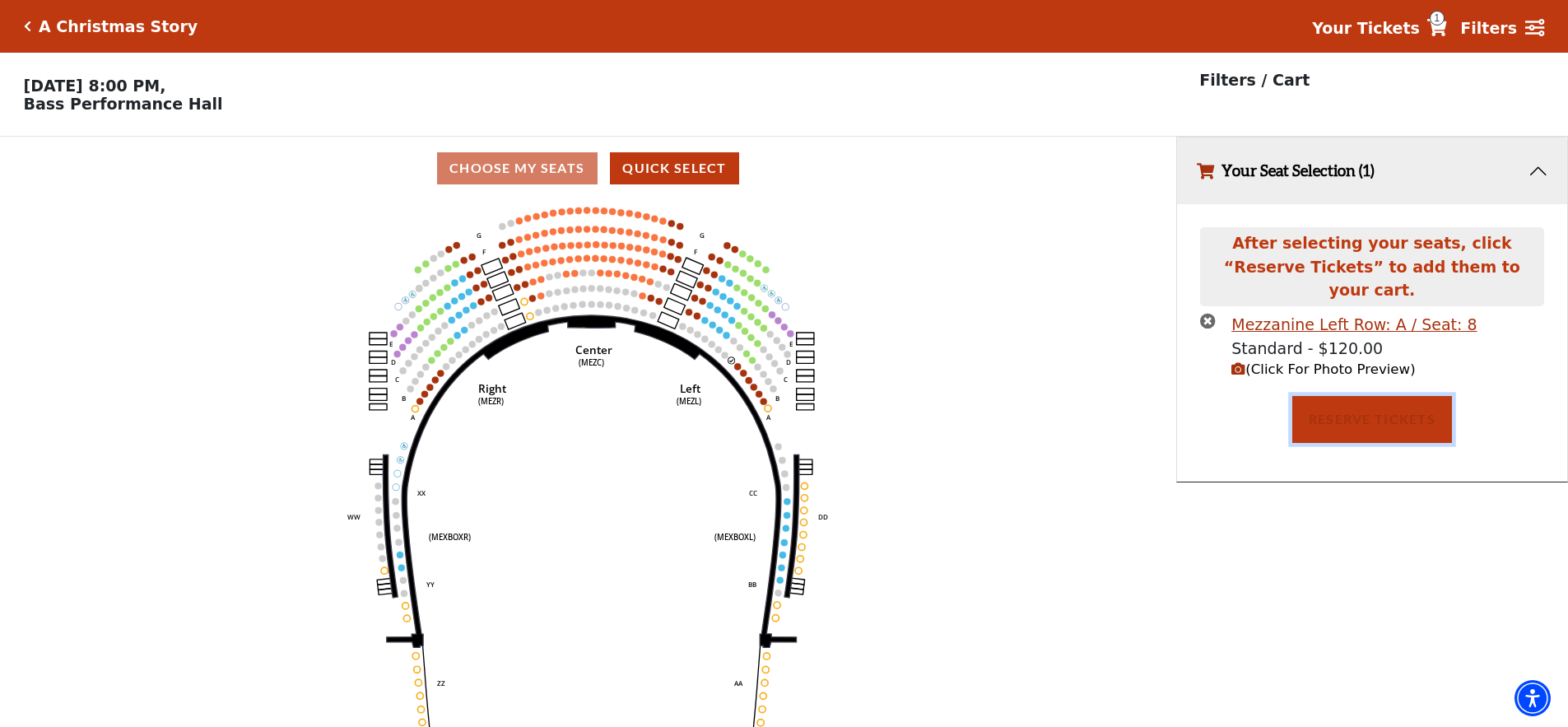
click at [1367, 396] on button "Reserve Tickets" at bounding box center [1372, 418] width 160 height 46
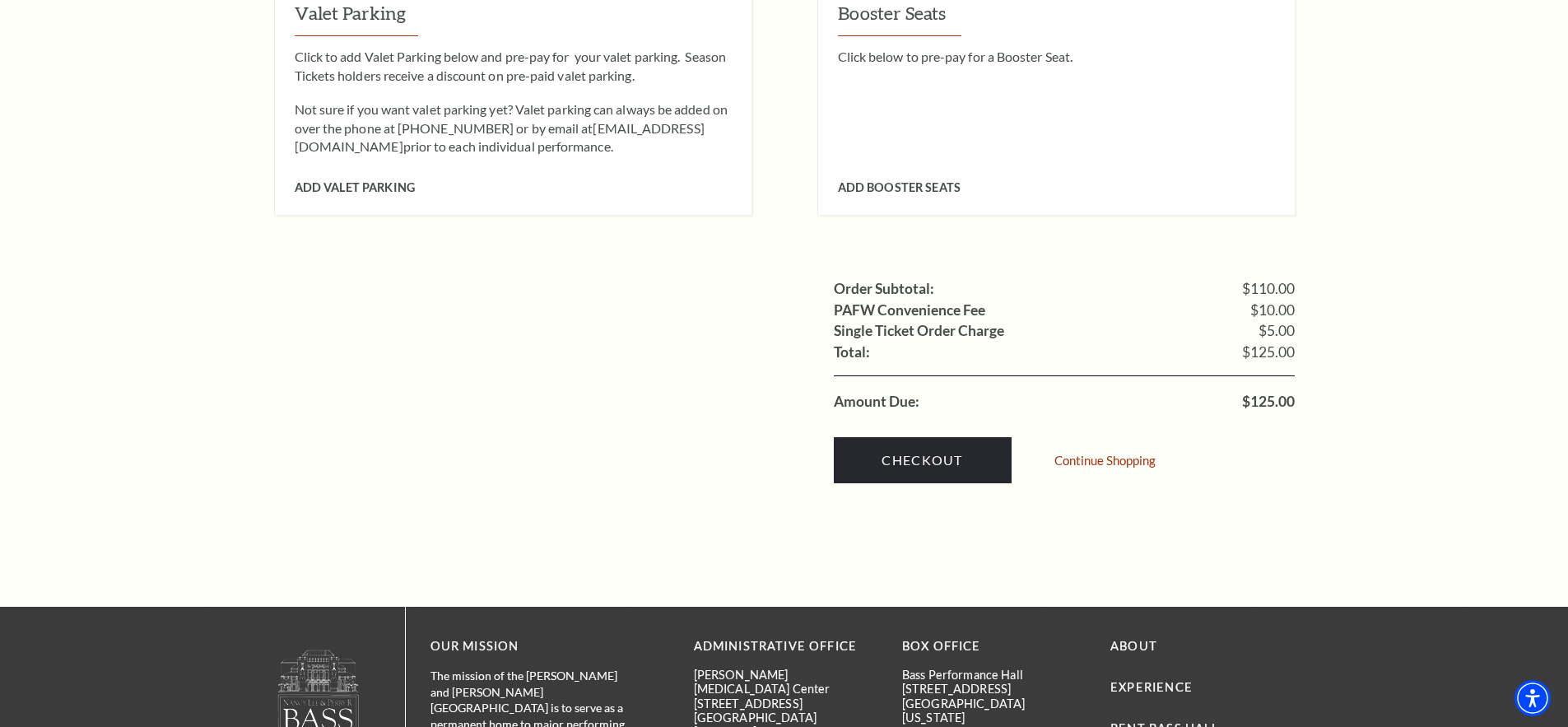
scroll to position [1399, 0]
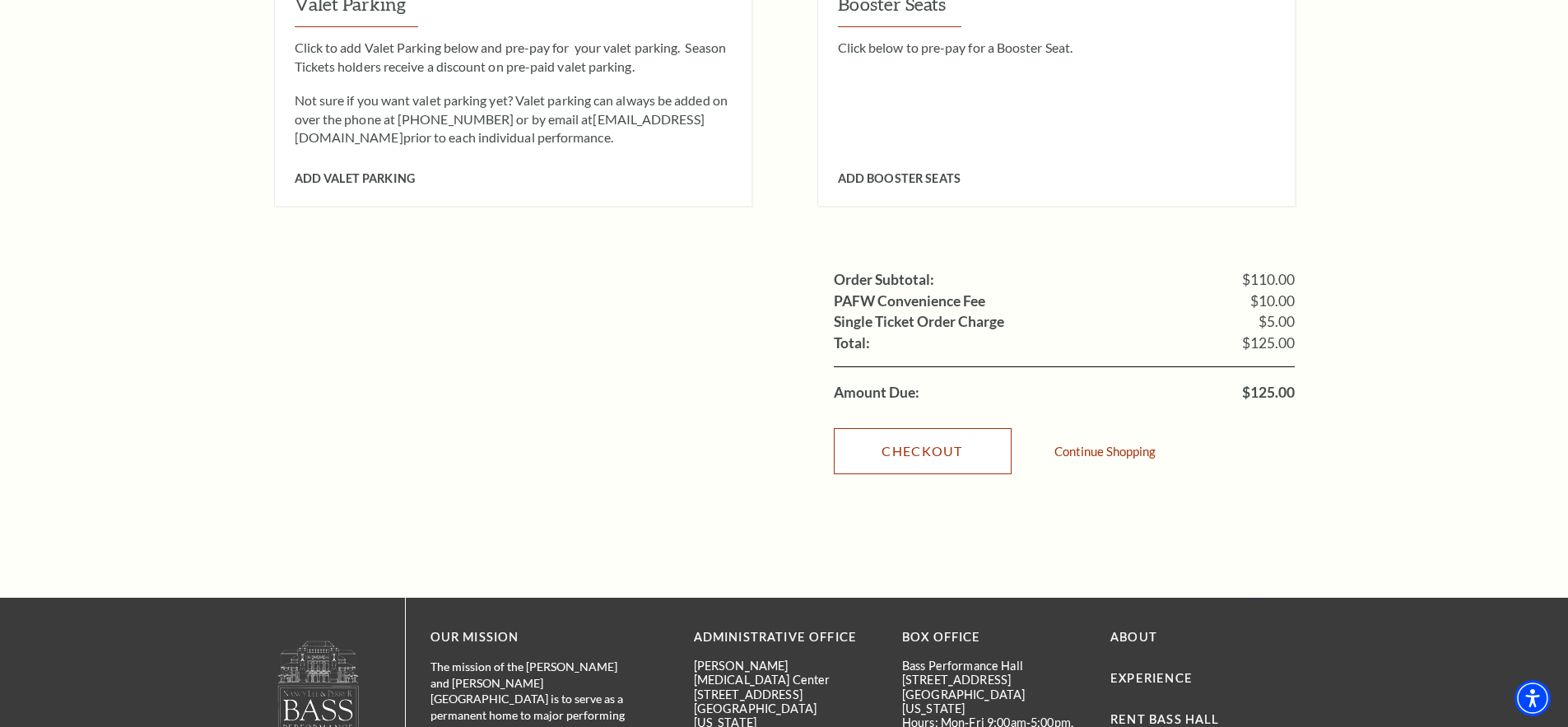
click at [929, 428] on link "Checkout" at bounding box center [923, 450] width 177 height 46
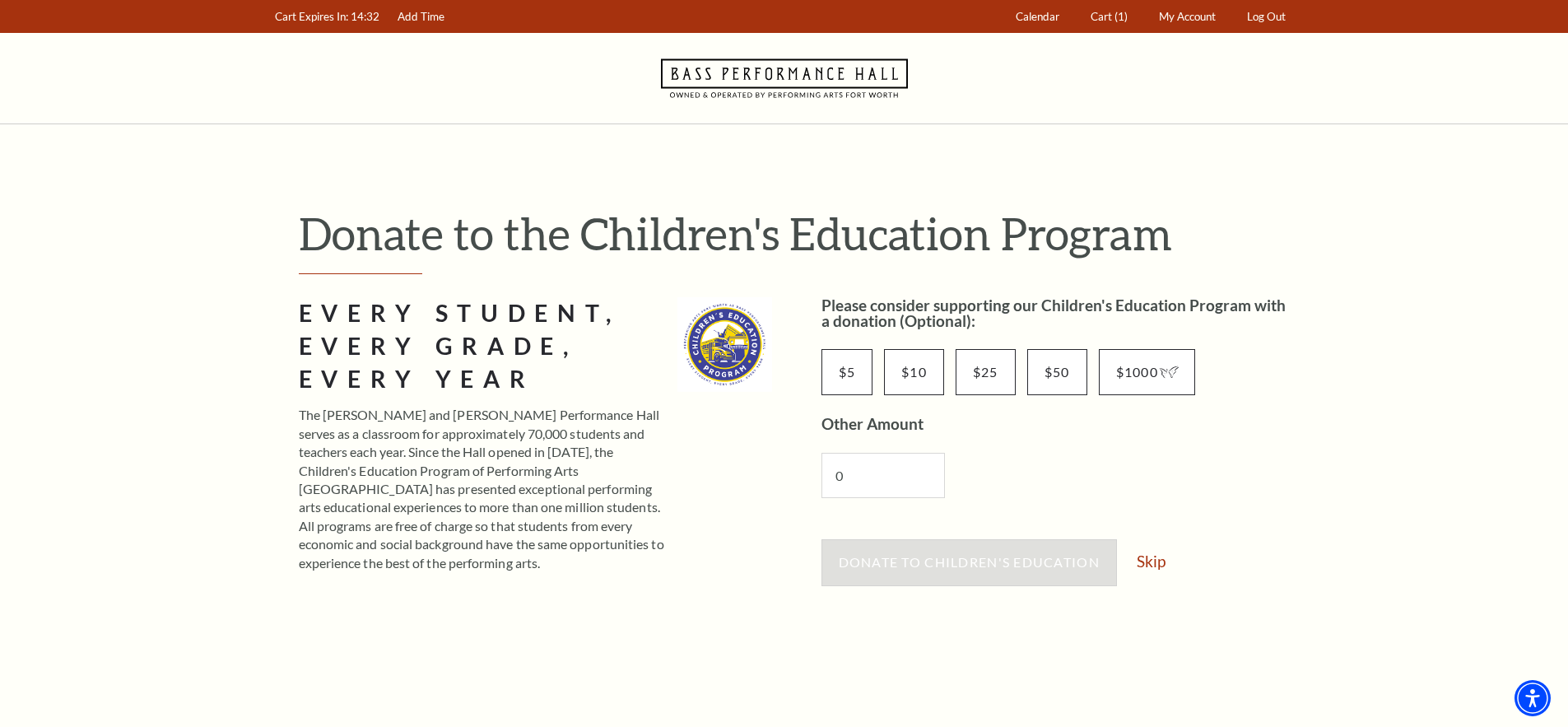
click at [1156, 558] on link "Skip" at bounding box center [1151, 561] width 29 height 16
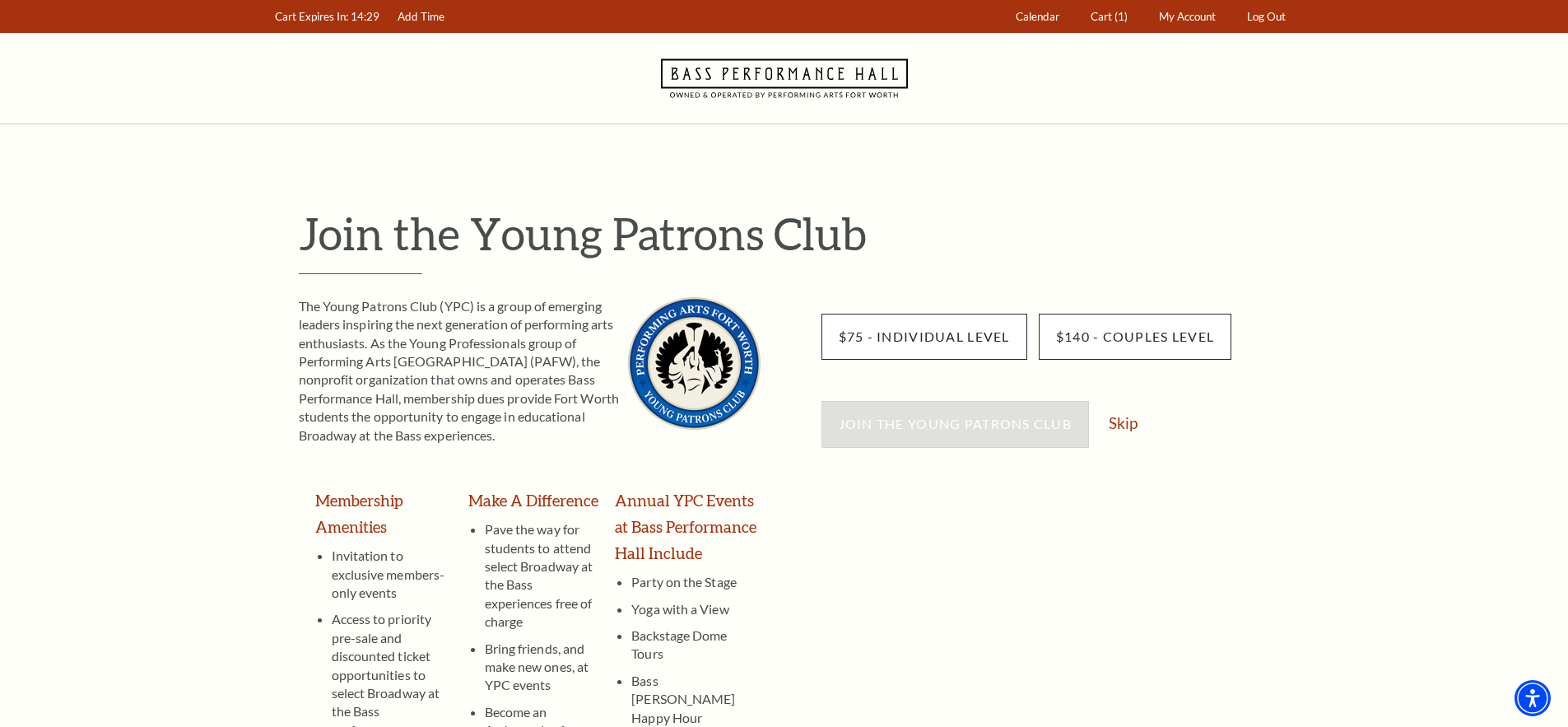
click at [1123, 418] on link "Skip" at bounding box center [1123, 423] width 29 height 16
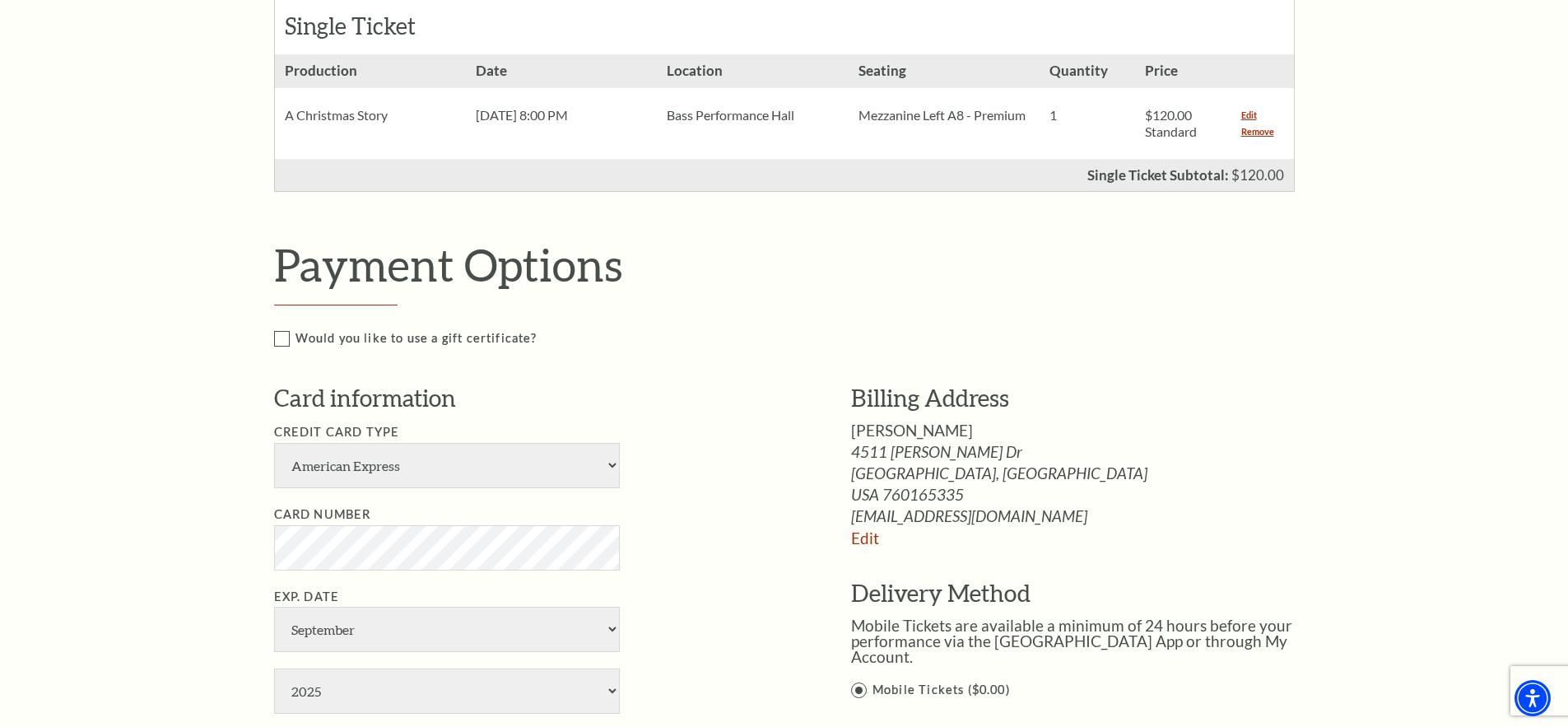
scroll to position [494, 0]
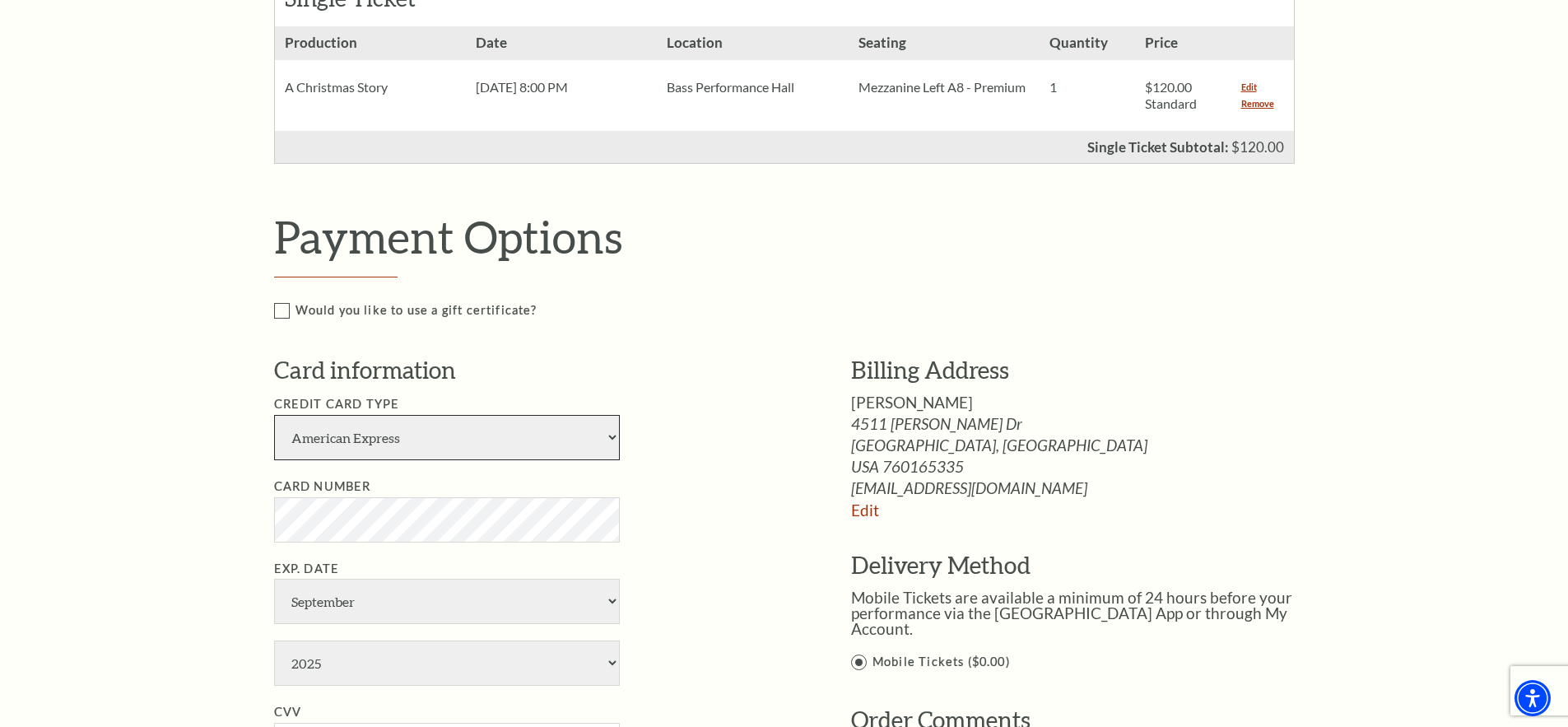
click at [612, 437] on select "American Express Visa Master Card Discover" at bounding box center [447, 437] width 346 height 45
select select "25"
click at [274, 415] on select "American Express Visa Master Card Discover" at bounding box center [447, 437] width 346 height 45
click at [611, 601] on select "January February March April May June July August September October November De…" at bounding box center [447, 602] width 346 height 45
select select "5"
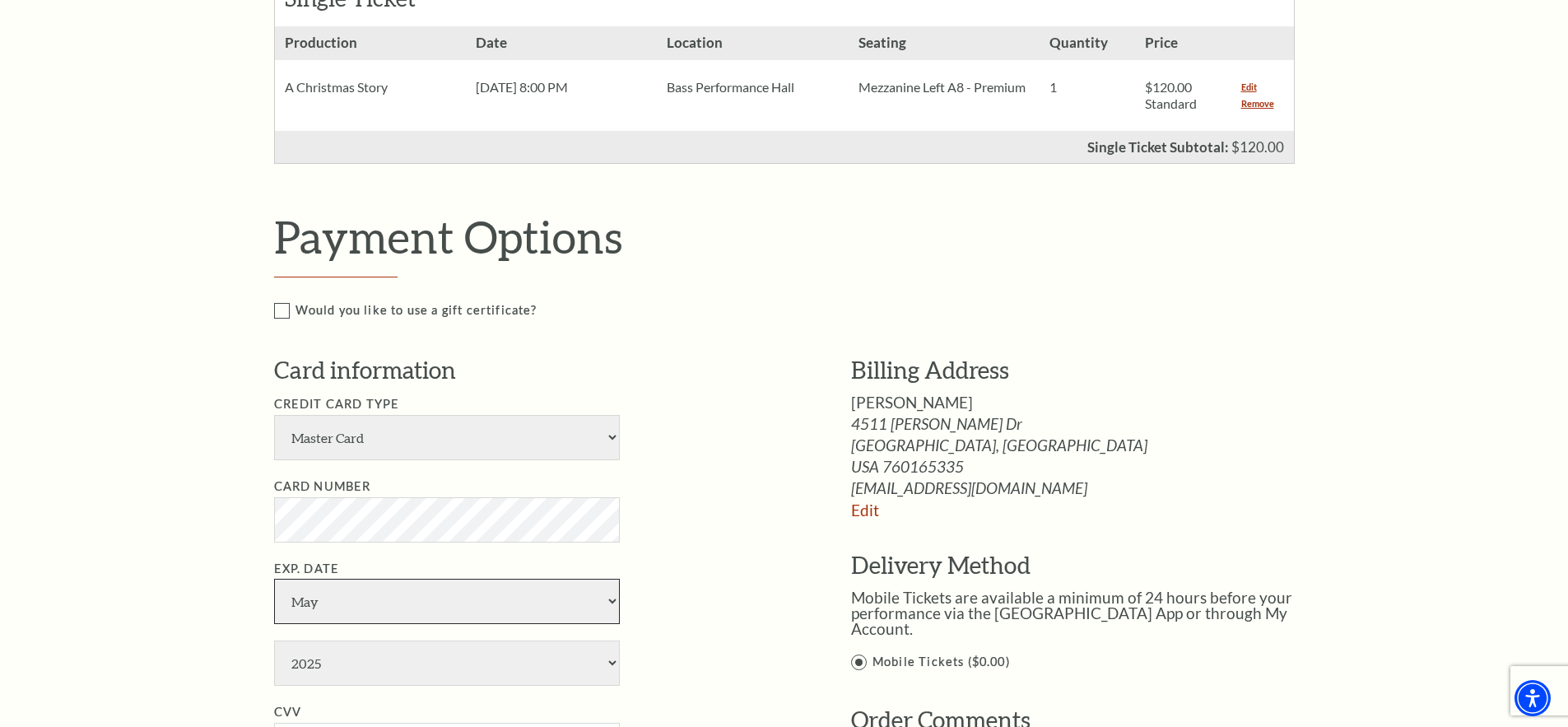
click at [274, 579] on select "January February March April May June July August September October November De…" at bounding box center [447, 602] width 346 height 45
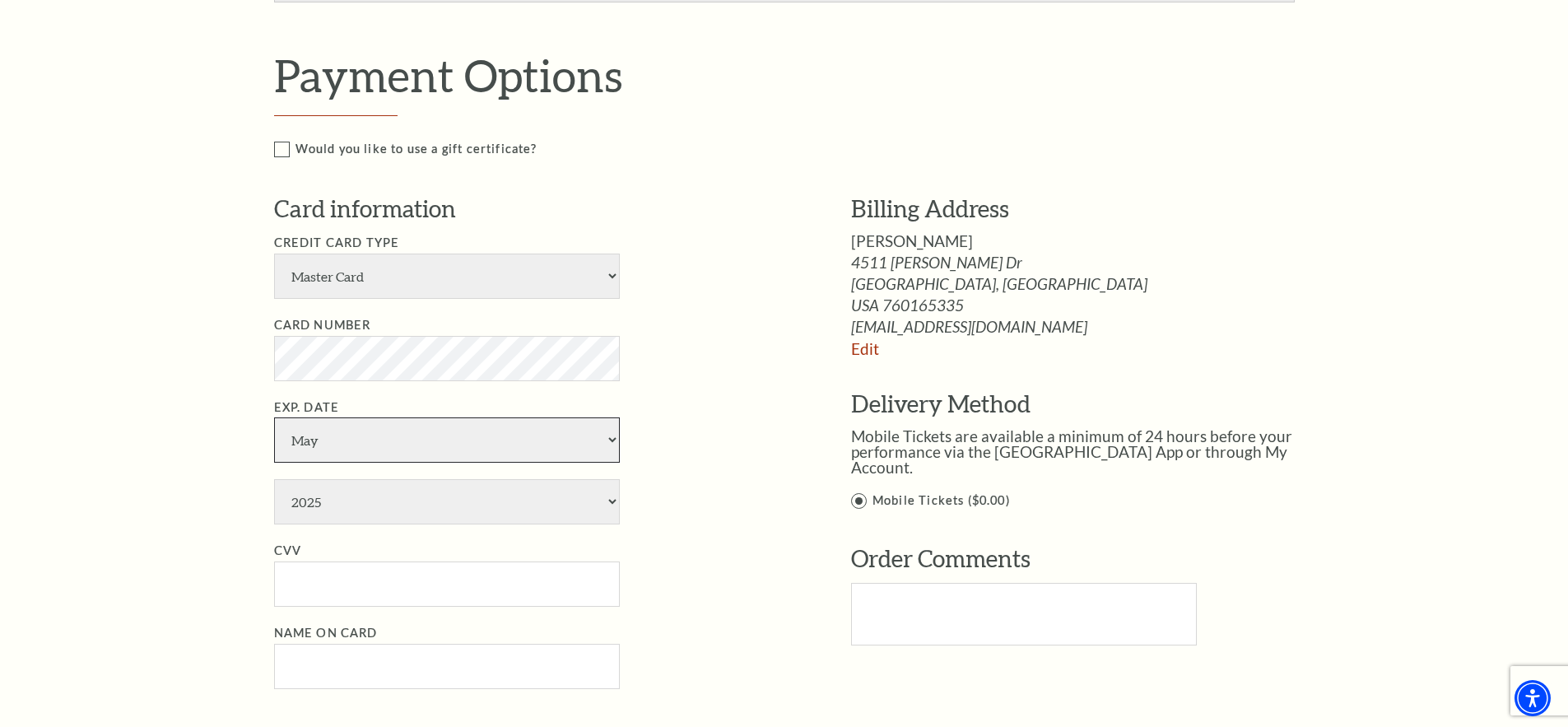
scroll to position [658, 0]
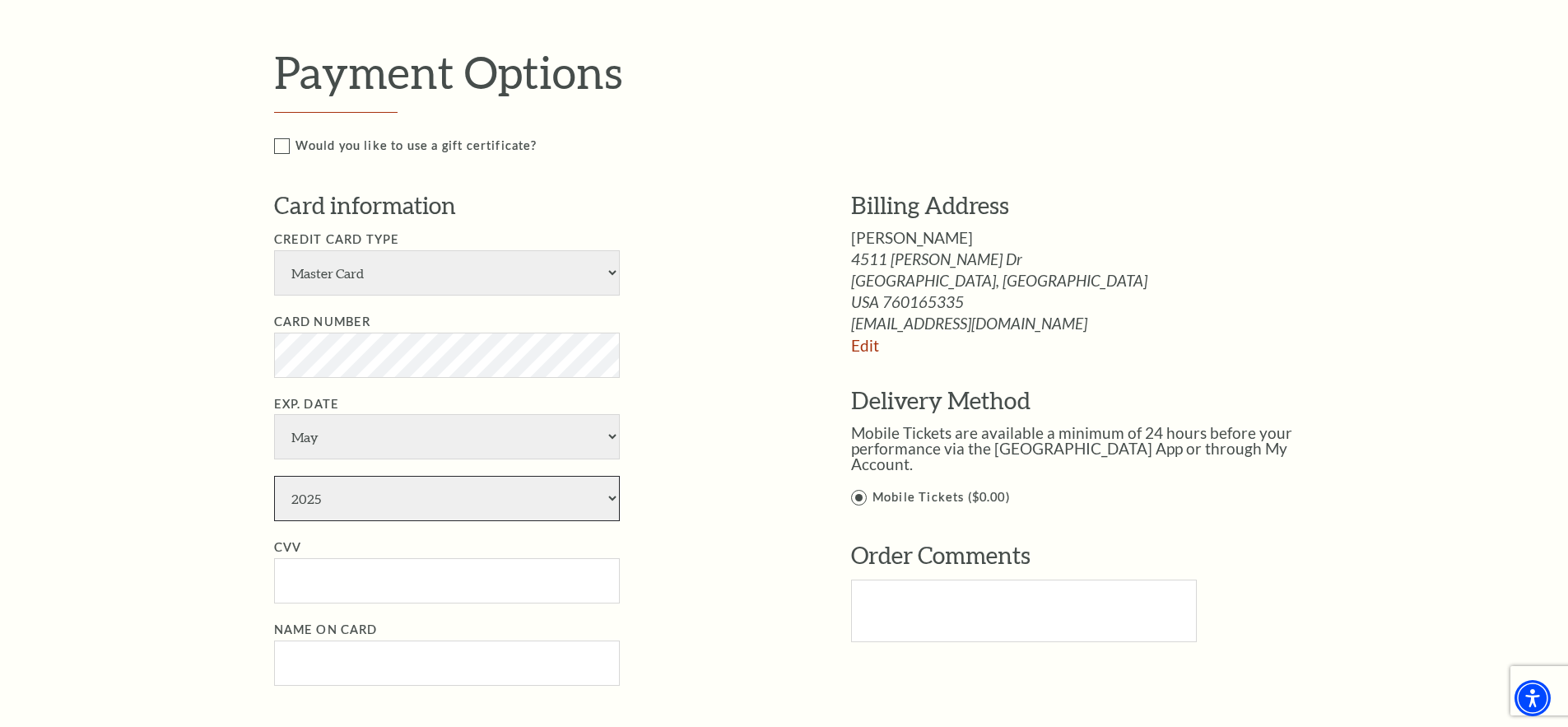
click at [611, 501] on select "2025 2026 2027 2028 2029 2030 2031 2032 2033 2034" at bounding box center [447, 498] width 346 height 45
select select "2028"
click at [274, 476] on select "2025 2026 2027 2028 2029 2030 2031 2032 2033 2034" at bounding box center [447, 498] width 346 height 45
click at [310, 586] on input "CVV" at bounding box center [447, 581] width 346 height 45
type input "258"
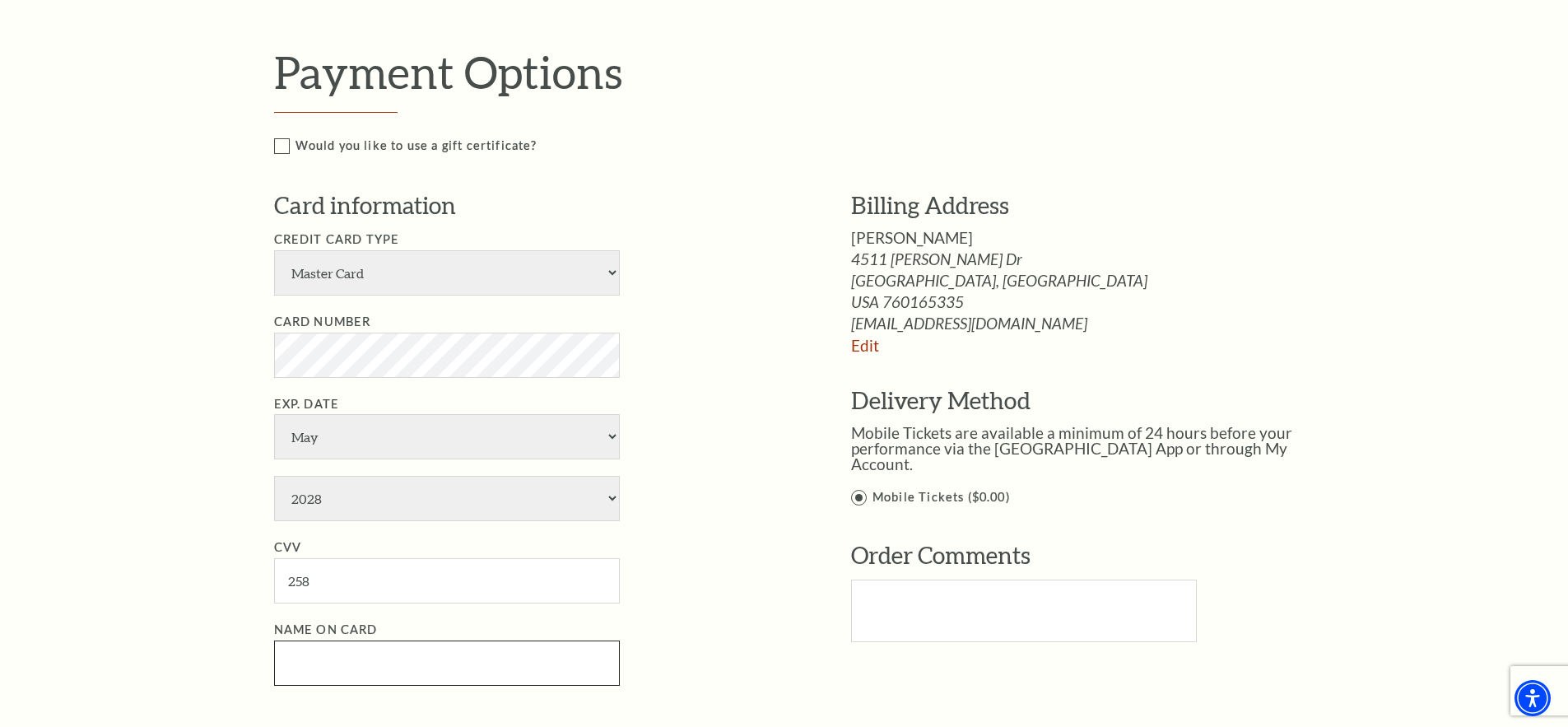
click at [297, 658] on input "Name on Card" at bounding box center [447, 664] width 346 height 45
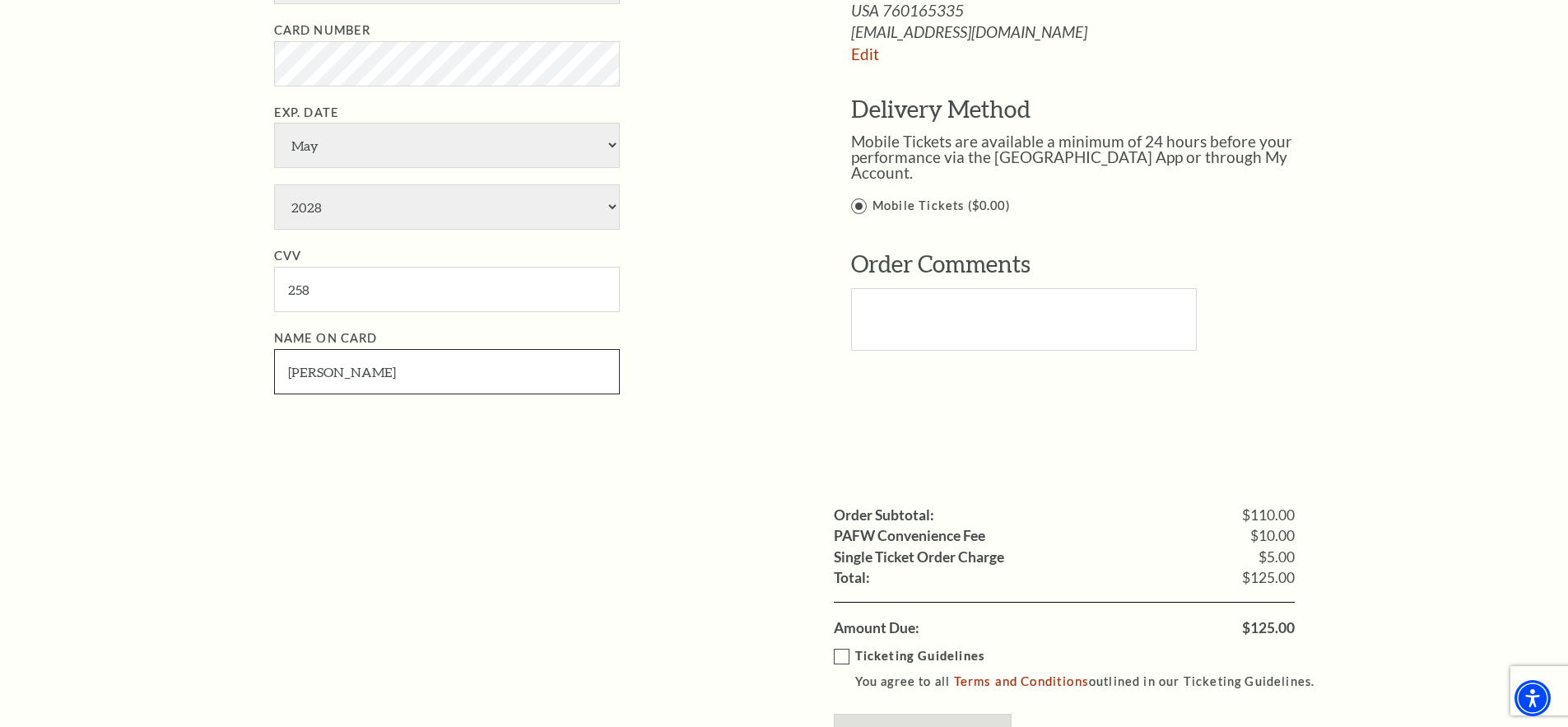
scroll to position [988, 0]
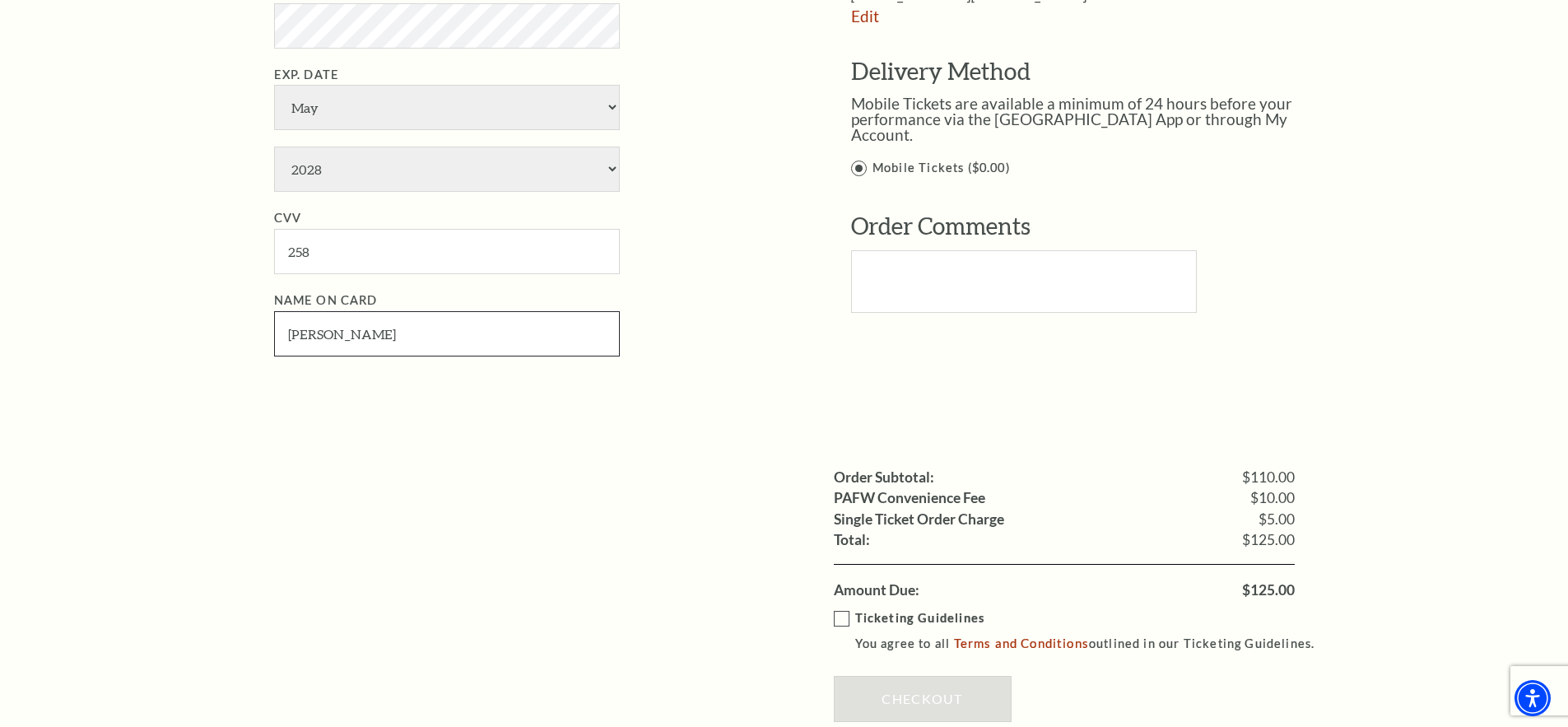
type input "Darrell Walters"
click at [837, 611] on label "Ticketing Guidelines You agree to all Terms and Conditions outlined in our Tick…" at bounding box center [1082, 631] width 497 height 45
click at [0, 0] on input "Ticketing Guidelines You agree to all Terms and Conditions outlined in our Tick…" at bounding box center [0, 0] width 0 height 0
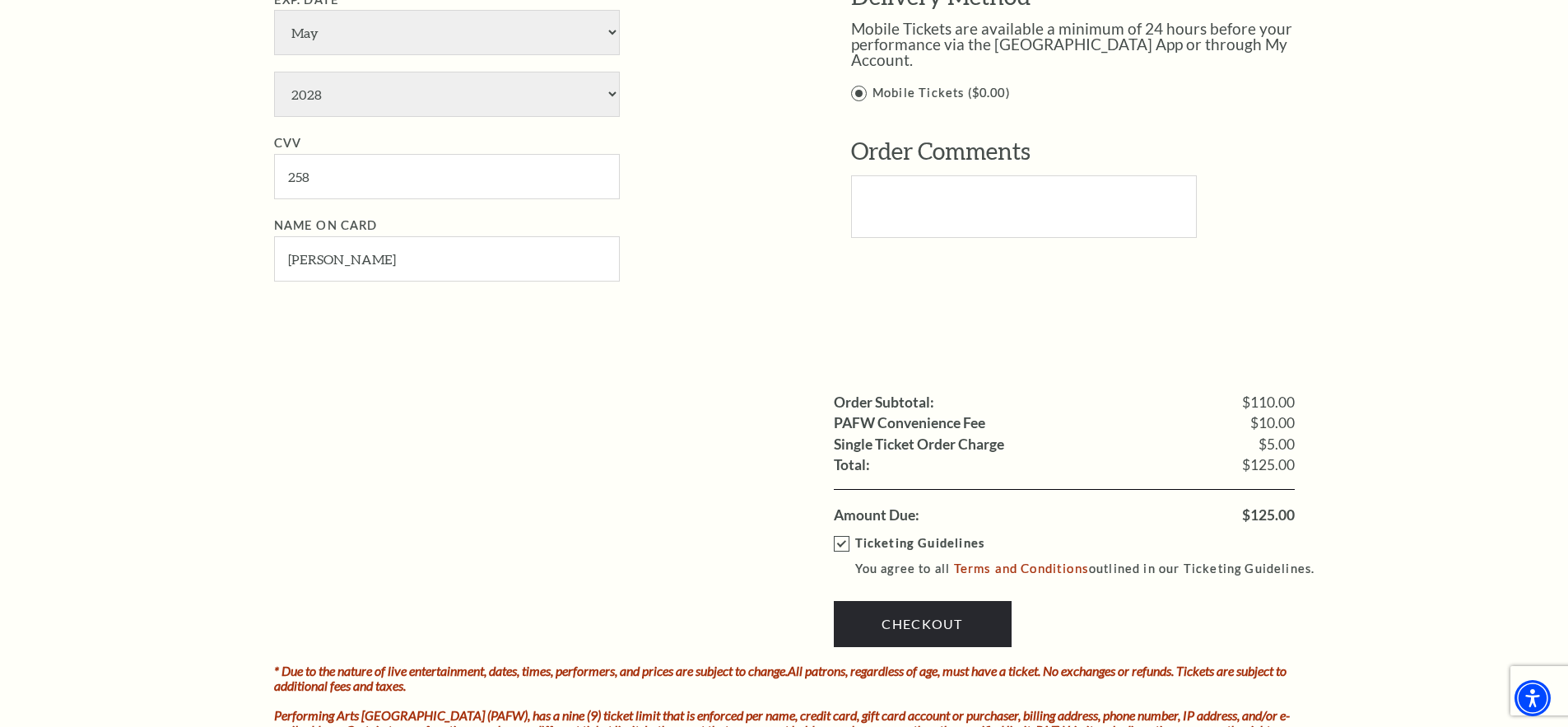
scroll to position [1070, 0]
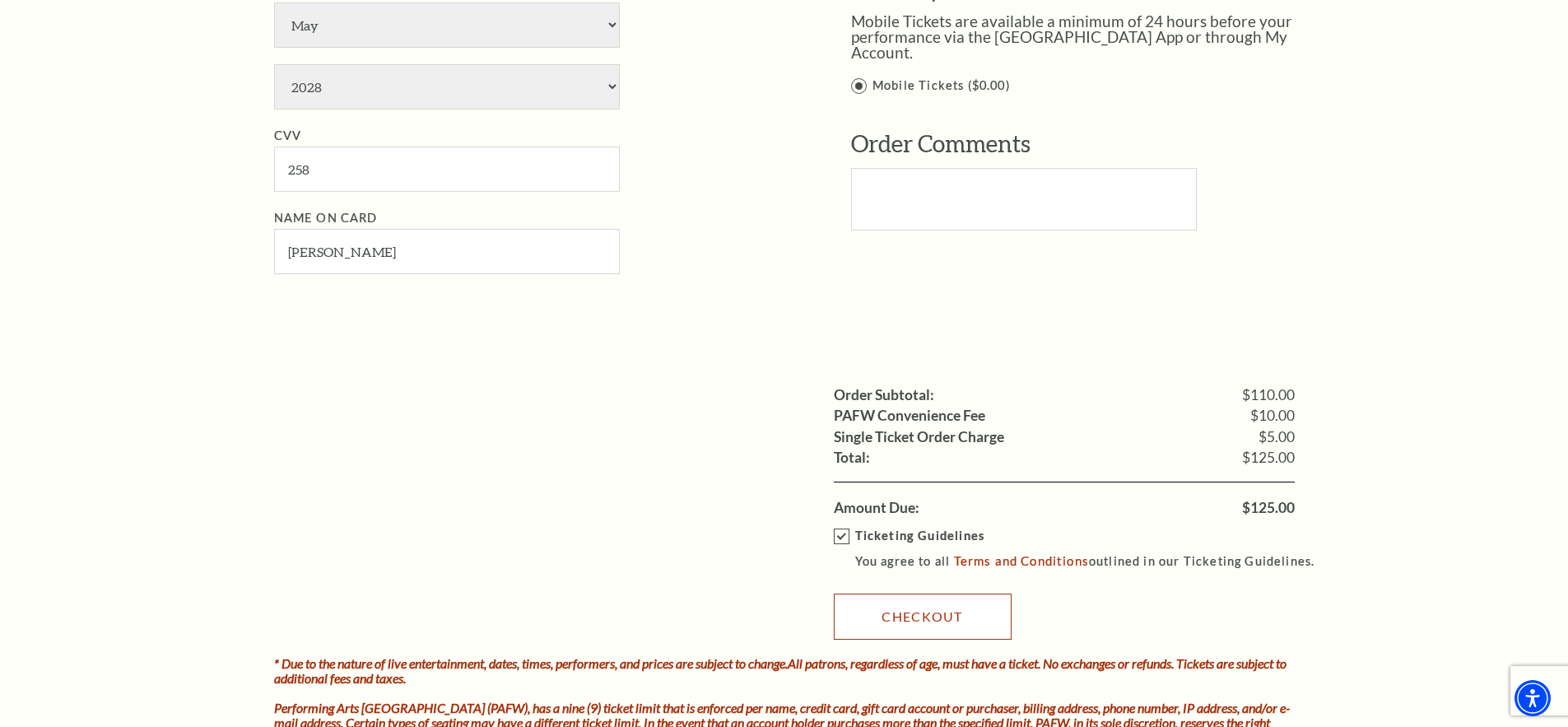
click at [887, 610] on link "Checkout" at bounding box center [923, 617] width 177 height 46
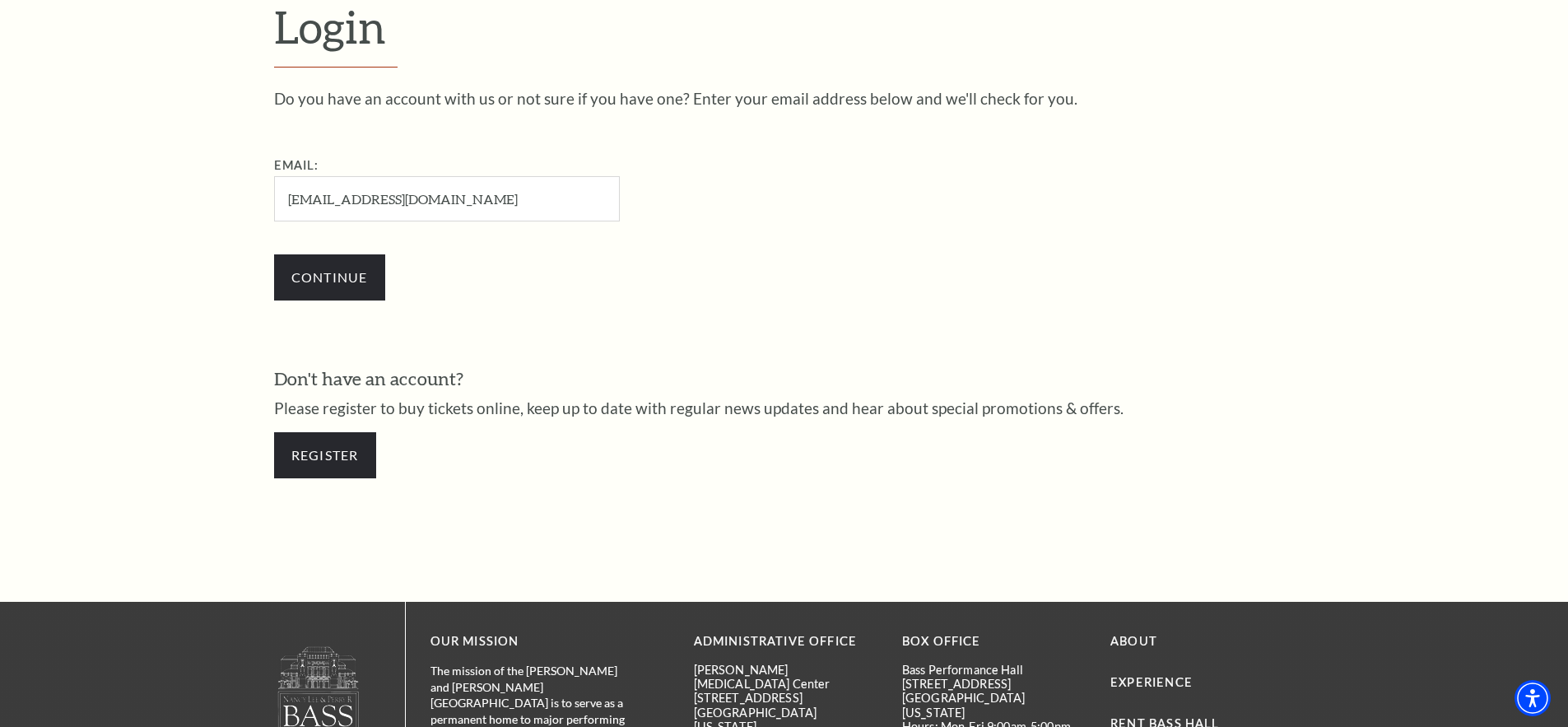
type input "[EMAIL_ADDRESS][DOMAIN_NAME]"
click at [335, 274] on input "Continue" at bounding box center [330, 277] width 111 height 46
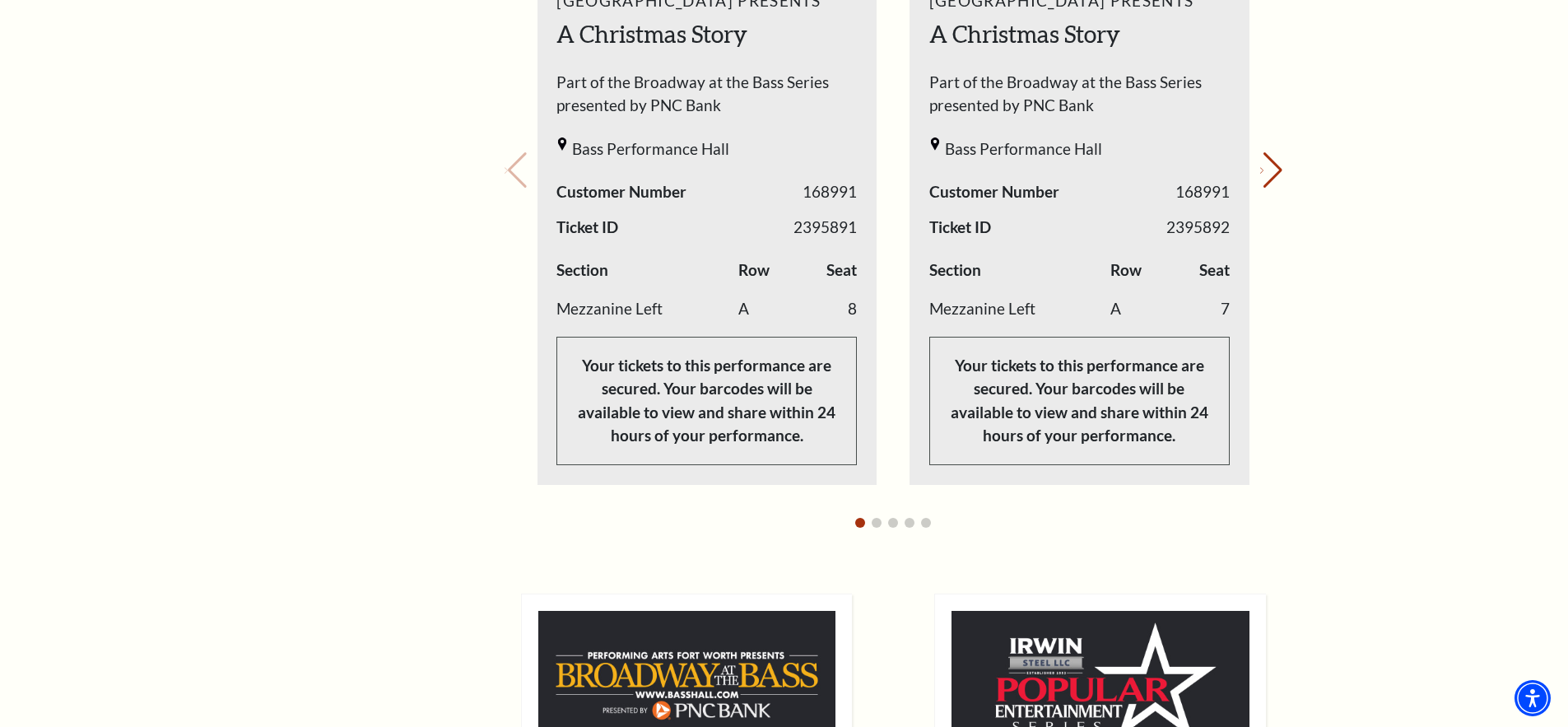
scroll to position [824, 0]
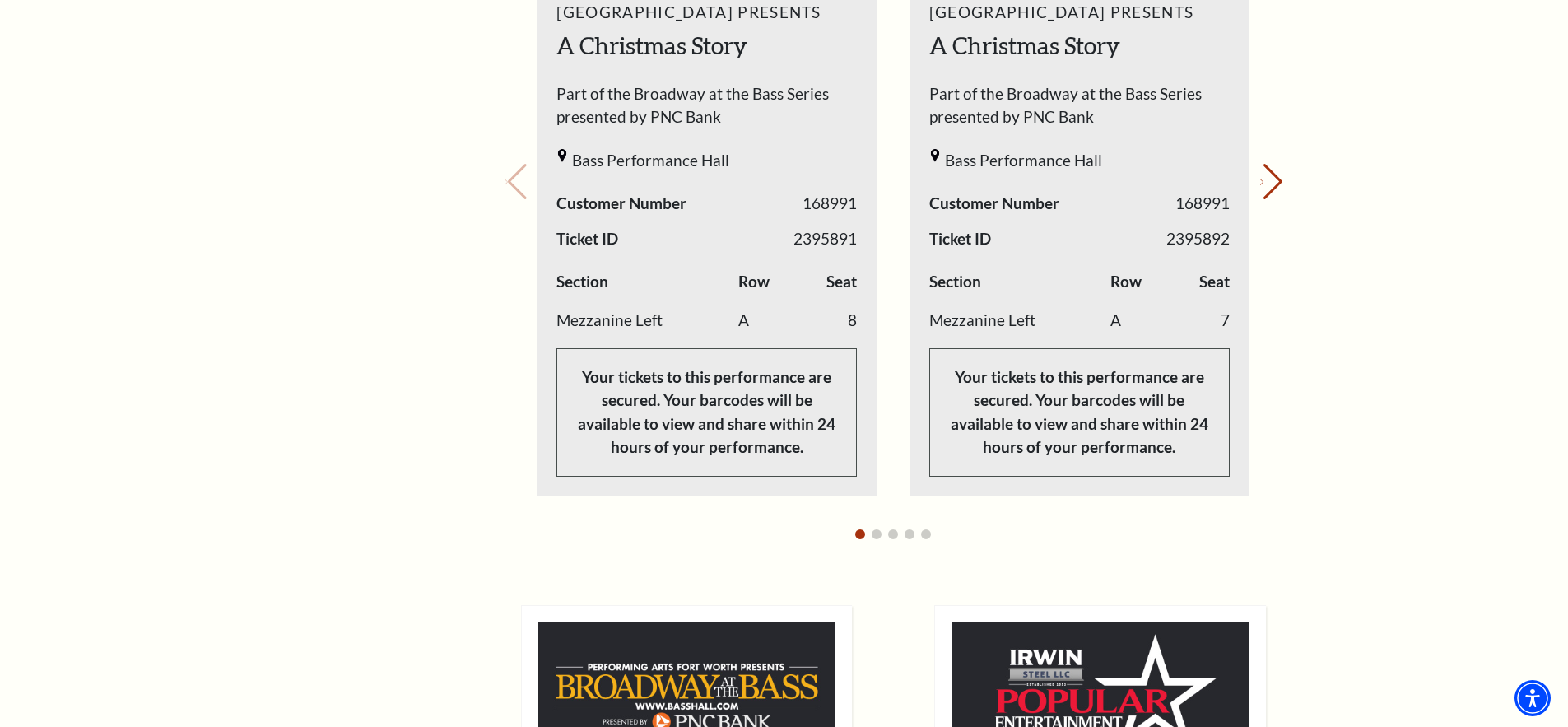
click at [518, 179] on div "Your next show Previous slide. Next slide." at bounding box center [893, 158] width 778 height 785
click at [1266, 182] on button "Next slide." at bounding box center [1271, 182] width 23 height 37
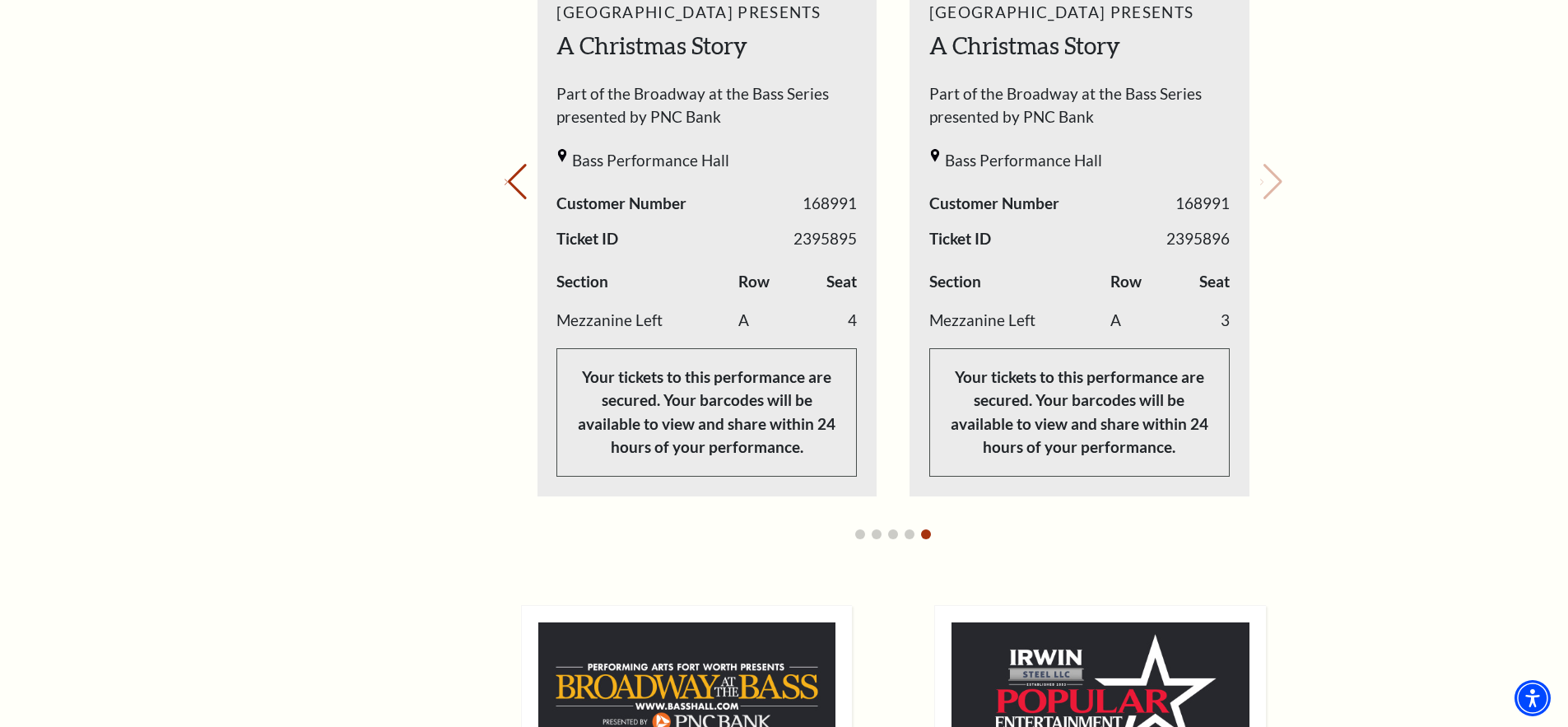
click at [1266, 182] on div "Your next show Previous slide. Next slide." at bounding box center [893, 158] width 778 height 785
click at [508, 178] on icon "Previous slide" at bounding box center [506, 181] width 3 height 6
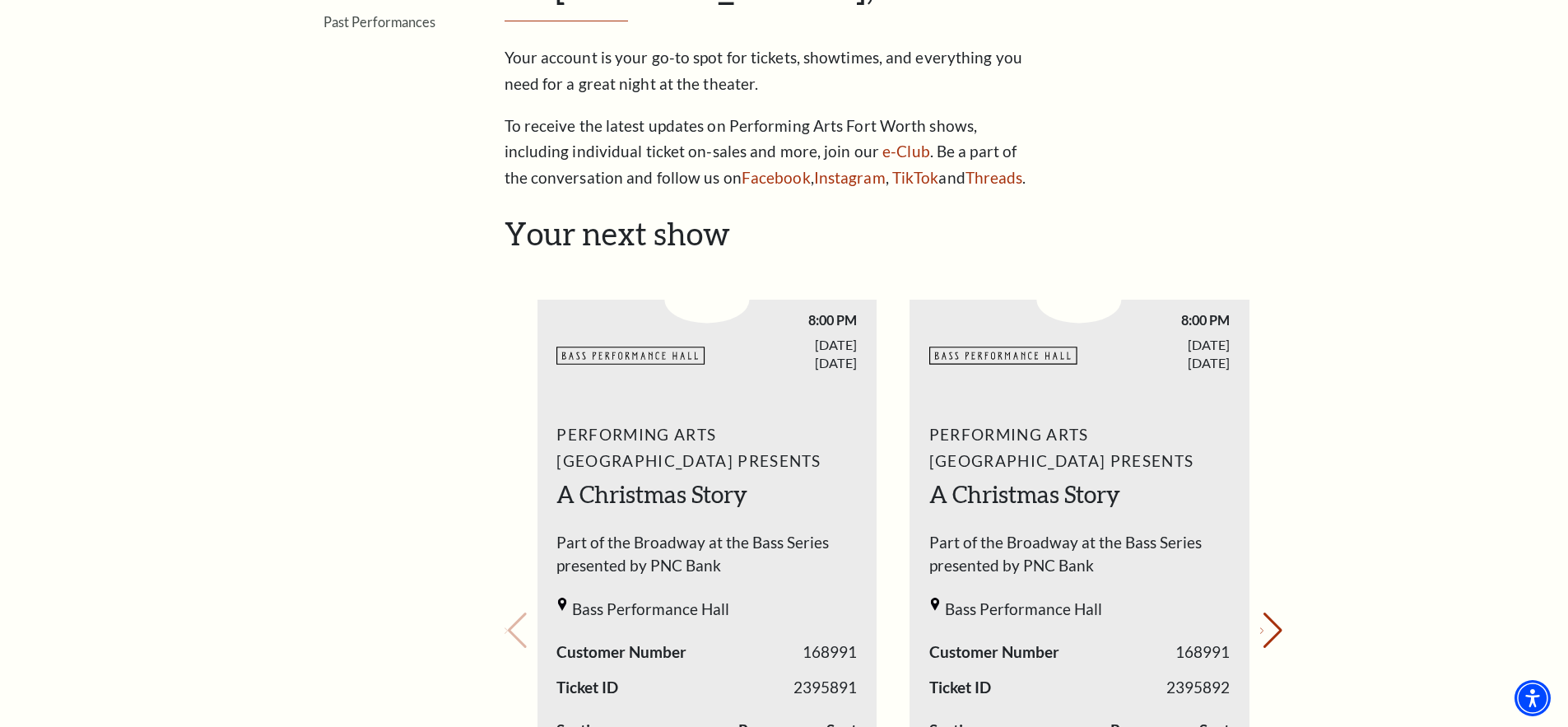
scroll to position [411, 0]
